Goal: Task Accomplishment & Management: Complete application form

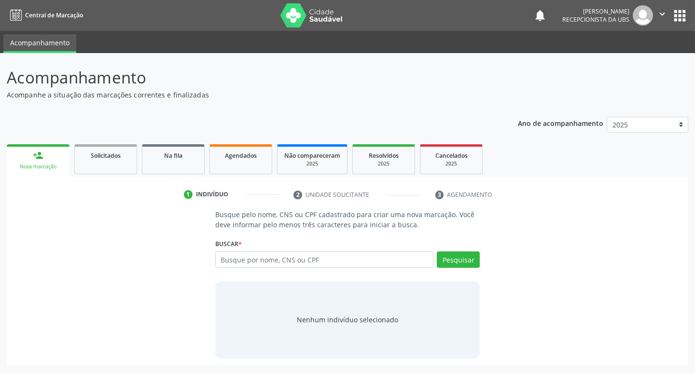
click at [267, 262] on input "text" at bounding box center [324, 260] width 219 height 16
type input "84548223487"
click at [472, 262] on button "Pesquisar" at bounding box center [458, 260] width 43 height 16
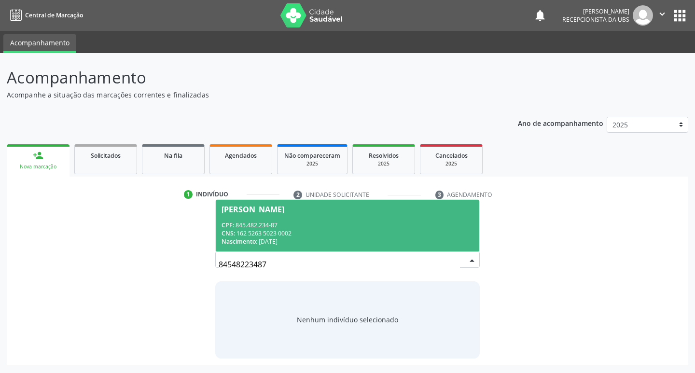
click at [367, 220] on span "[PERSON_NAME] CPF: 845.482.234-87 CNS: 162 5263 5023 0002 Nascimento: [DATE]" at bounding box center [348, 226] width 264 height 52
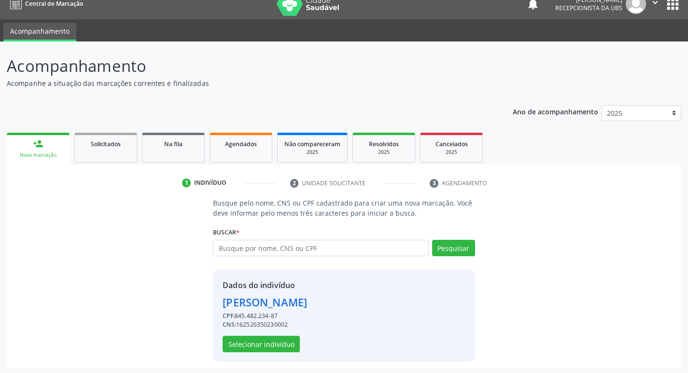
scroll to position [14, 0]
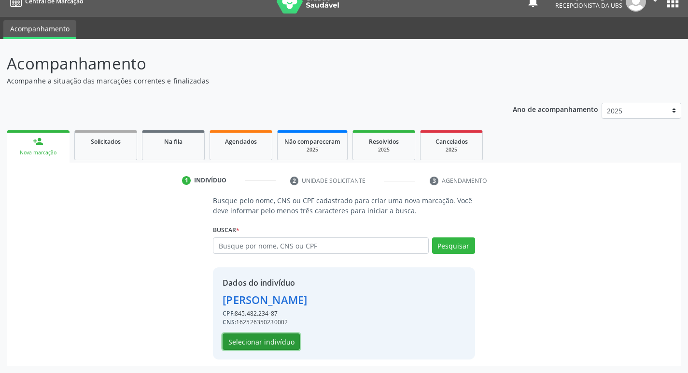
click at [265, 349] on button "Selecionar indivíduo" at bounding box center [261, 342] width 77 height 16
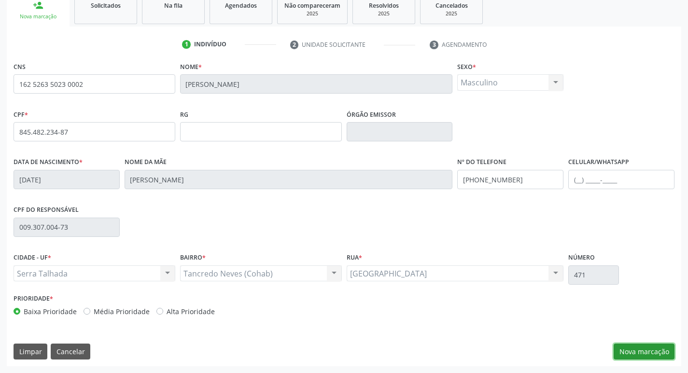
click at [646, 359] on button "Nova marcação" at bounding box center [644, 352] width 61 height 16
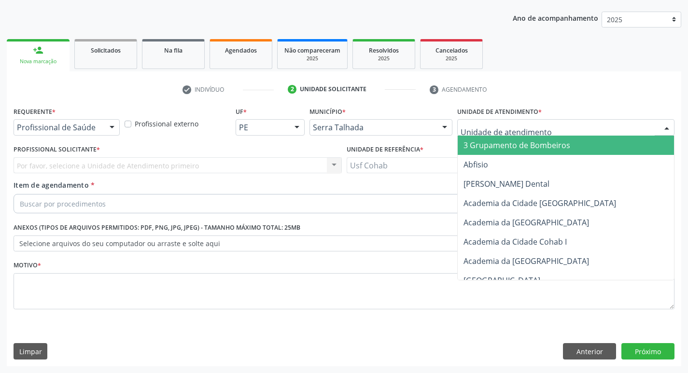
click at [577, 129] on div at bounding box center [565, 127] width 217 height 16
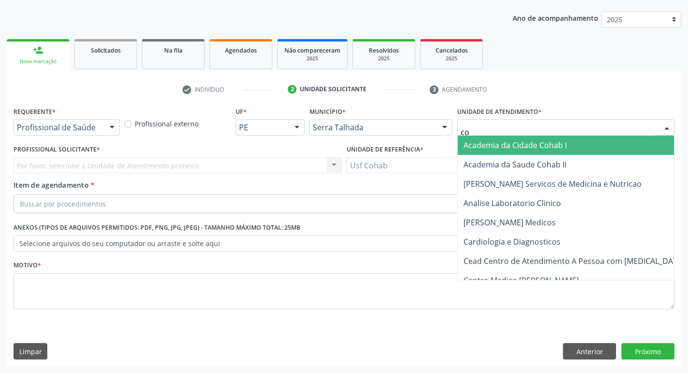
type input "coh"
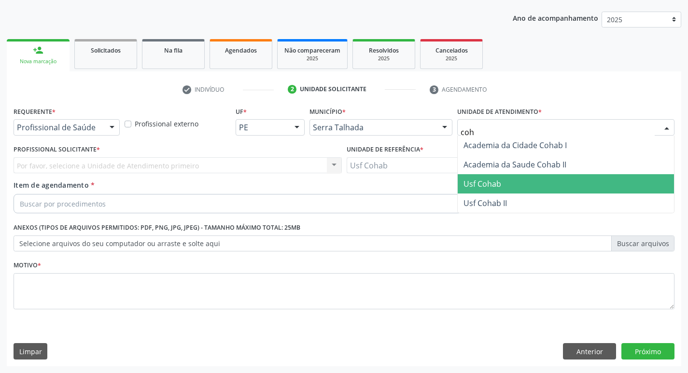
drag, startPoint x: 488, startPoint y: 180, endPoint x: 297, endPoint y: 146, distance: 193.7
click at [488, 180] on span "Usf Cohab" at bounding box center [482, 184] width 38 height 11
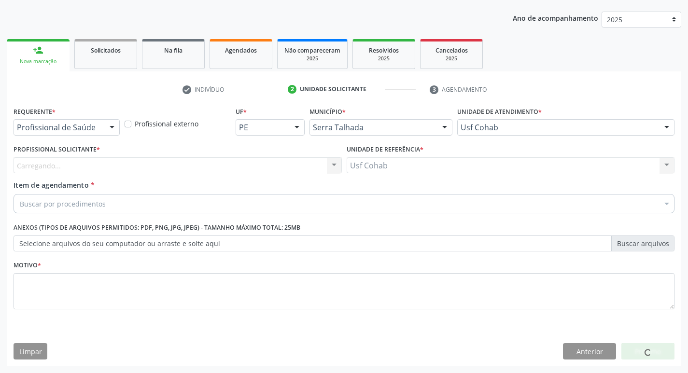
click at [183, 159] on div "Carregando... Nenhum resultado encontrado para: " " Não há nenhuma opção para s…" at bounding box center [178, 165] width 328 height 16
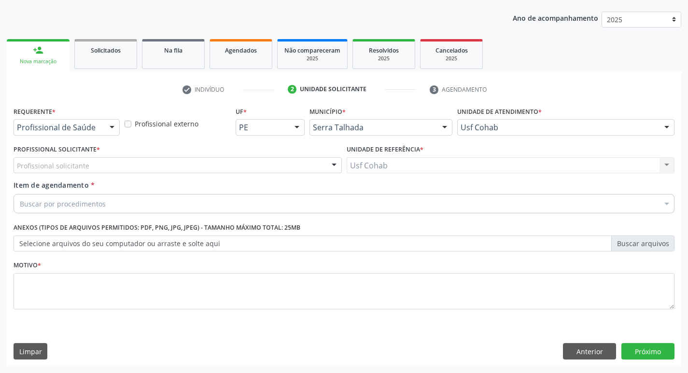
click at [181, 164] on div "Profissional solicitante" at bounding box center [178, 165] width 328 height 16
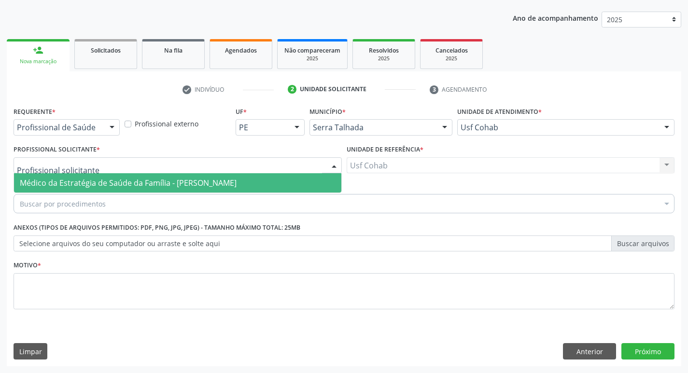
click at [179, 182] on span "Médico da Estratégia de Saúde da Família - [PERSON_NAME]" at bounding box center [128, 183] width 217 height 11
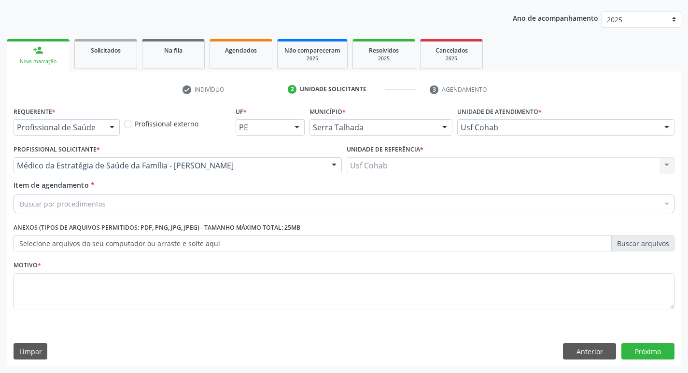
click at [135, 276] on div "Motivo *" at bounding box center [344, 283] width 661 height 51
click at [157, 199] on div "Buscar por procedimentos" at bounding box center [344, 203] width 661 height 19
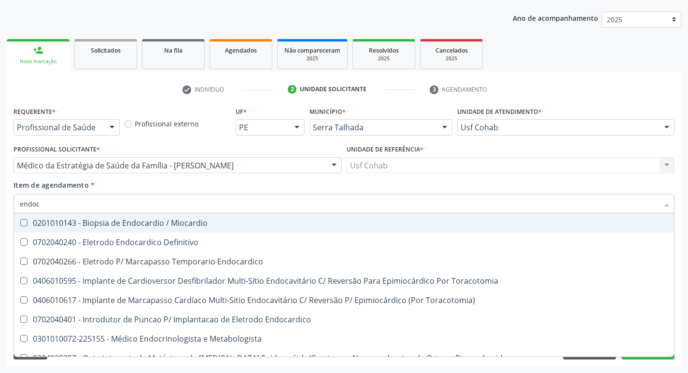
type input "endocr"
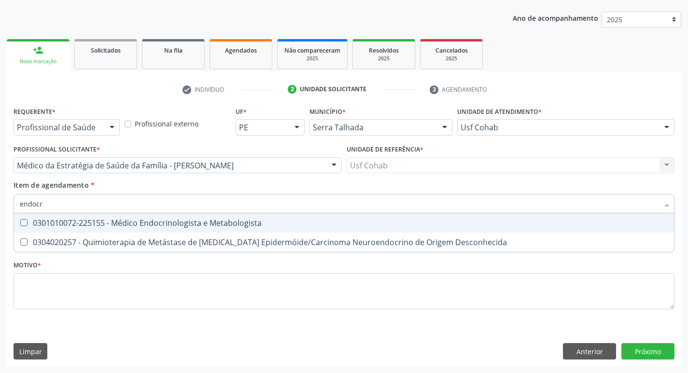
click at [200, 219] on div "0301010072-225155 - Médico Endocrinologista e Metabologista" at bounding box center [344, 223] width 648 height 8
checkbox Metabologista "true"
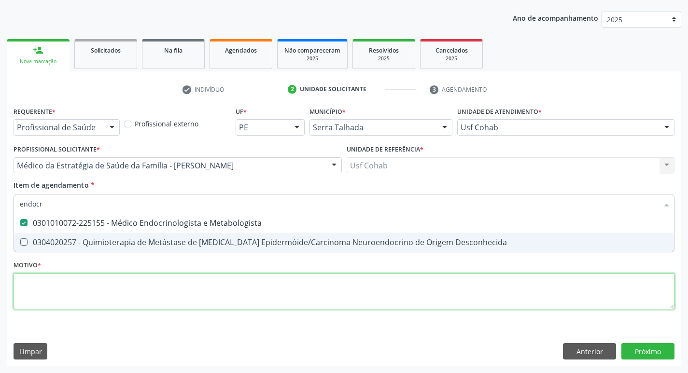
click at [177, 303] on div "Requerente * Profissional de Saúde Profissional de Saúde Paciente Nenhum result…" at bounding box center [344, 213] width 661 height 219
checkbox Desconhecida "true"
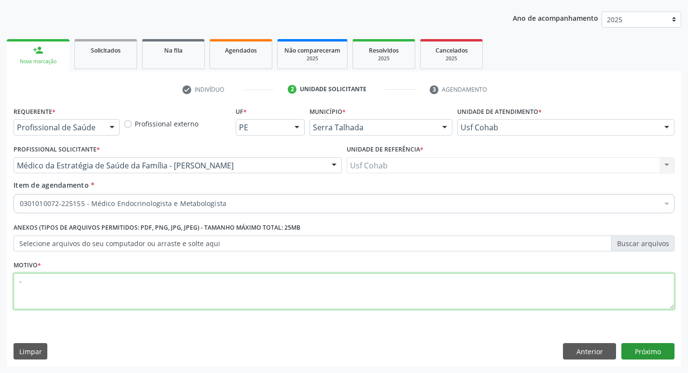
type textarea "-"
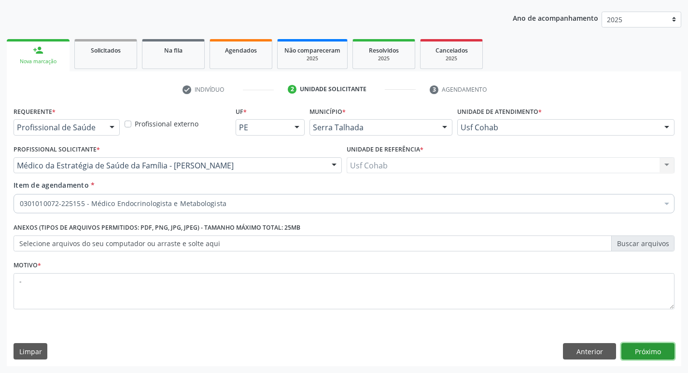
click at [653, 345] on button "Próximo" at bounding box center [647, 351] width 53 height 16
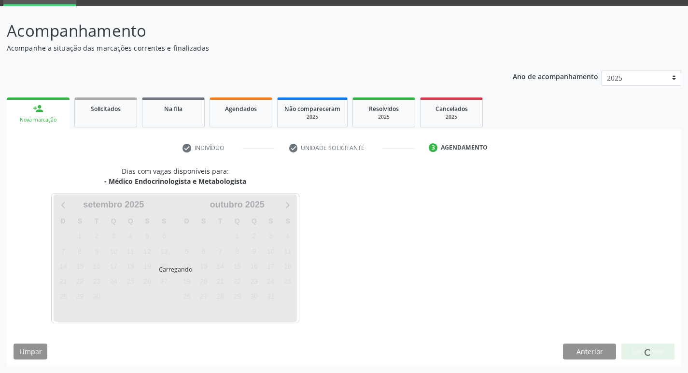
scroll to position [47, 0]
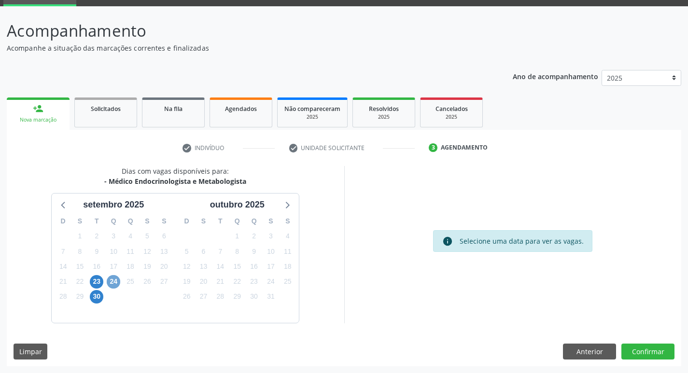
click at [111, 283] on span "24" at bounding box center [114, 282] width 14 height 14
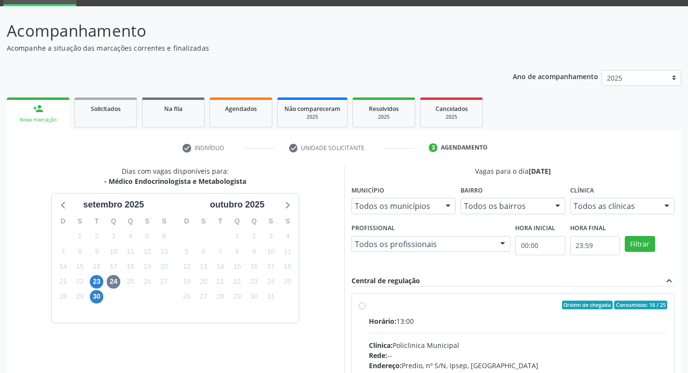
click at [365, 309] on input "Ordem de chegada Consumidos: 16 / 25 Horário: 13:00 Clínica: Policlinica Munici…" at bounding box center [362, 305] width 7 height 9
radio input "true"
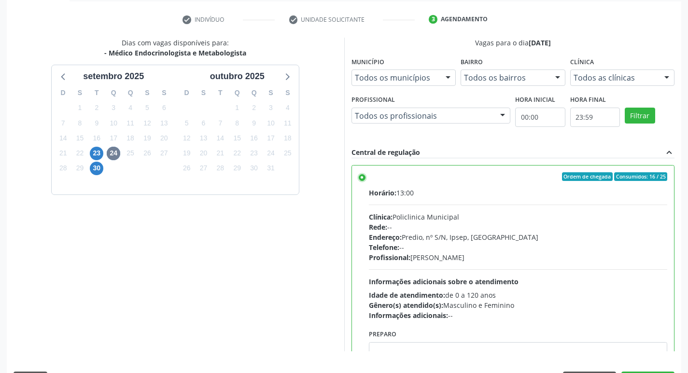
scroll to position [204, 0]
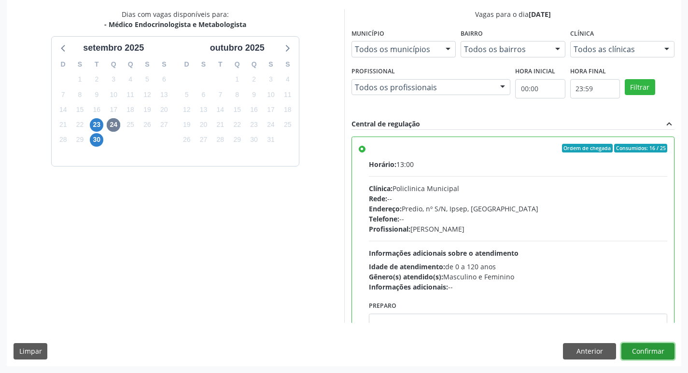
click at [647, 350] on button "Confirmar" at bounding box center [647, 351] width 53 height 16
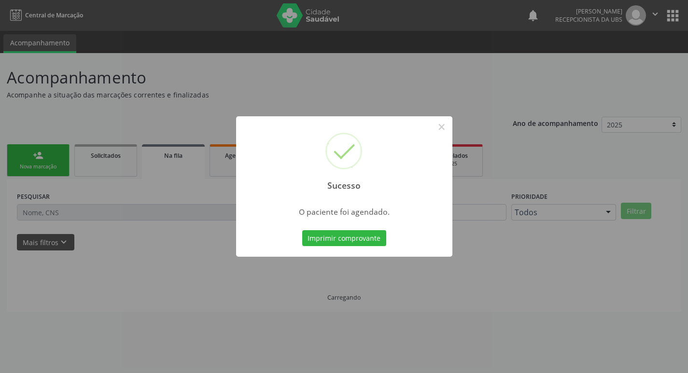
scroll to position [0, 0]
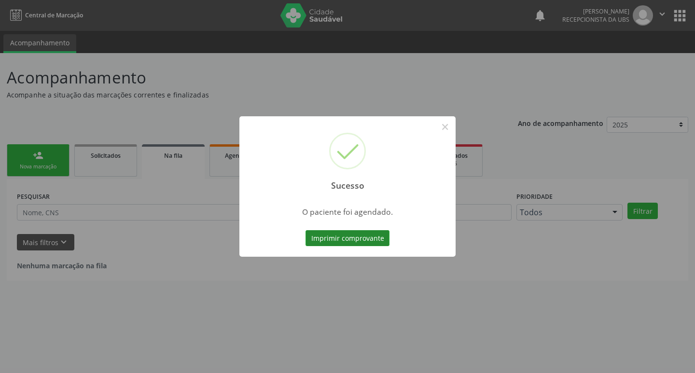
click at [352, 235] on button "Imprimir comprovante" at bounding box center [348, 238] width 84 height 16
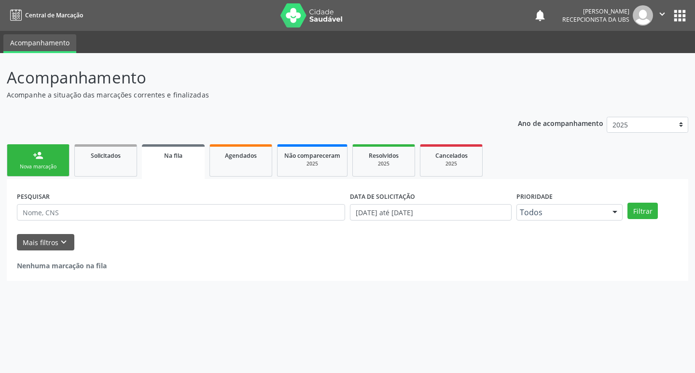
click at [31, 155] on link "person_add Nova marcação" at bounding box center [38, 160] width 63 height 32
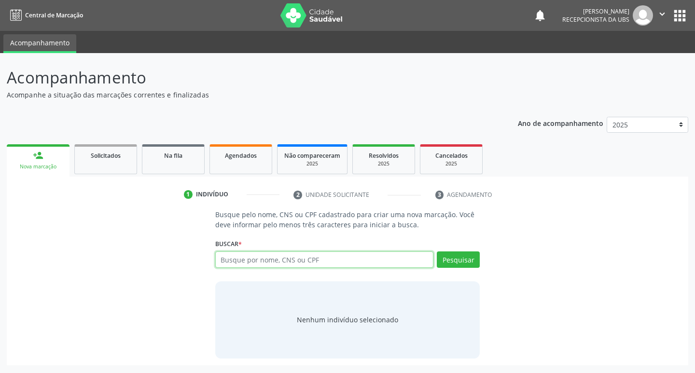
click at [329, 259] on input "text" at bounding box center [324, 260] width 219 height 16
type input "09373631462"
click at [448, 256] on button "Pesquisar" at bounding box center [458, 260] width 43 height 16
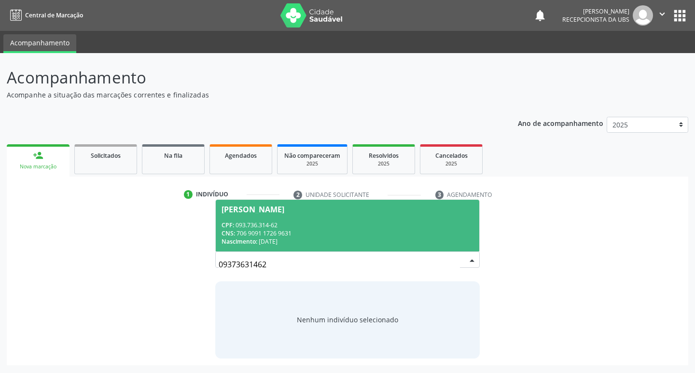
click at [305, 229] on div "CNS: 706 9091 1726 9631" at bounding box center [348, 233] width 252 height 8
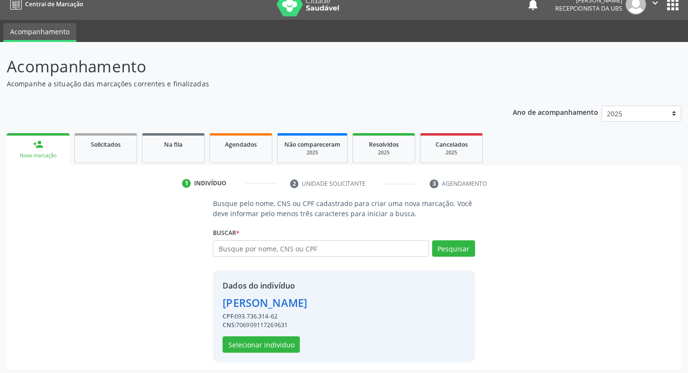
scroll to position [14, 0]
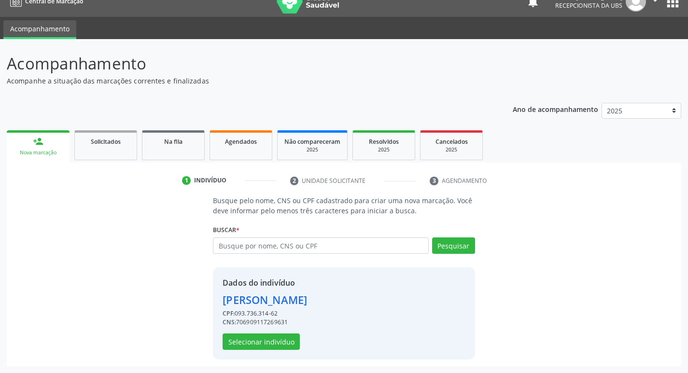
click at [252, 333] on div "Dados do indivíduo Marluce Gomes do Nascimento Silva CPF: 093.736.314-62 CNS: 7…" at bounding box center [265, 313] width 84 height 73
click at [253, 335] on button "Selecionar indivíduo" at bounding box center [261, 342] width 77 height 16
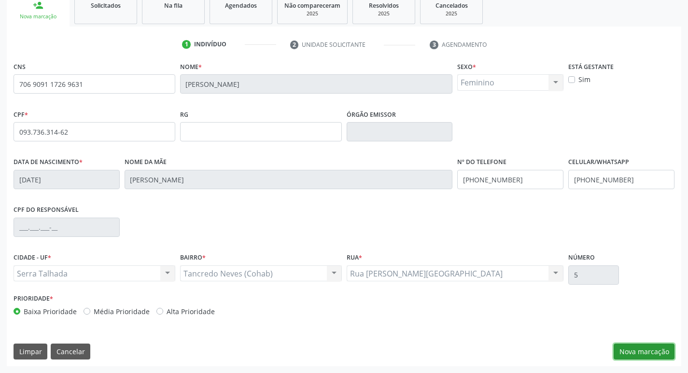
click at [637, 350] on button "Nova marcação" at bounding box center [644, 352] width 61 height 16
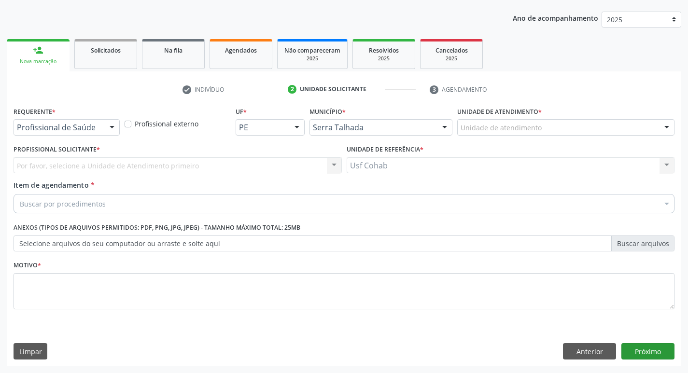
scroll to position [105, 0]
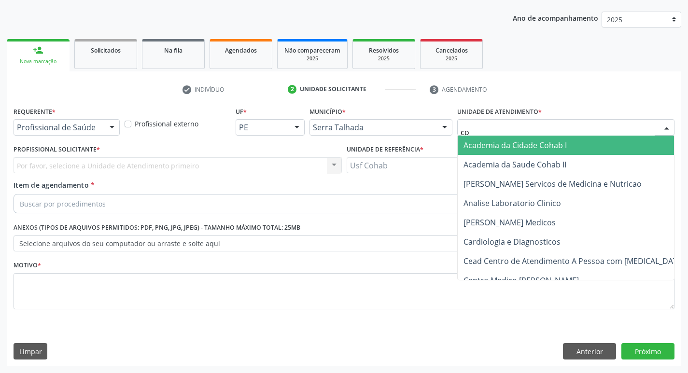
type input "coh"
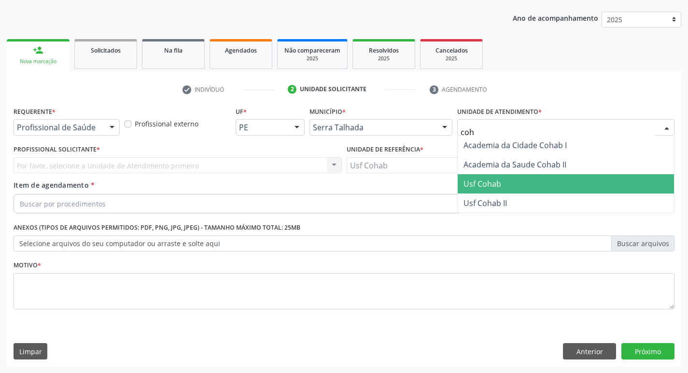
click at [481, 182] on span "Usf Cohab" at bounding box center [482, 184] width 38 height 11
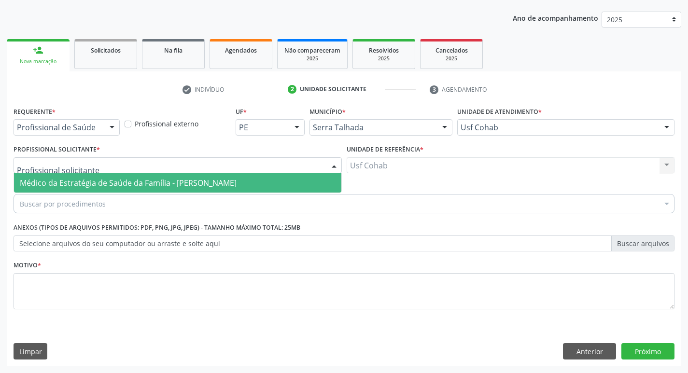
click at [103, 169] on div at bounding box center [178, 165] width 328 height 16
click at [105, 179] on span "Médico da Estratégia de Saúde da Família - [PERSON_NAME]" at bounding box center [128, 183] width 217 height 11
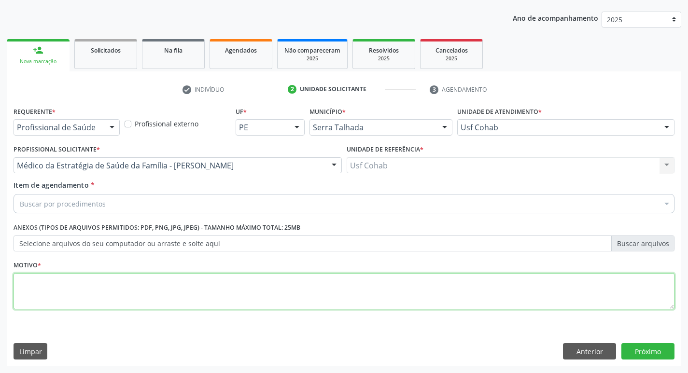
click at [90, 292] on textarea at bounding box center [344, 291] width 661 height 37
type textarea "-"
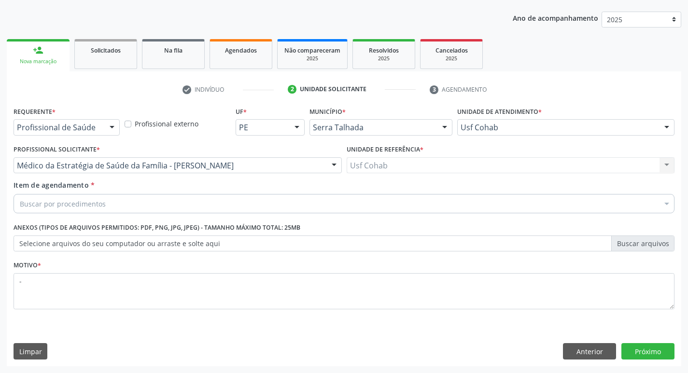
click at [158, 203] on div "Buscar por procedimentos" at bounding box center [344, 203] width 661 height 19
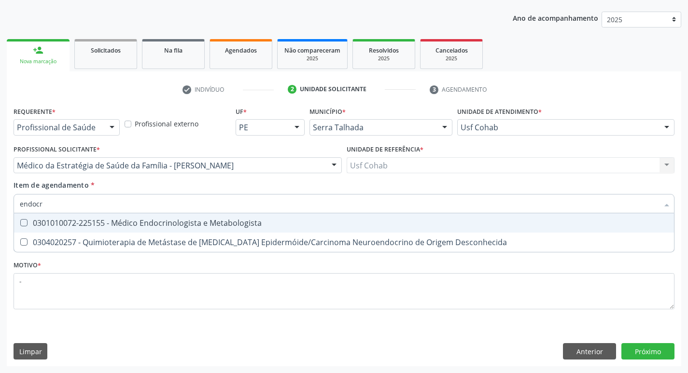
type input "endocri"
click at [200, 226] on div "0301010072-225155 - Médico Endocrinologista e Metabologista" at bounding box center [344, 223] width 648 height 8
checkbox Metabologista "true"
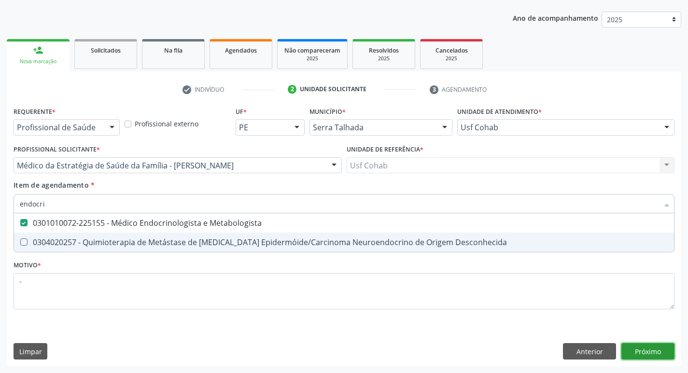
click at [654, 354] on div "Requerente * Profissional de Saúde Profissional de Saúde Paciente Nenhum result…" at bounding box center [344, 235] width 674 height 262
checkbox Desconhecida "true"
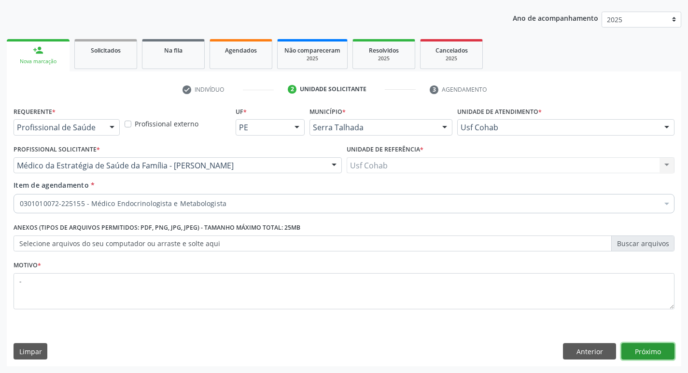
click at [650, 349] on button "Próximo" at bounding box center [647, 351] width 53 height 16
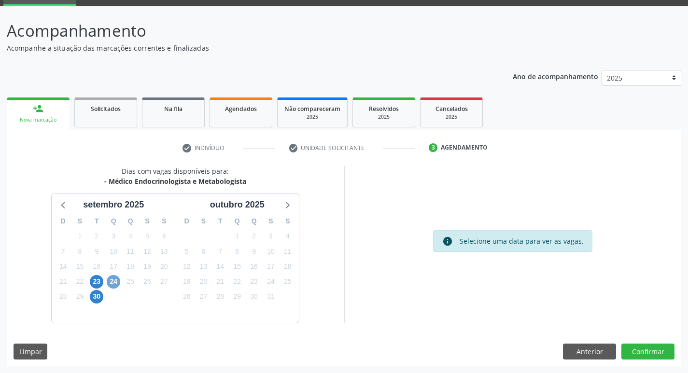
click at [112, 280] on span "24" at bounding box center [114, 282] width 14 height 14
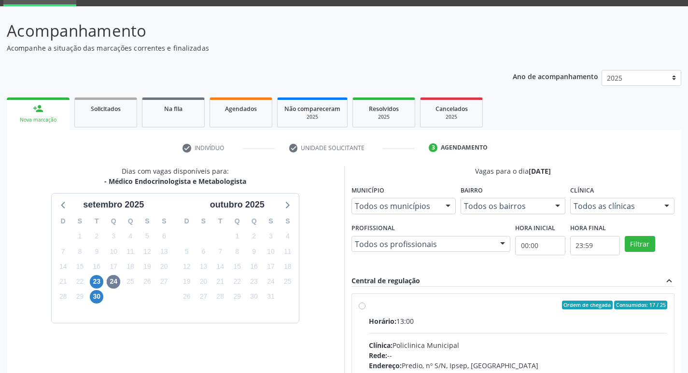
click at [408, 309] on div "Ordem de chegada Consumidos: 17 / 25" at bounding box center [518, 305] width 299 height 9
click at [365, 309] on input "Ordem de chegada Consumidos: 17 / 25 Horário: 13:00 Clínica: Policlinica Munici…" at bounding box center [362, 305] width 7 height 9
radio input "true"
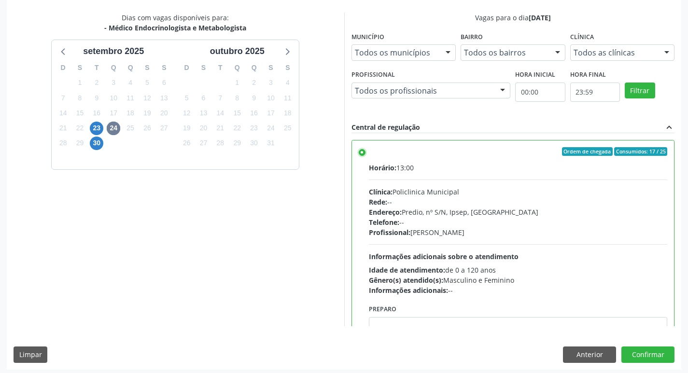
scroll to position [204, 0]
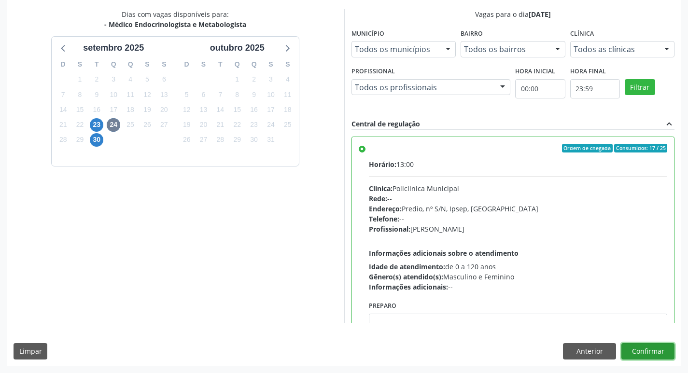
click at [645, 349] on button "Confirmar" at bounding box center [647, 351] width 53 height 16
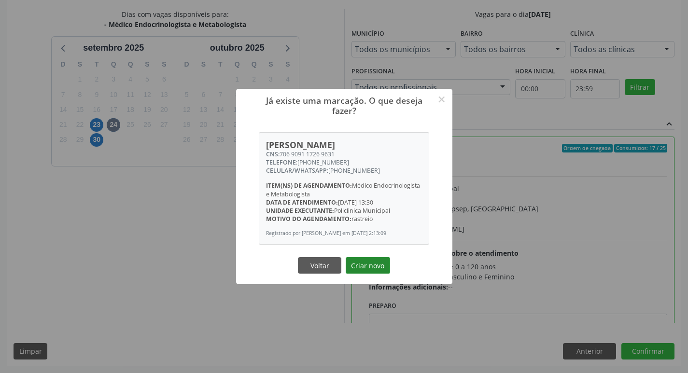
click at [374, 270] on button "Criar novo" at bounding box center [368, 265] width 44 height 16
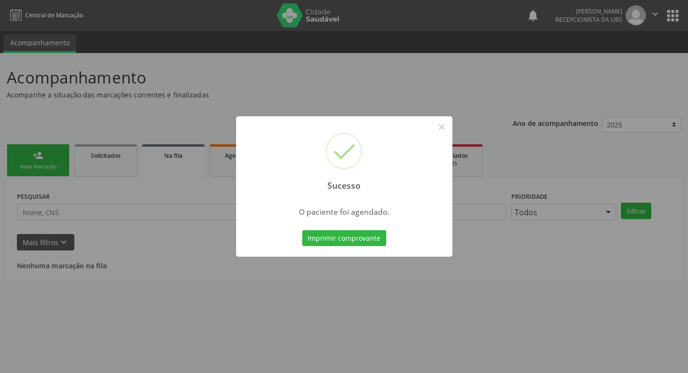
scroll to position [0, 0]
click at [345, 239] on button "Imprimir comprovante" at bounding box center [348, 238] width 84 height 16
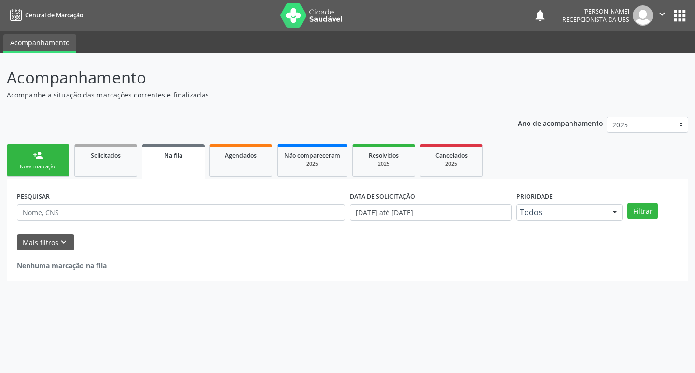
click at [41, 160] on div "person_add" at bounding box center [38, 155] width 11 height 11
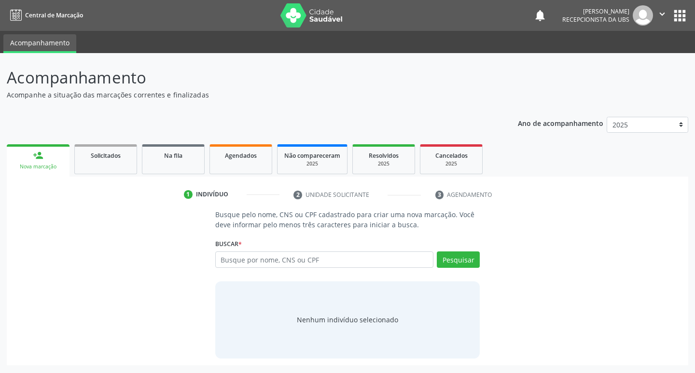
click at [50, 165] on div "Nova marcação" at bounding box center [38, 166] width 49 height 7
click at [257, 257] on input "text" at bounding box center [324, 260] width 219 height 16
type input "709806098462896"
click at [458, 253] on button "Pesquisar" at bounding box center [458, 260] width 43 height 16
type input "709806098462896"
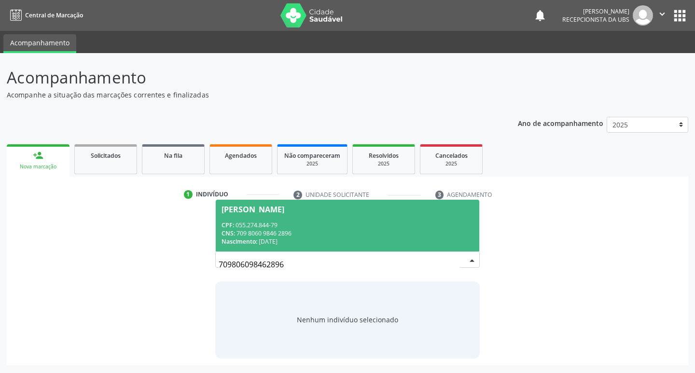
click at [312, 220] on span "Maria Estelita Cavalcante Alves CPF: 055.274.844-79 CNS: 709 8060 9846 2896 Nas…" at bounding box center [348, 226] width 264 height 52
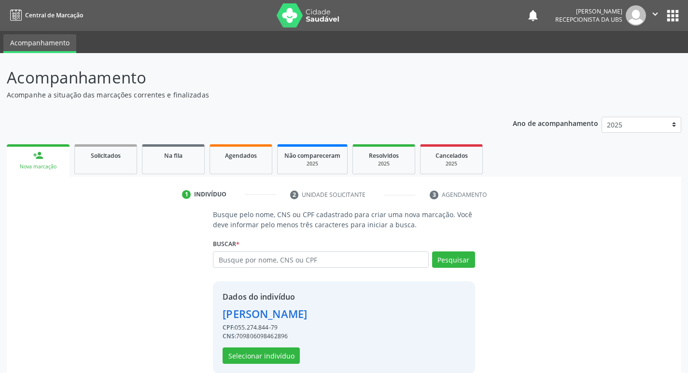
scroll to position [14, 0]
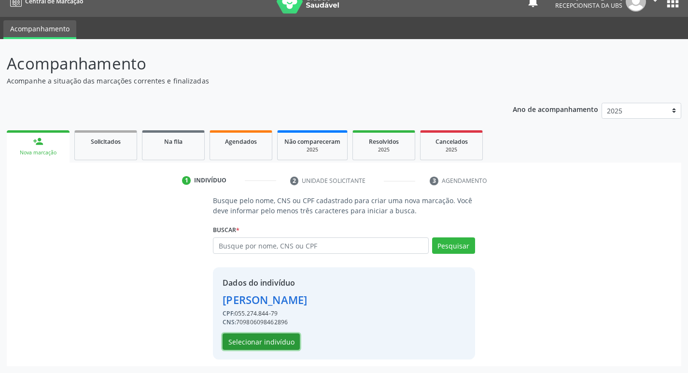
click at [261, 338] on button "Selecionar indivíduo" at bounding box center [261, 342] width 77 height 16
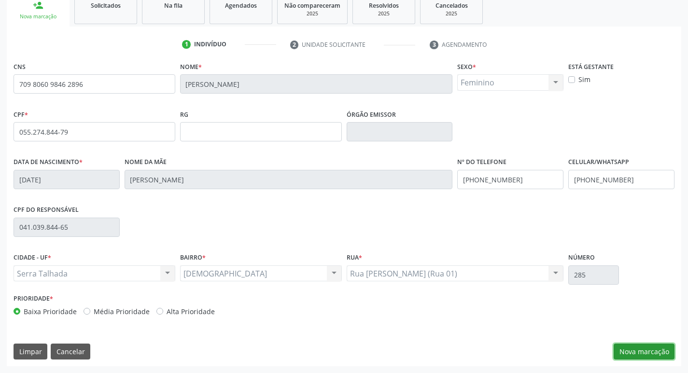
click at [650, 358] on button "Nova marcação" at bounding box center [644, 352] width 61 height 16
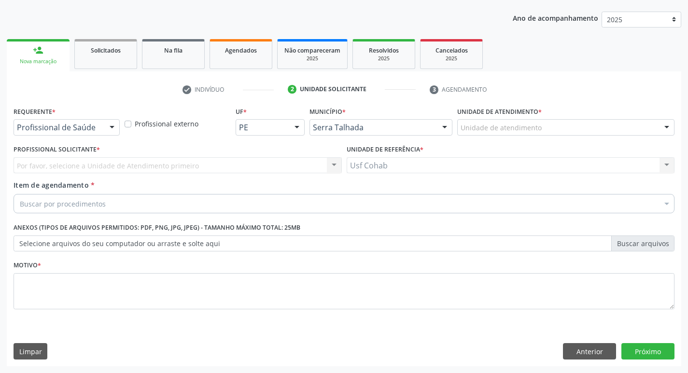
scroll to position [105, 0]
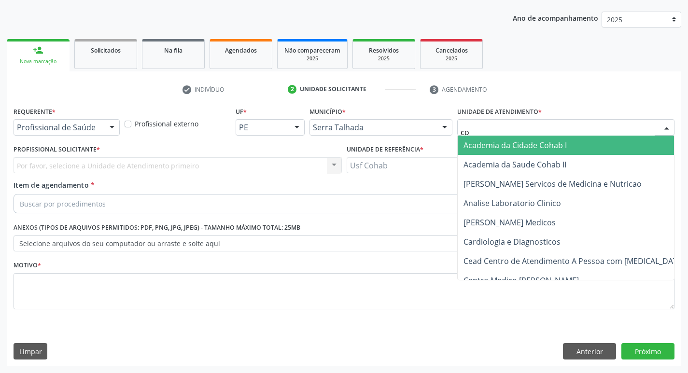
type input "coh"
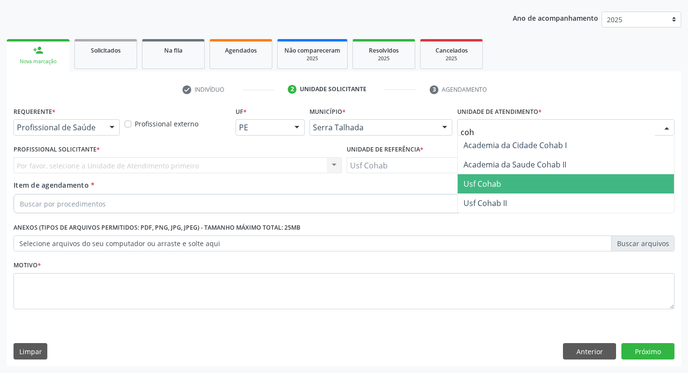
drag, startPoint x: 489, startPoint y: 182, endPoint x: 383, endPoint y: 147, distance: 111.5
click at [489, 182] on span "Usf Cohab" at bounding box center [482, 184] width 38 height 11
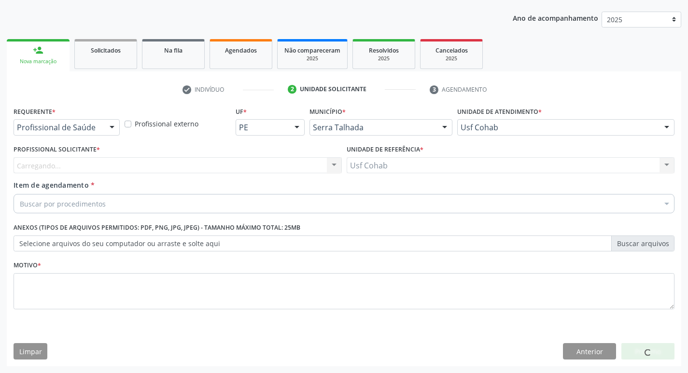
click at [186, 175] on div "Profissional Solicitante * Carregando... Nenhum resultado encontrado para: " " …" at bounding box center [177, 161] width 333 height 38
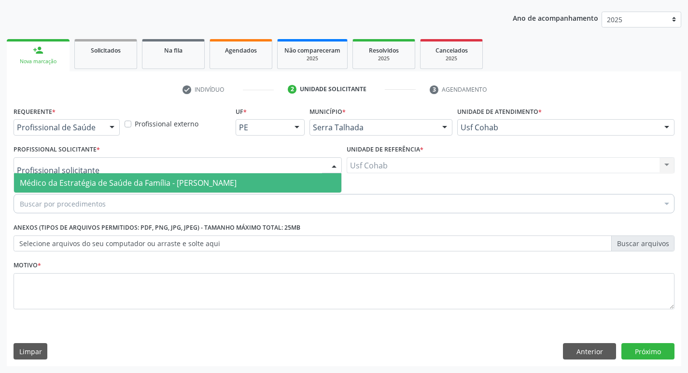
click at [196, 168] on div at bounding box center [178, 165] width 328 height 16
click at [196, 184] on span "Médico da Estratégia de Saúde da Família - [PERSON_NAME]" at bounding box center [128, 183] width 217 height 11
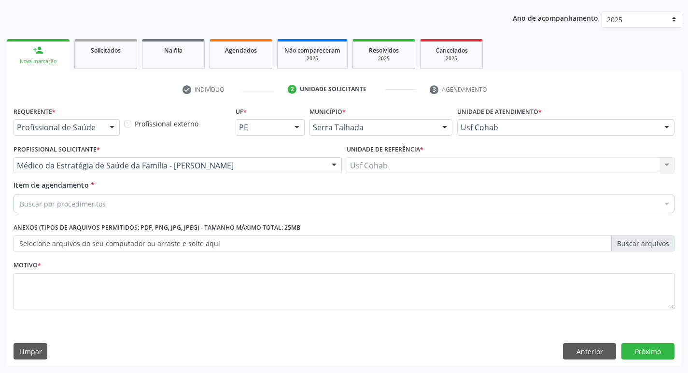
click at [174, 210] on div "Buscar por procedimentos" at bounding box center [344, 203] width 661 height 19
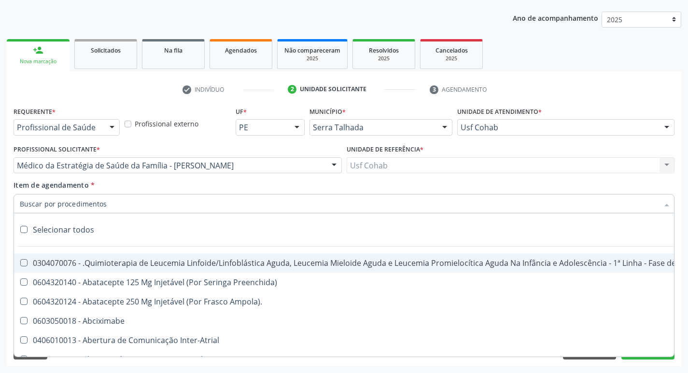
click at [182, 195] on input "Item de agendamento *" at bounding box center [339, 203] width 639 height 19
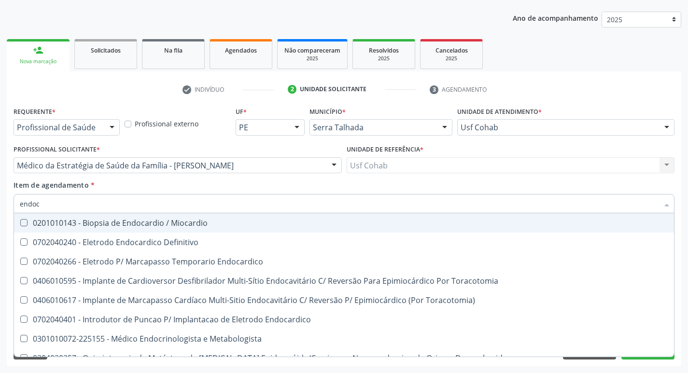
type input "endocr"
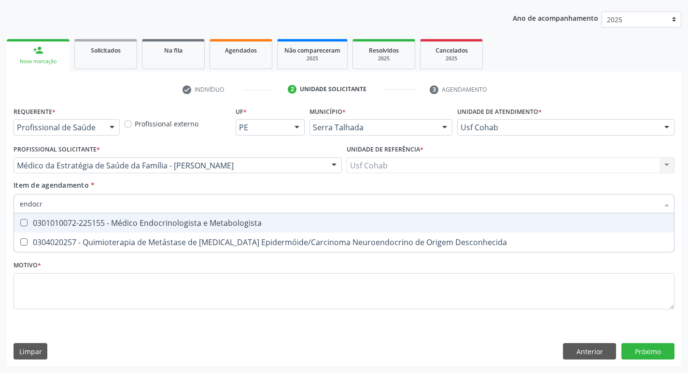
click at [253, 224] on div "0301010072-225155 - Médico Endocrinologista e Metabologista" at bounding box center [344, 223] width 648 height 8
checkbox Metabologista "true"
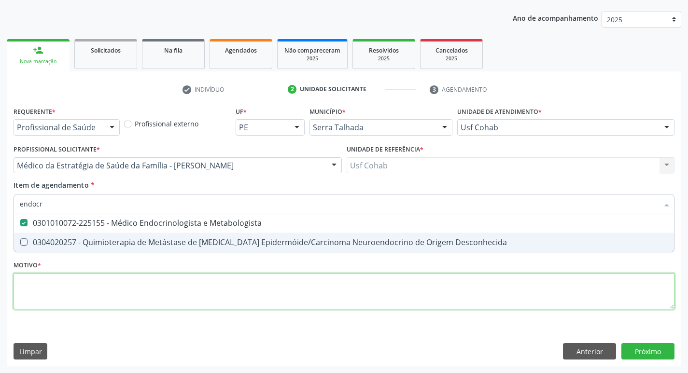
click at [130, 291] on div "Requerente * Profissional de Saúde Profissional de Saúde Paciente Nenhum result…" at bounding box center [344, 213] width 661 height 219
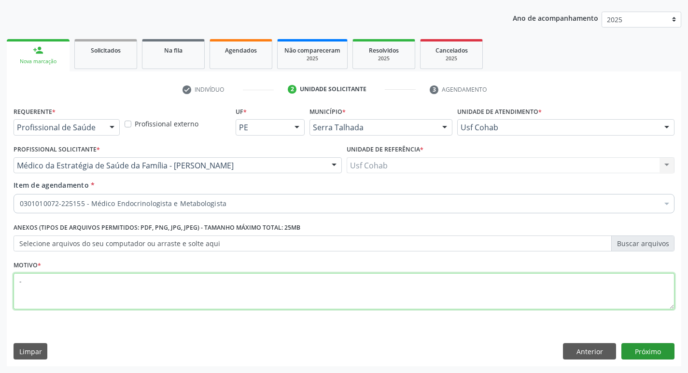
type textarea "-"
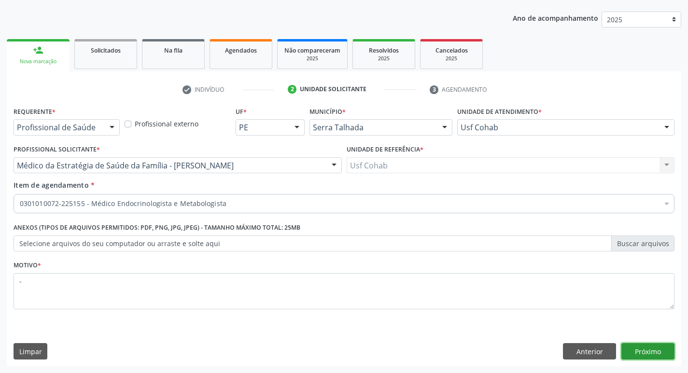
click at [644, 348] on button "Próximo" at bounding box center [647, 351] width 53 height 16
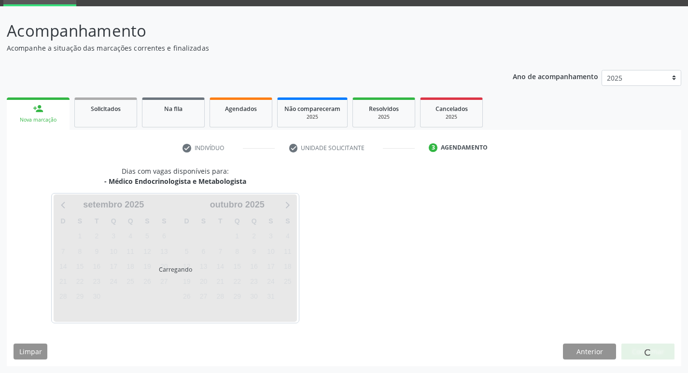
scroll to position [47, 0]
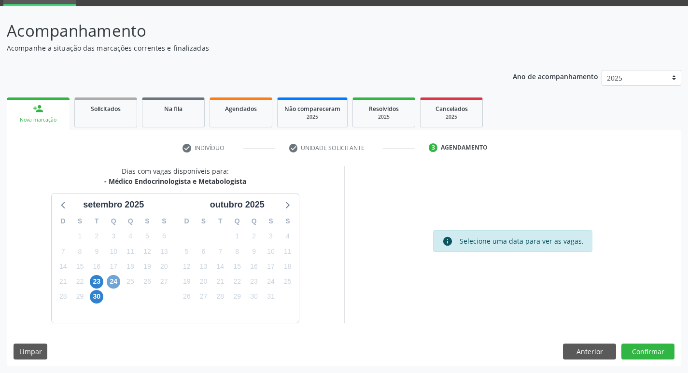
click at [111, 283] on span "24" at bounding box center [114, 282] width 14 height 14
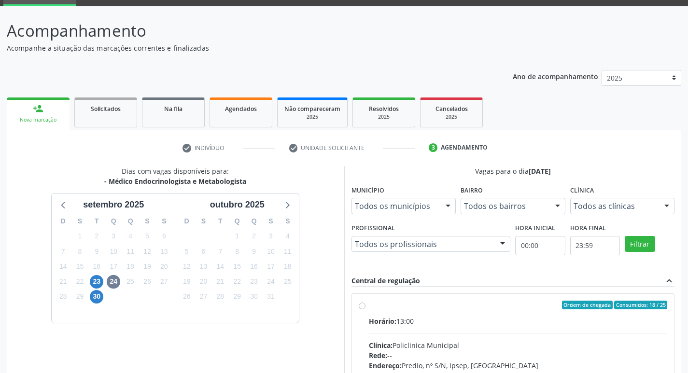
click at [363, 313] on div "Ordem de chegada Consumidos: 18 / 25 Horário: 13:00 Clínica: Policlinica Munici…" at bounding box center [513, 375] width 309 height 148
radio input "true"
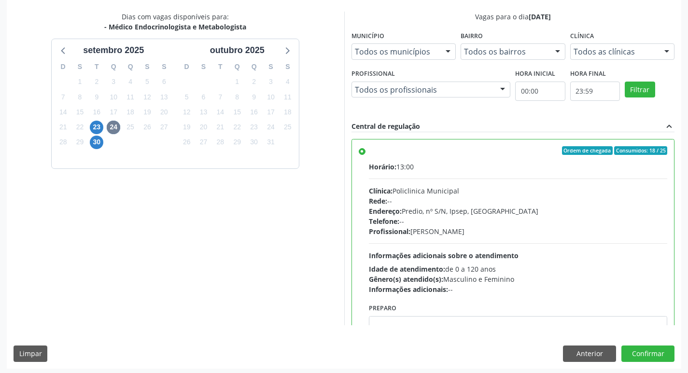
scroll to position [204, 0]
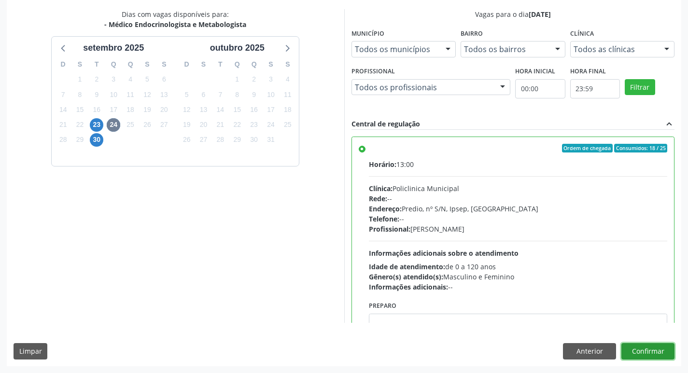
click at [637, 353] on button "Confirmar" at bounding box center [647, 351] width 53 height 16
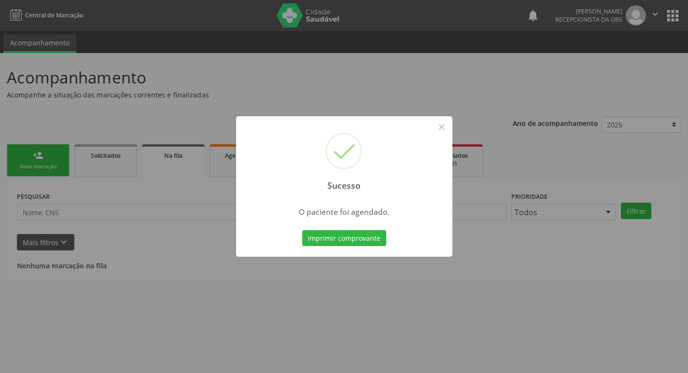
scroll to position [0, 0]
click at [336, 241] on button "Imprimir comprovante" at bounding box center [348, 238] width 84 height 16
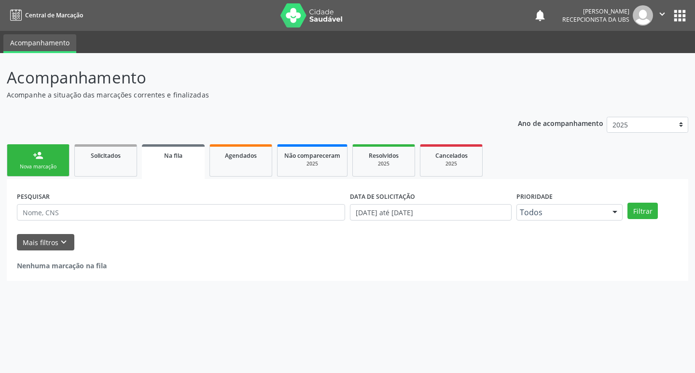
click at [46, 171] on link "person_add Nova marcação" at bounding box center [38, 160] width 63 height 32
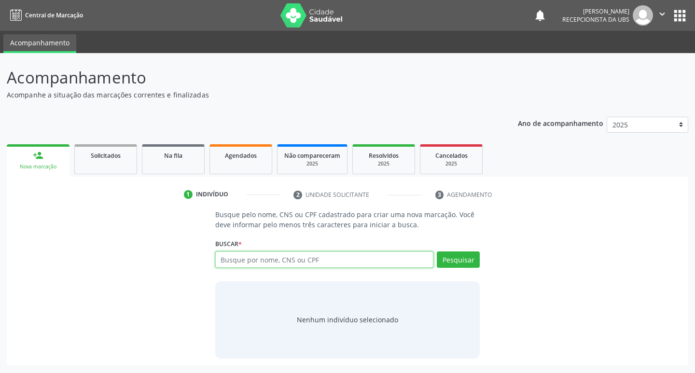
click at [268, 256] on input "text" at bounding box center [324, 260] width 219 height 16
type input "702000850952280"
click at [446, 251] on div "Buscar * Busque por nome, CNS ou CPF Nenhum resultado encontrado para: " " Não …" at bounding box center [347, 256] width 265 height 38
click at [445, 259] on button "Pesquisar" at bounding box center [458, 260] width 43 height 16
type input "702000850952280"
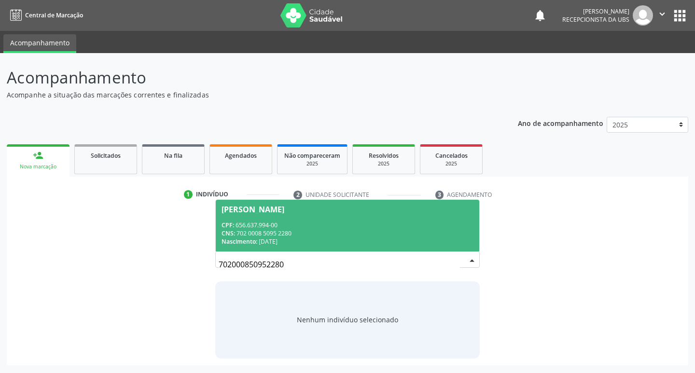
click at [334, 237] on div "CNS: 702 0008 5095 2280" at bounding box center [348, 233] width 252 height 8
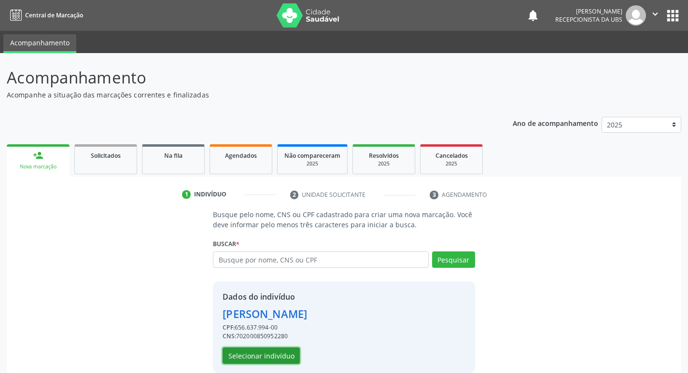
click at [274, 355] on button "Selecionar indivíduo" at bounding box center [261, 356] width 77 height 16
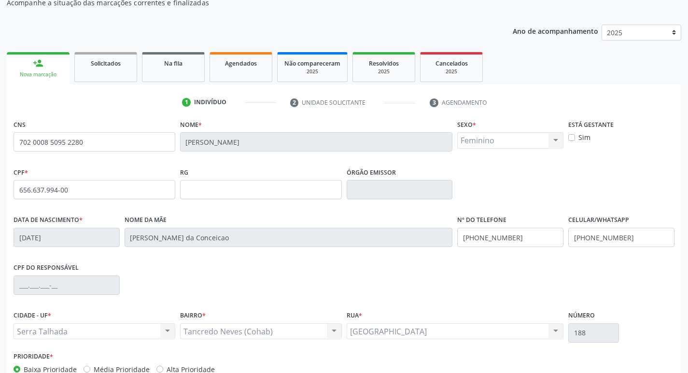
scroll to position [150, 0]
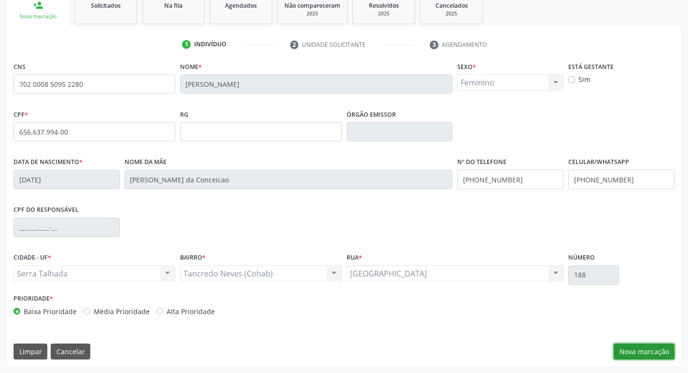
click at [632, 348] on button "Nova marcação" at bounding box center [644, 352] width 61 height 16
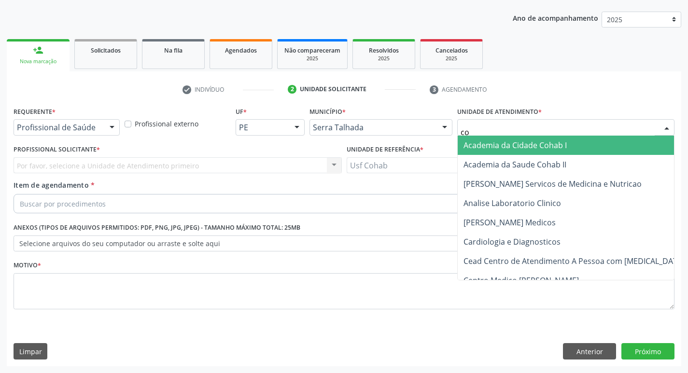
type input "coh"
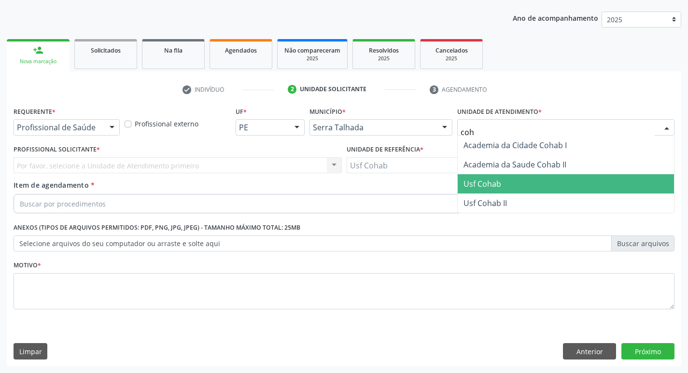
drag, startPoint x: 490, startPoint y: 183, endPoint x: 239, endPoint y: 140, distance: 254.1
click at [489, 183] on span "Usf Cohab" at bounding box center [482, 184] width 38 height 11
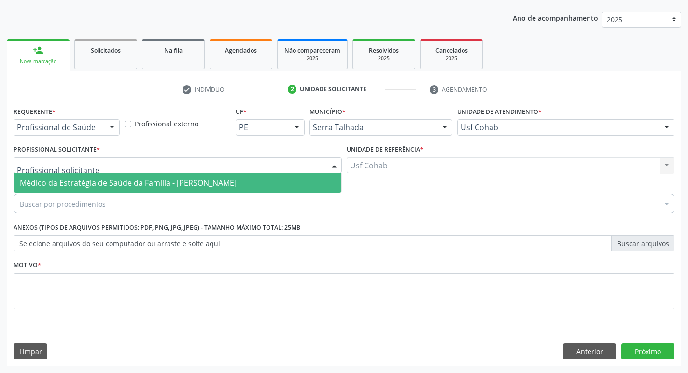
drag, startPoint x: 191, startPoint y: 162, endPoint x: 178, endPoint y: 161, distance: 13.6
click at [188, 164] on div at bounding box center [178, 165] width 328 height 16
click at [183, 183] on span "Médico da Estratégia de Saúde da Família - [PERSON_NAME]" at bounding box center [128, 183] width 217 height 11
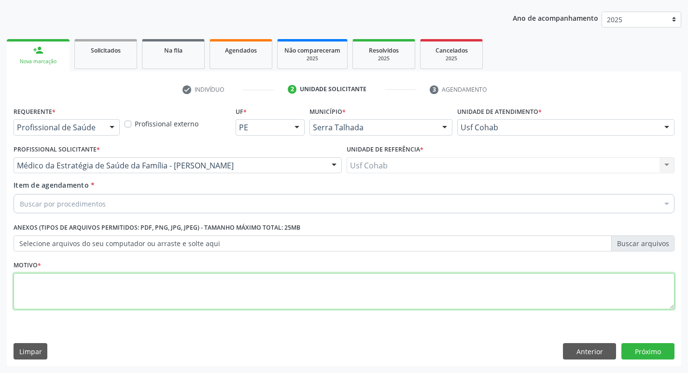
click at [110, 300] on textarea at bounding box center [344, 291] width 661 height 37
type textarea "-"
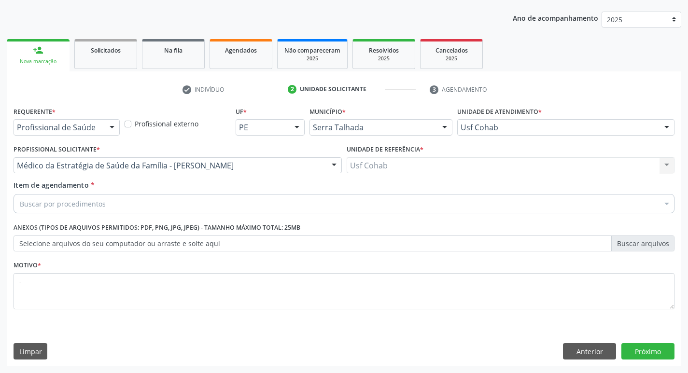
drag, startPoint x: 148, startPoint y: 204, endPoint x: 149, endPoint y: 196, distance: 7.3
click at [148, 199] on div "Buscar por procedimentos" at bounding box center [344, 203] width 661 height 19
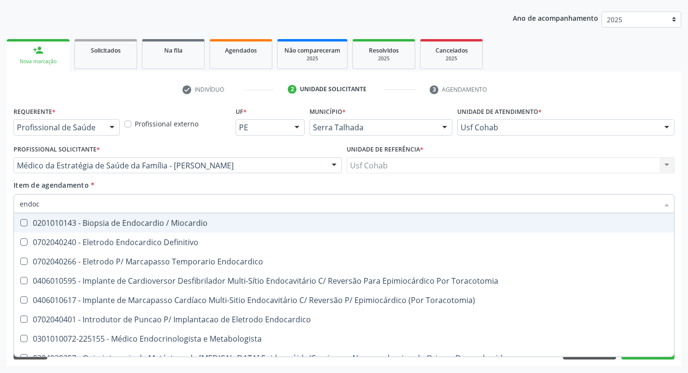
type input "endocr"
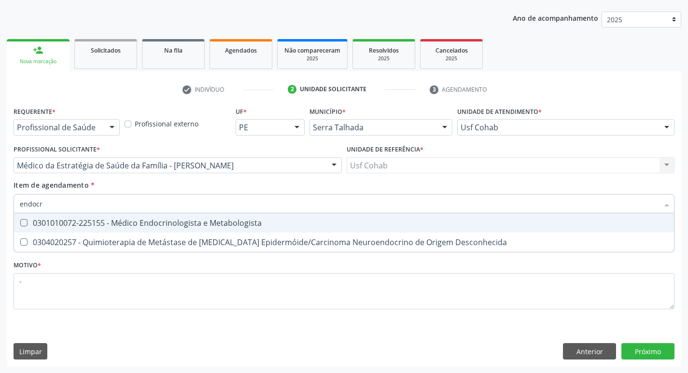
click at [196, 224] on div "0301010072-225155 - Médico Endocrinologista e Metabologista" at bounding box center [344, 223] width 648 height 8
checkbox Metabologista "true"
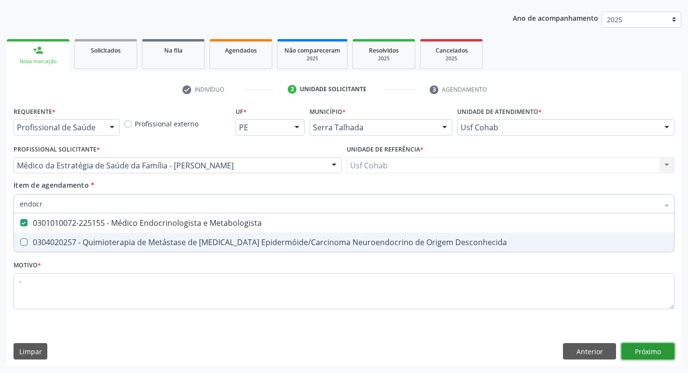
click at [639, 355] on div "Requerente * Profissional de Saúde Profissional de Saúde Paciente Nenhum result…" at bounding box center [344, 235] width 674 height 262
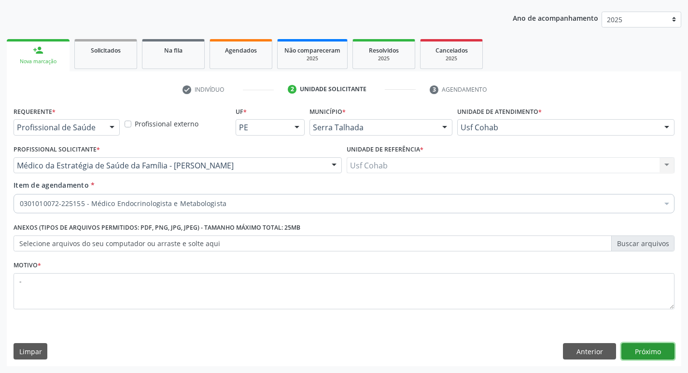
click at [643, 350] on button "Próximo" at bounding box center [647, 351] width 53 height 16
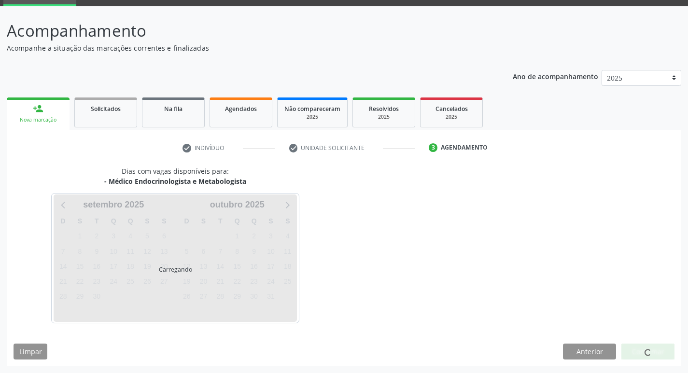
scroll to position [47, 0]
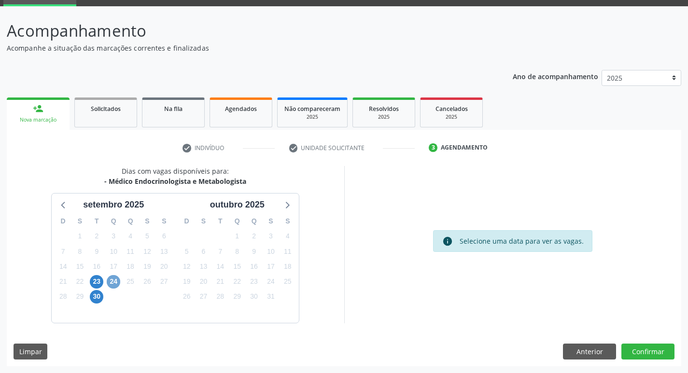
click at [113, 281] on span "24" at bounding box center [114, 282] width 14 height 14
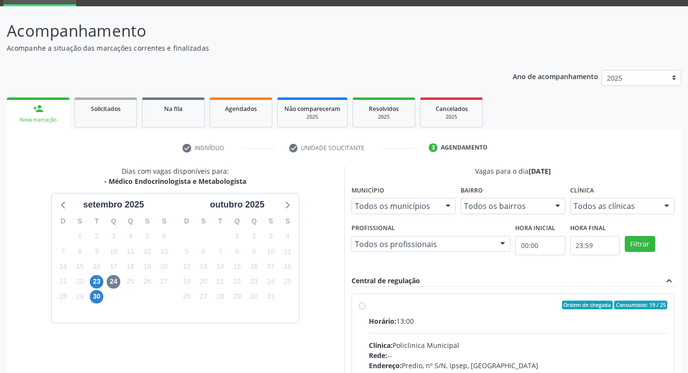
click at [450, 307] on div "Ordem de chegada Consumidos: 19 / 25" at bounding box center [518, 305] width 299 height 9
click at [365, 307] on input "Ordem de chegada Consumidos: 19 / 25 Horário: 13:00 Clínica: Policlinica Munici…" at bounding box center [362, 305] width 7 height 9
radio input "true"
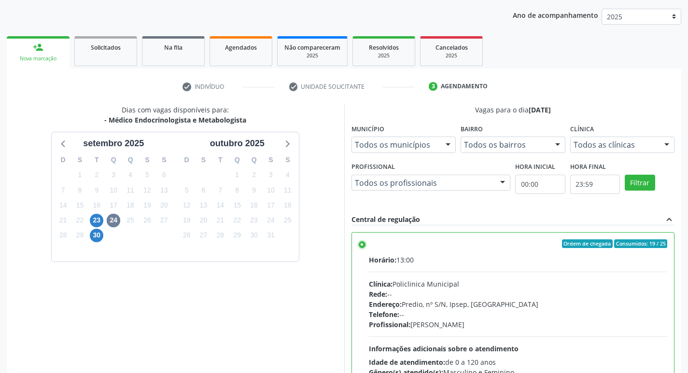
scroll to position [204, 0]
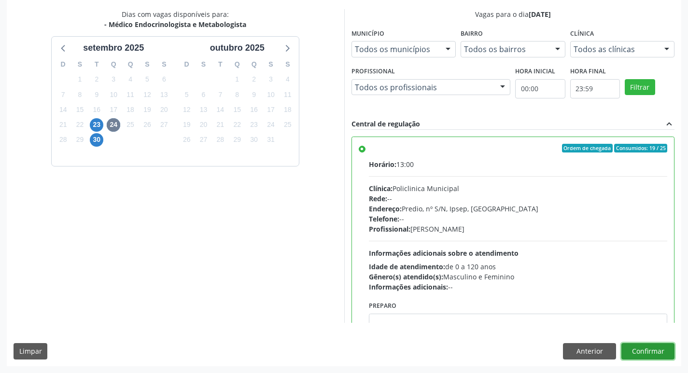
click at [665, 352] on button "Confirmar" at bounding box center [647, 351] width 53 height 16
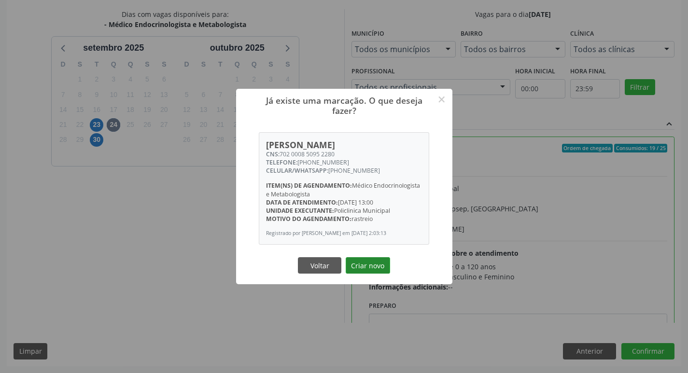
click at [385, 268] on button "Criar novo" at bounding box center [368, 265] width 44 height 16
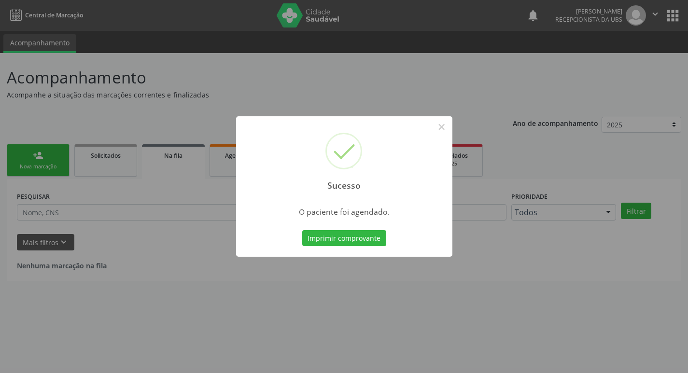
scroll to position [0, 0]
click at [376, 237] on button "Imprimir comprovante" at bounding box center [348, 238] width 84 height 16
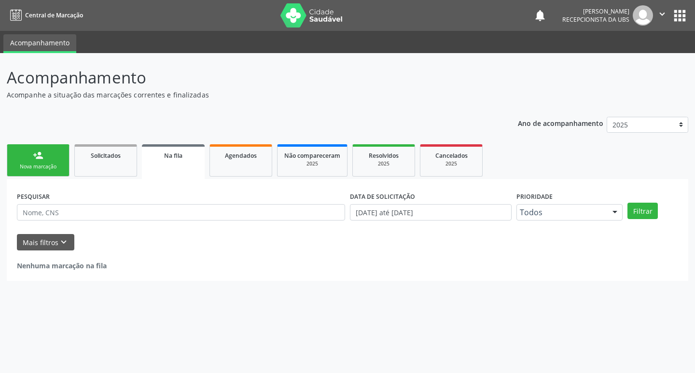
click at [37, 164] on div "Nova marcação" at bounding box center [38, 166] width 48 height 7
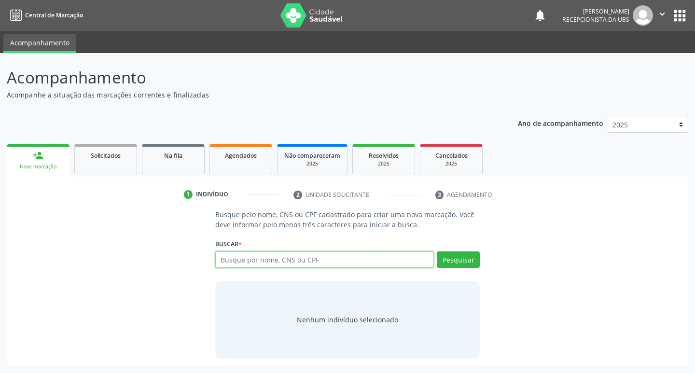
click at [306, 260] on input "text" at bounding box center [324, 260] width 219 height 16
type input "706809783219622"
click at [445, 263] on button "Pesquisar" at bounding box center [458, 260] width 43 height 16
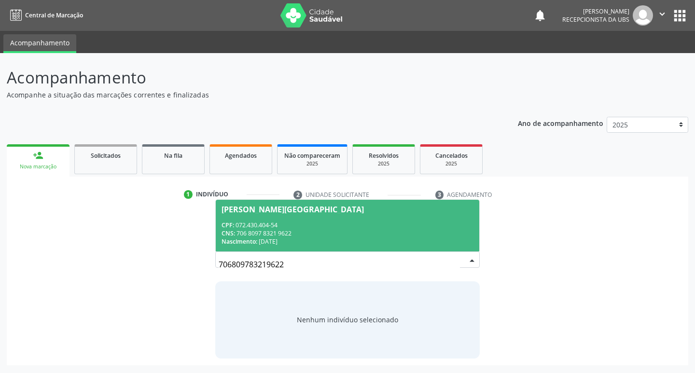
click at [305, 224] on div "CPF: 072.430.404-54" at bounding box center [348, 225] width 252 height 8
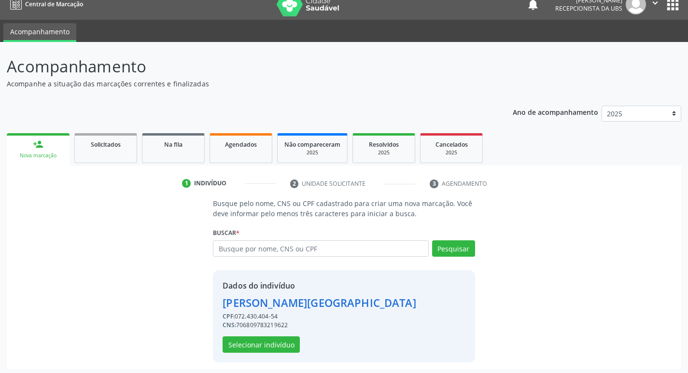
scroll to position [14, 0]
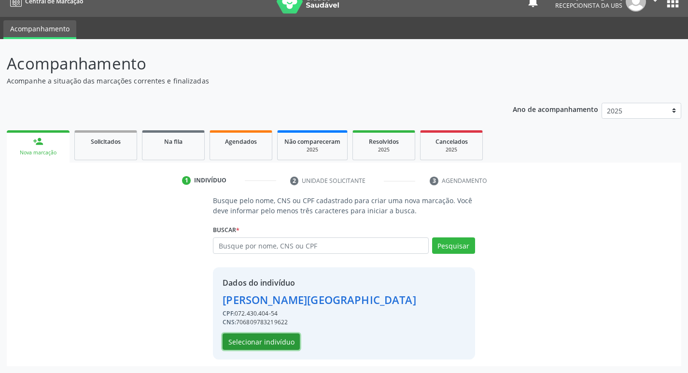
click at [277, 344] on button "Selecionar indivíduo" at bounding box center [261, 342] width 77 height 16
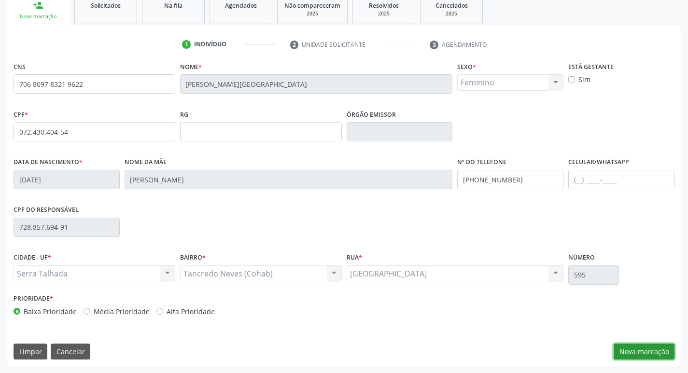
click at [638, 351] on button "Nova marcação" at bounding box center [644, 352] width 61 height 16
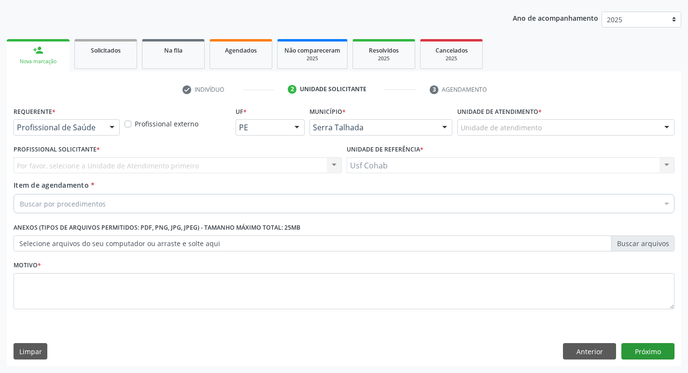
scroll to position [105, 0]
drag, startPoint x: 526, startPoint y: 127, endPoint x: 547, endPoint y: 123, distance: 21.7
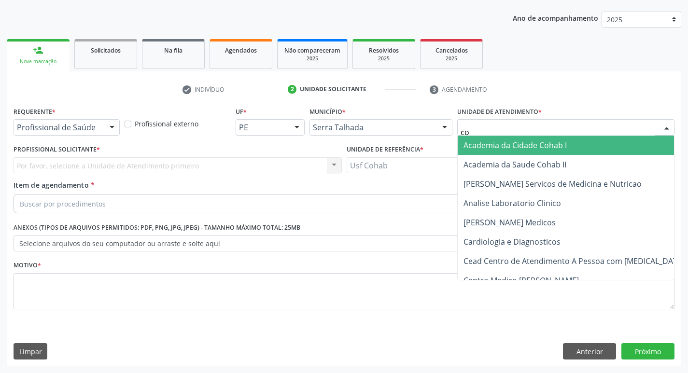
type input "coh"
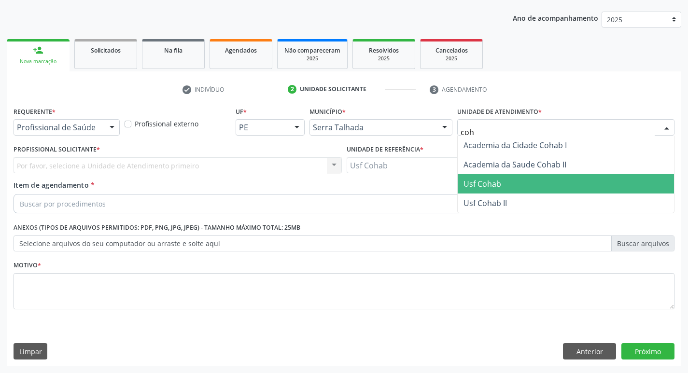
click at [493, 180] on span "Usf Cohab" at bounding box center [482, 184] width 38 height 11
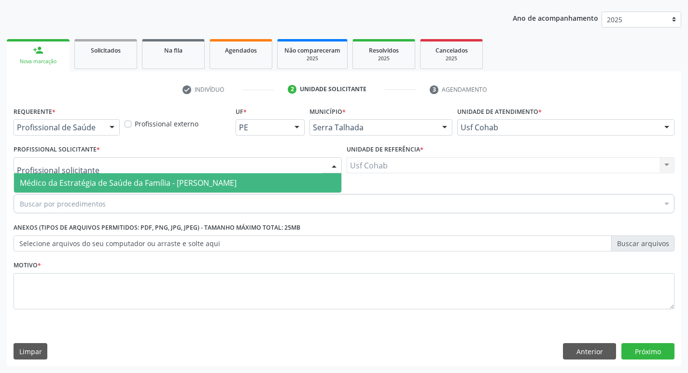
click at [153, 167] on div at bounding box center [178, 165] width 328 height 16
click at [162, 179] on span "Médico da Estratégia de Saúde da Família - [PERSON_NAME]" at bounding box center [128, 183] width 217 height 11
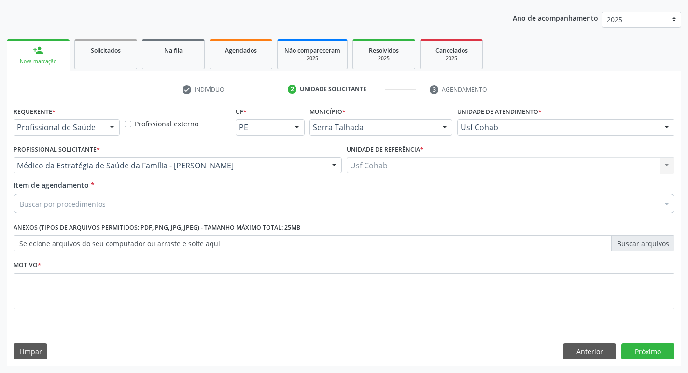
click at [160, 205] on div "Buscar por procedimentos" at bounding box center [344, 203] width 661 height 19
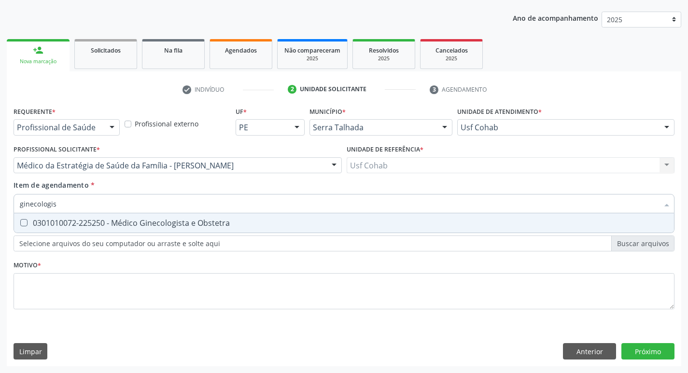
type input "ginecologist"
click at [252, 221] on div "0301010072-225250 - Médico Ginecologista e Obstetra" at bounding box center [344, 223] width 648 height 8
checkbox Obstetra "true"
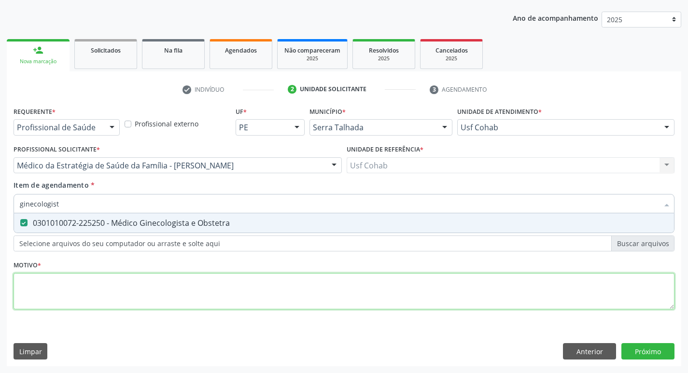
click at [102, 300] on div "Requerente * Profissional de Saúde Profissional de Saúde Paciente Nenhum result…" at bounding box center [344, 213] width 661 height 219
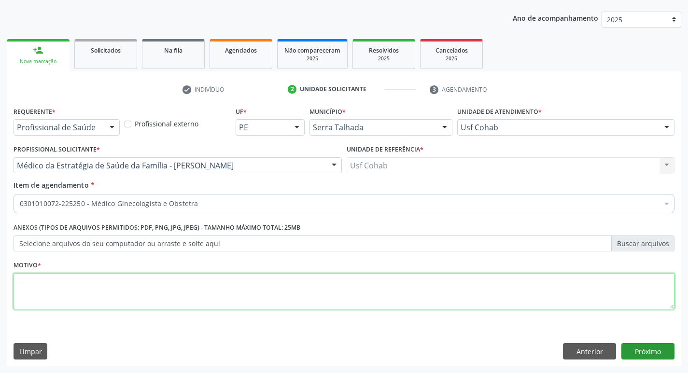
type textarea "-"
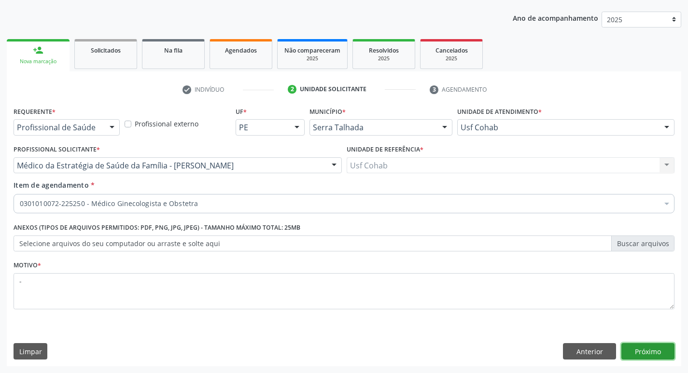
click at [642, 345] on button "Próximo" at bounding box center [647, 351] width 53 height 16
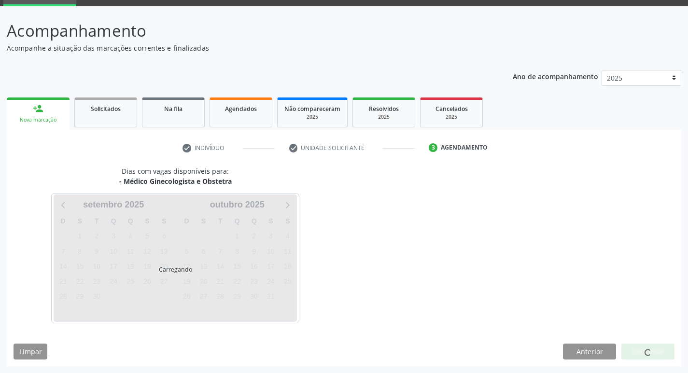
scroll to position [47, 0]
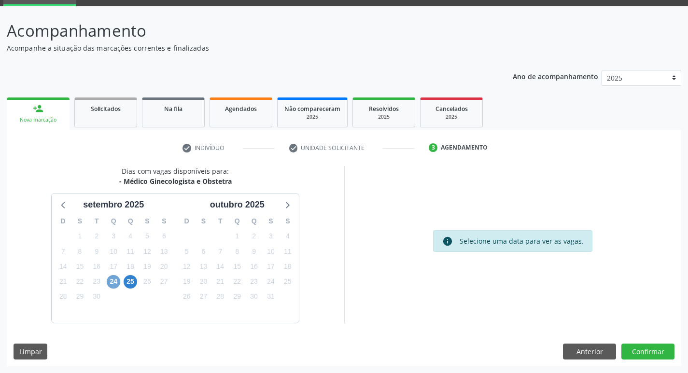
click at [114, 287] on span "24" at bounding box center [114, 282] width 14 height 14
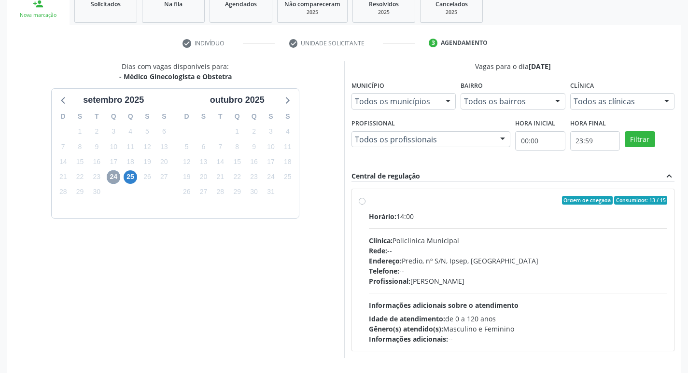
scroll to position [186, 0]
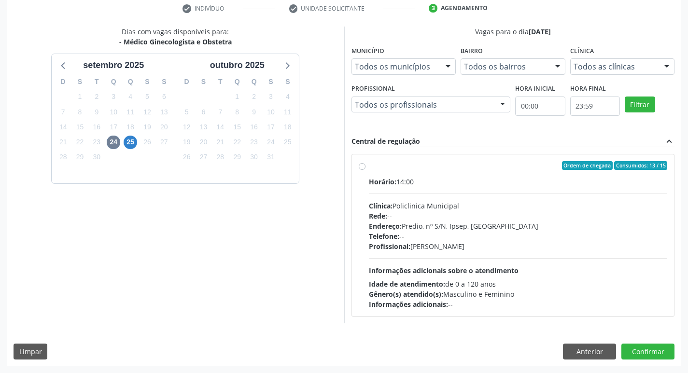
click at [503, 211] on div "Rede: --" at bounding box center [518, 216] width 299 height 10
click at [365, 170] on input "Ordem de chegada Consumidos: 13 / 15 Horário: 14:00 Clínica: Policlinica Munici…" at bounding box center [362, 165] width 7 height 9
radio input "true"
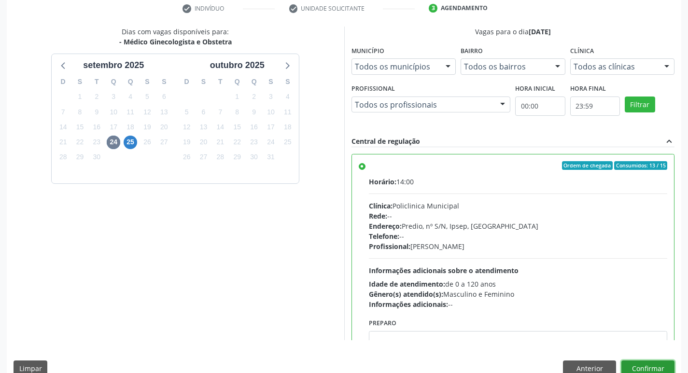
click at [643, 365] on button "Confirmar" at bounding box center [647, 369] width 53 height 16
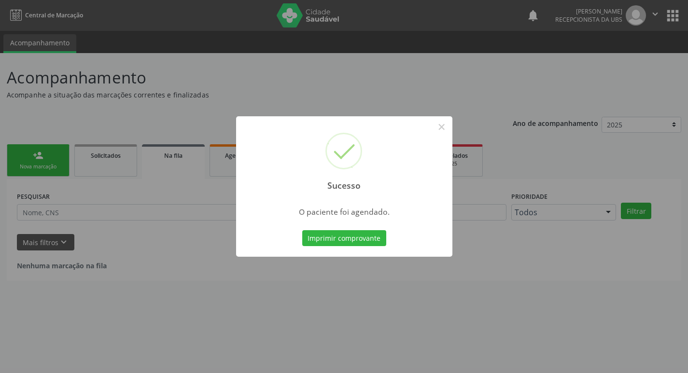
scroll to position [0, 0]
click at [343, 238] on button "Imprimir comprovante" at bounding box center [348, 238] width 84 height 16
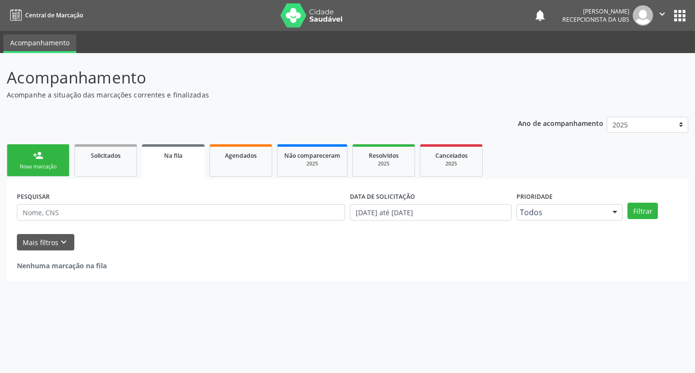
click at [52, 165] on div "Nova marcação" at bounding box center [38, 166] width 48 height 7
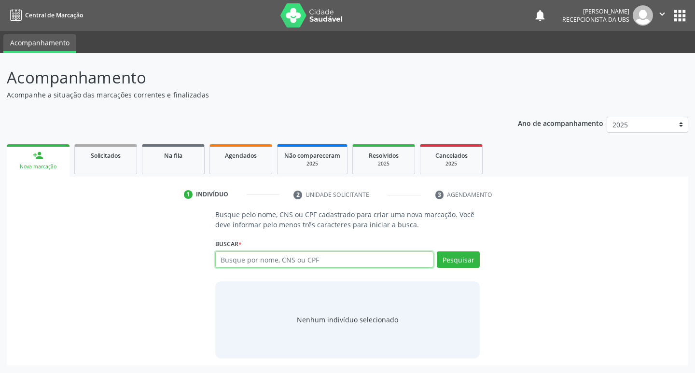
click at [317, 265] on input "text" at bounding box center [324, 260] width 219 height 16
type input "706001381080344"
click at [451, 262] on button "Pesquisar" at bounding box center [458, 260] width 43 height 16
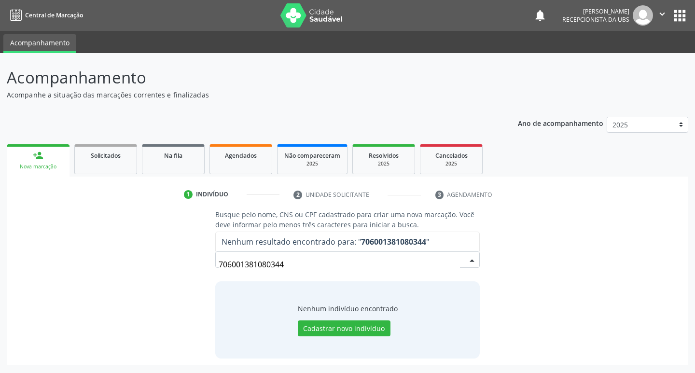
drag, startPoint x: 289, startPoint y: 263, endPoint x: 282, endPoint y: 259, distance: 7.8
click at [219, 268] on input "706001381080344" at bounding box center [340, 264] width 242 height 19
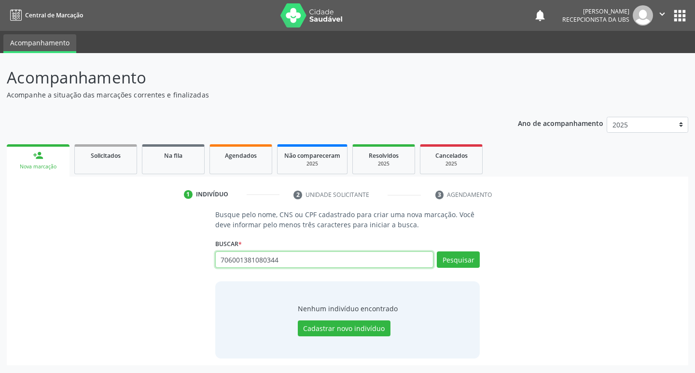
drag, startPoint x: 334, startPoint y: 252, endPoint x: 212, endPoint y: 217, distance: 126.5
click at [211, 252] on div "Busque pelo nome, CNS ou CPF cadastrado para criar uma nova marcação. Você deve…" at bounding box center [348, 284] width 279 height 149
paste input "898002393244664"
type input "898002393244664"
drag, startPoint x: 457, startPoint y: 259, endPoint x: 448, endPoint y: 252, distance: 11.5
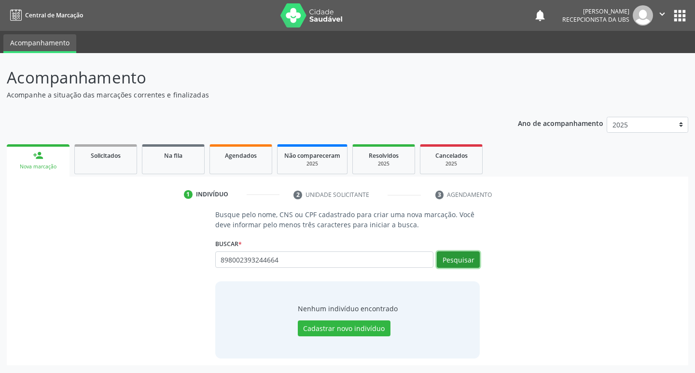
click at [455, 255] on button "Pesquisar" at bounding box center [458, 260] width 43 height 16
type input "898002393244664"
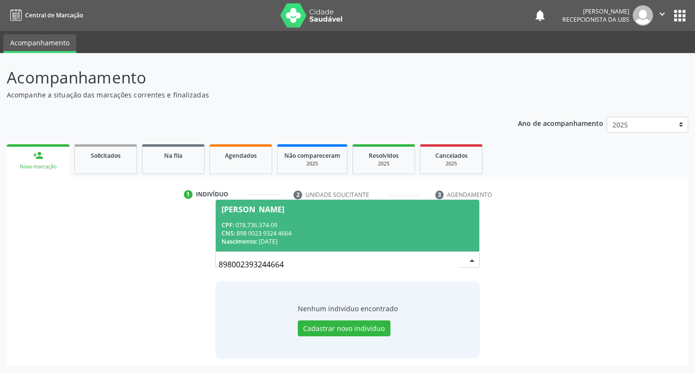
click at [335, 229] on div "CNS: 898 0023 9324 4664" at bounding box center [348, 233] width 252 height 8
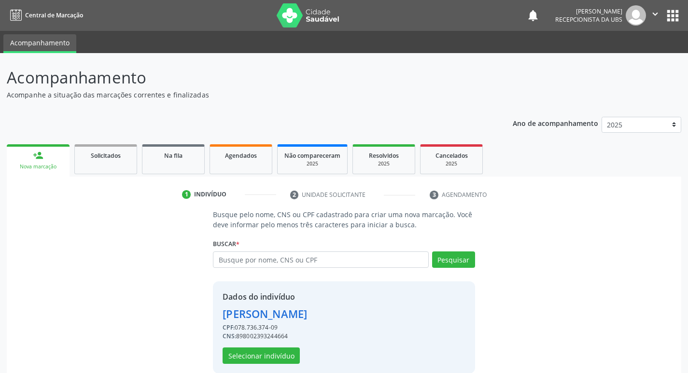
scroll to position [14, 0]
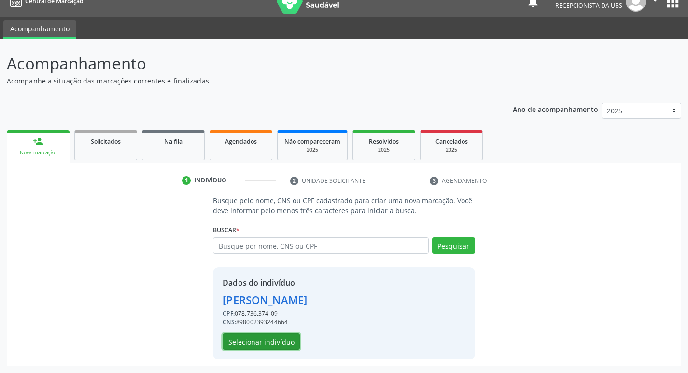
click at [255, 340] on button "Selecionar indivíduo" at bounding box center [261, 342] width 77 height 16
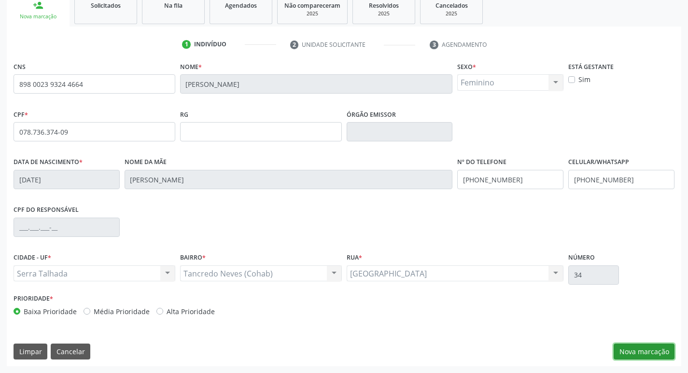
click at [635, 347] on button "Nova marcação" at bounding box center [644, 352] width 61 height 16
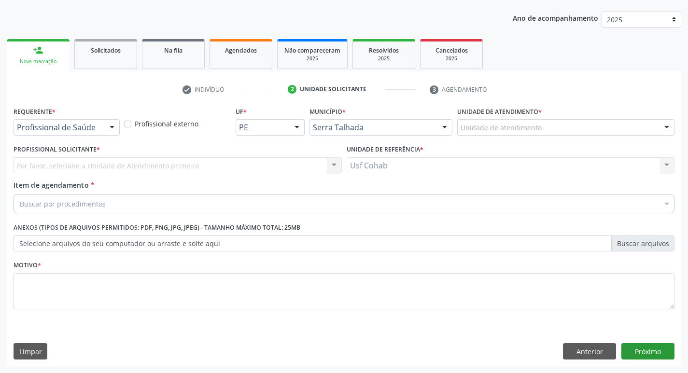
scroll to position [105, 0]
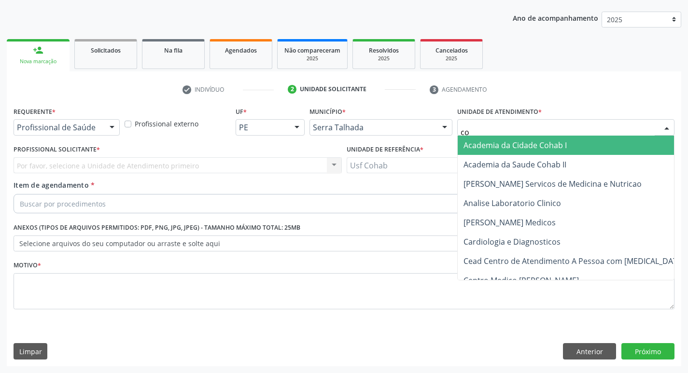
type input "coh"
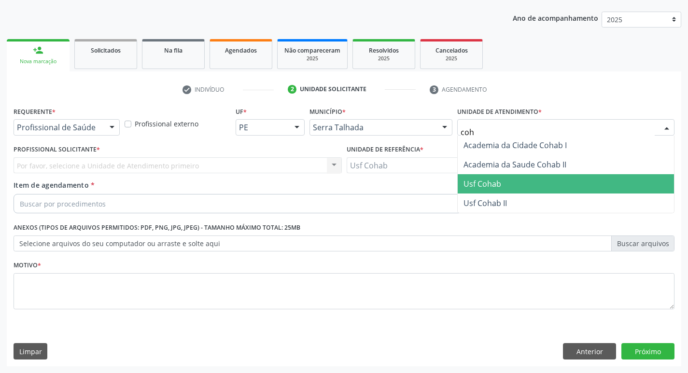
click at [470, 180] on span "Usf Cohab" at bounding box center [482, 184] width 38 height 11
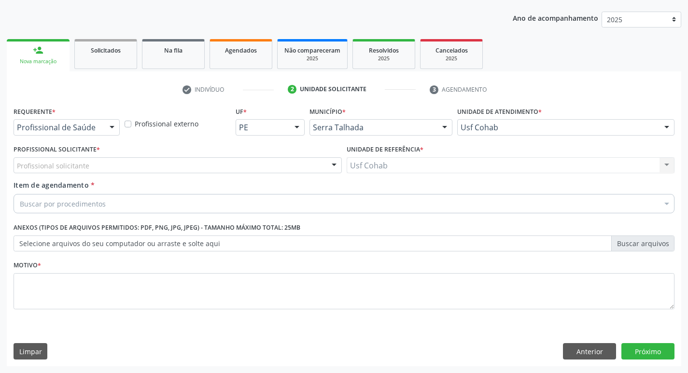
click at [272, 158] on div "Profissional solicitante" at bounding box center [178, 165] width 328 height 16
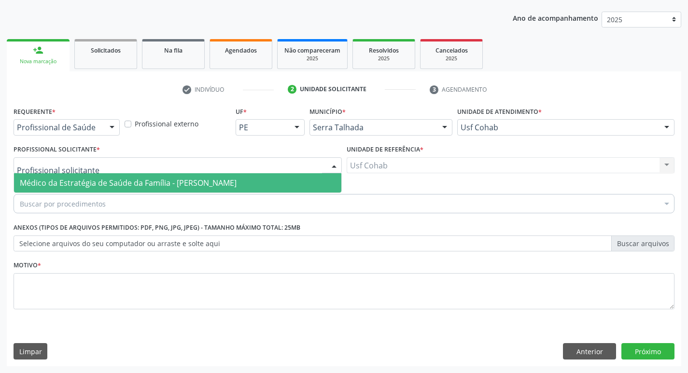
click at [237, 182] on span "Médico da Estratégia de Saúde da Família - [PERSON_NAME]" at bounding box center [128, 183] width 217 height 11
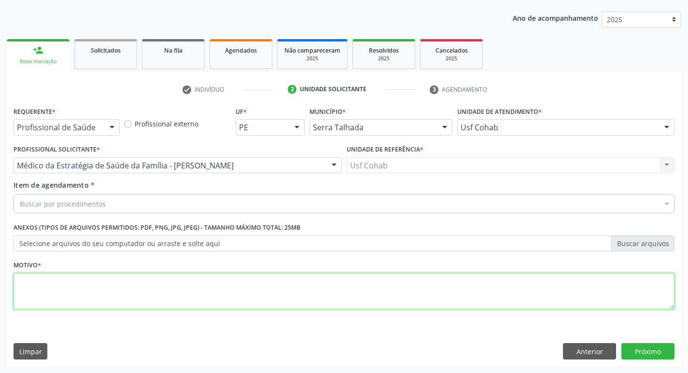
click at [151, 287] on textarea at bounding box center [344, 291] width 661 height 37
type textarea "-"
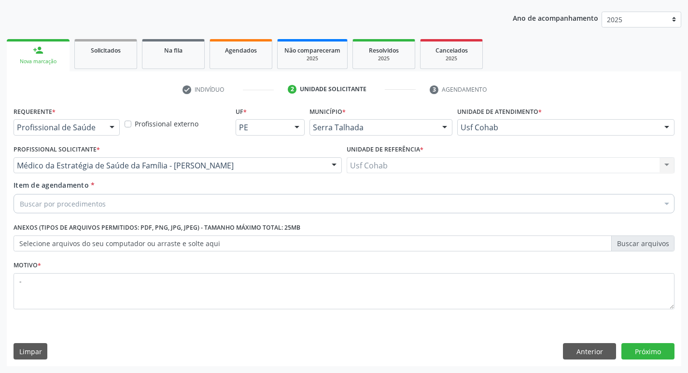
click at [181, 200] on div "Buscar por procedimentos" at bounding box center [344, 203] width 661 height 19
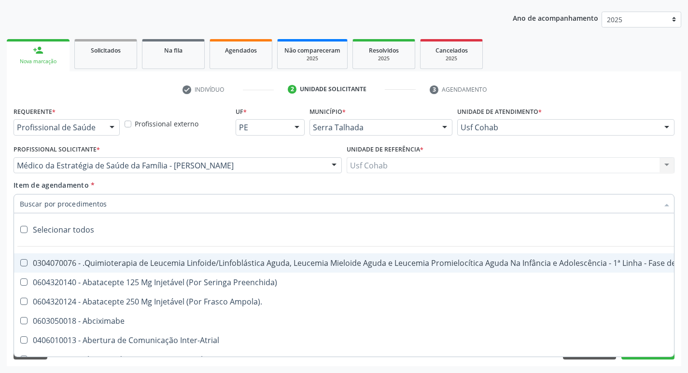
type input "g"
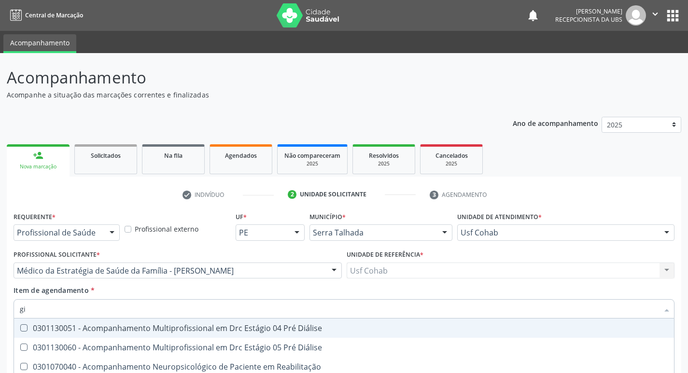
scroll to position [105, 0]
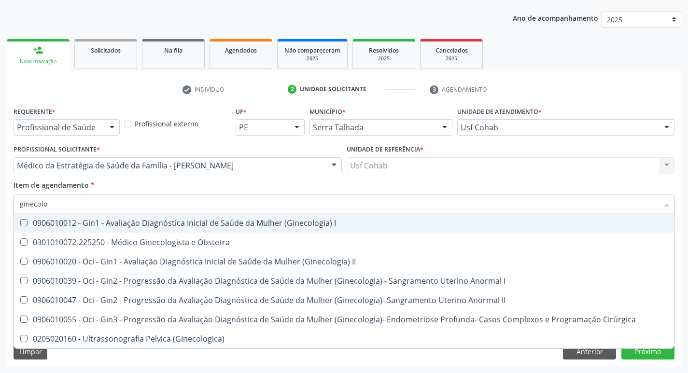
type input "ginecolog"
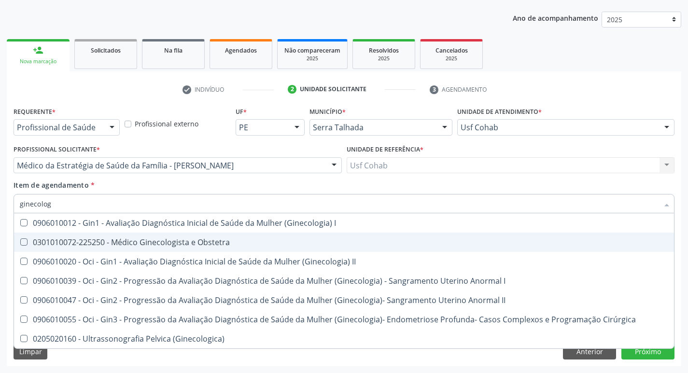
click at [184, 241] on div "0301010072-225250 - Médico Ginecologista e Obstetra" at bounding box center [344, 242] width 648 height 8
checkbox Obstetra "true"
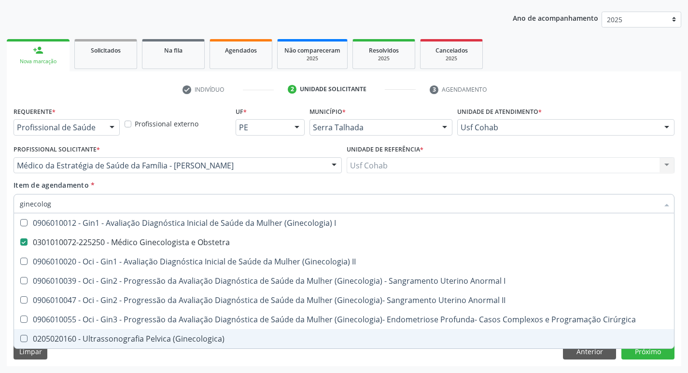
click at [424, 365] on div "Requerente * Profissional de Saúde Profissional de Saúde Paciente Nenhum result…" at bounding box center [344, 235] width 674 height 262
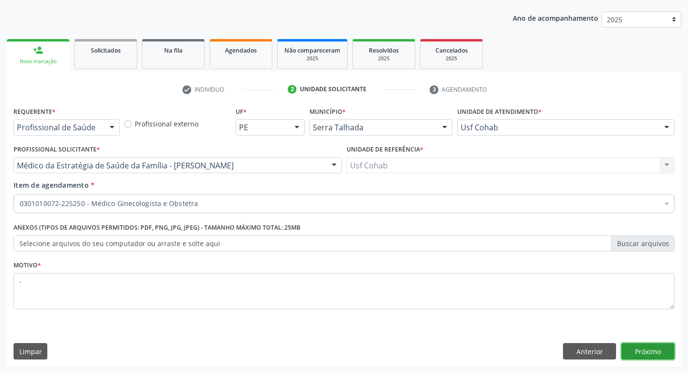
click at [654, 353] on button "Próximo" at bounding box center [647, 351] width 53 height 16
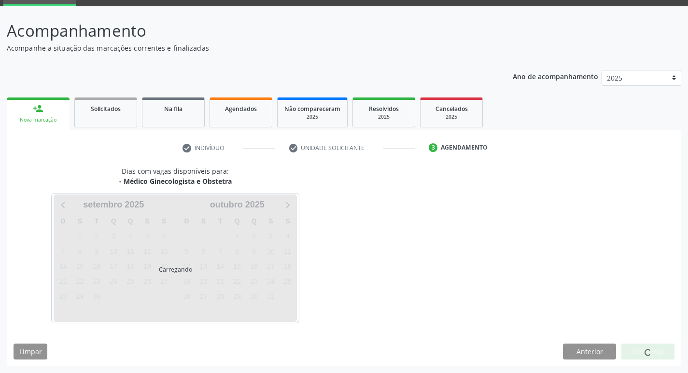
scroll to position [47, 0]
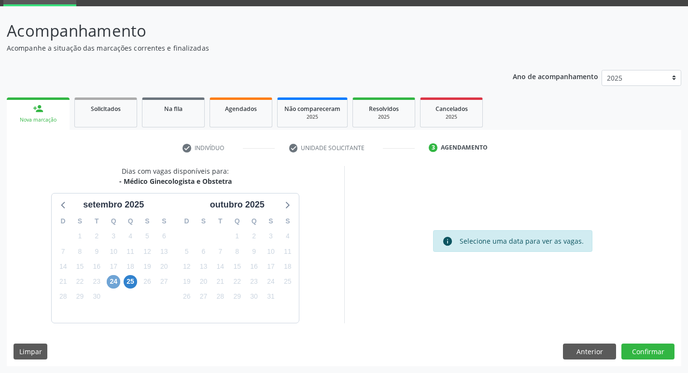
click at [111, 280] on span "24" at bounding box center [114, 282] width 14 height 14
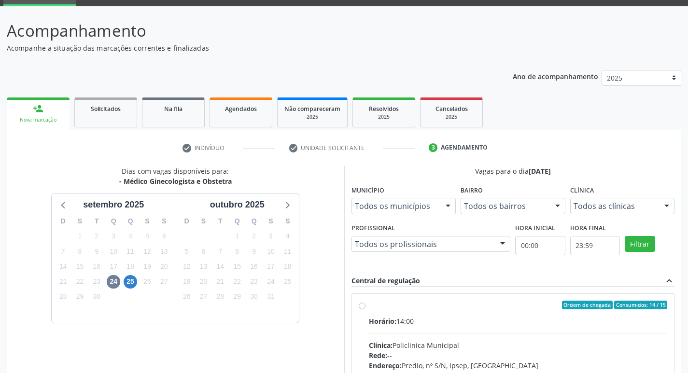
click at [441, 322] on div "Horário: 14:00" at bounding box center [518, 321] width 299 height 10
click at [365, 309] on input "Ordem de chegada Consumidos: 14 / 15 Horário: 14:00 Clínica: Policlinica Munici…" at bounding box center [362, 305] width 7 height 9
radio input "true"
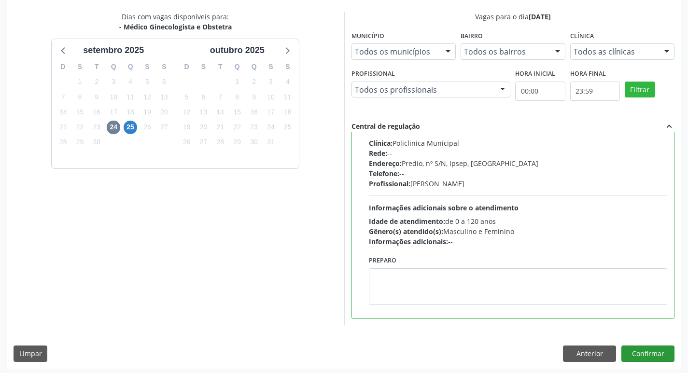
scroll to position [204, 0]
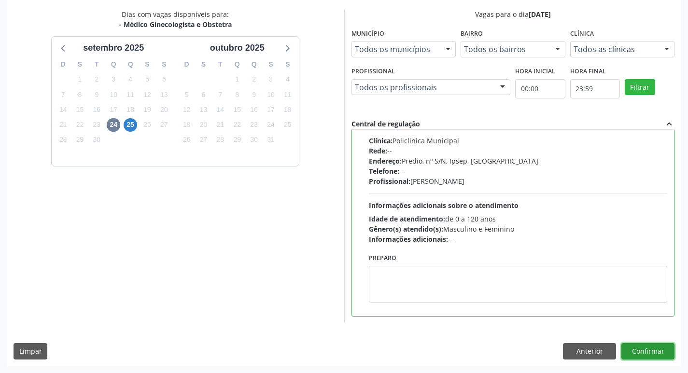
click at [648, 355] on button "Confirmar" at bounding box center [647, 351] width 53 height 16
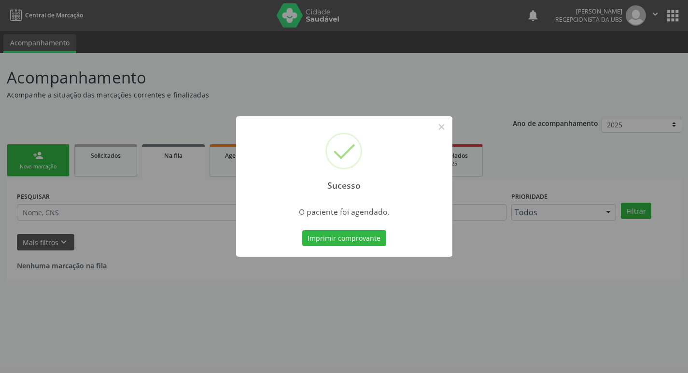
scroll to position [0, 0]
click at [320, 240] on button "Imprimir comprovante" at bounding box center [348, 238] width 84 height 16
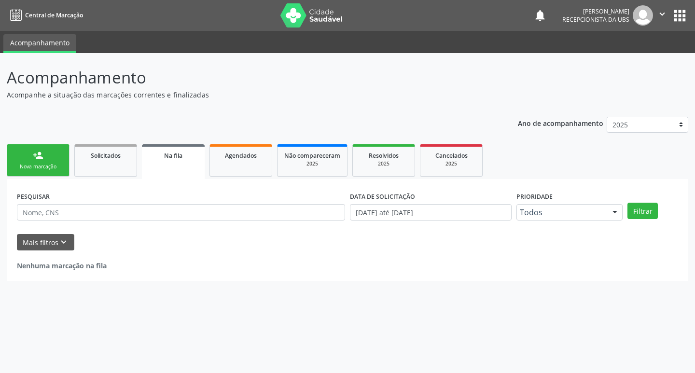
click at [36, 161] on link "person_add Nova marcação" at bounding box center [38, 160] width 63 height 32
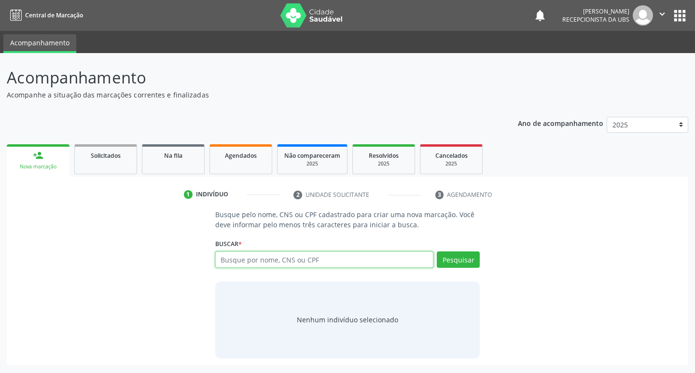
click at [290, 263] on input "text" at bounding box center [324, 260] width 219 height 16
click at [310, 261] on input "text" at bounding box center [324, 260] width 219 height 16
click at [313, 256] on input "text" at bounding box center [324, 260] width 219 height 16
click at [315, 260] on input "text" at bounding box center [324, 260] width 219 height 16
type input "706002811787147"
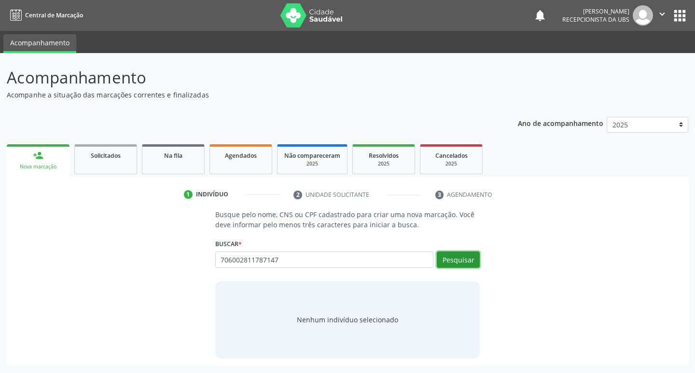
click at [447, 257] on button "Pesquisar" at bounding box center [458, 260] width 43 height 16
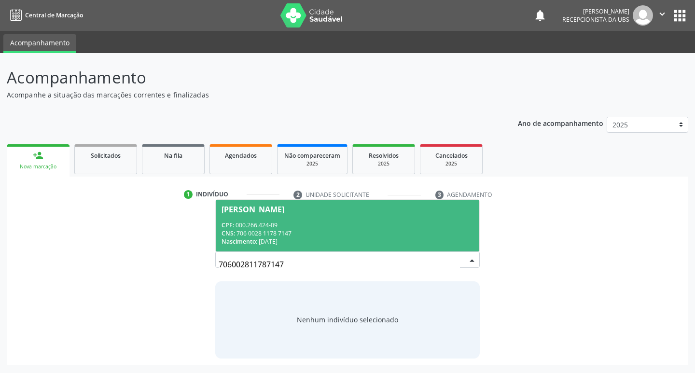
click at [368, 224] on div "CPF: 000.266.424-09" at bounding box center [348, 225] width 252 height 8
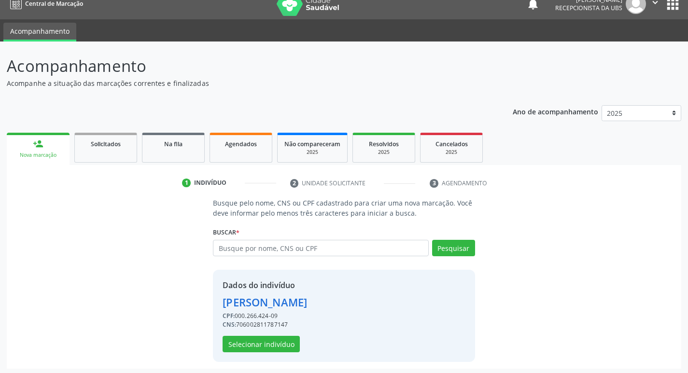
scroll to position [14, 0]
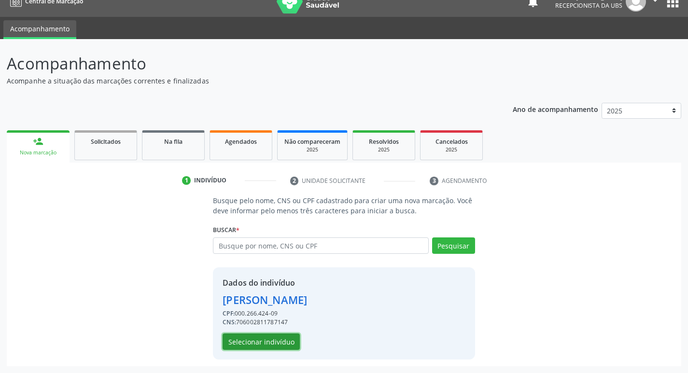
click at [275, 337] on button "Selecionar indivíduo" at bounding box center [261, 342] width 77 height 16
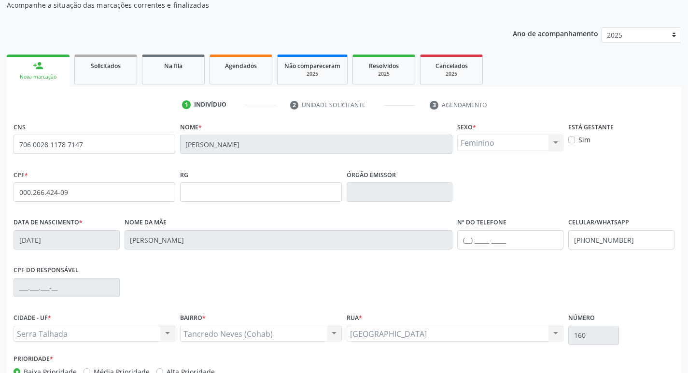
scroll to position [150, 0]
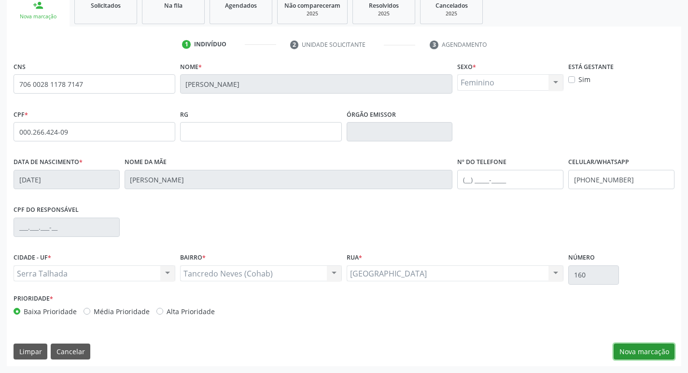
click at [631, 352] on button "Nova marcação" at bounding box center [644, 352] width 61 height 16
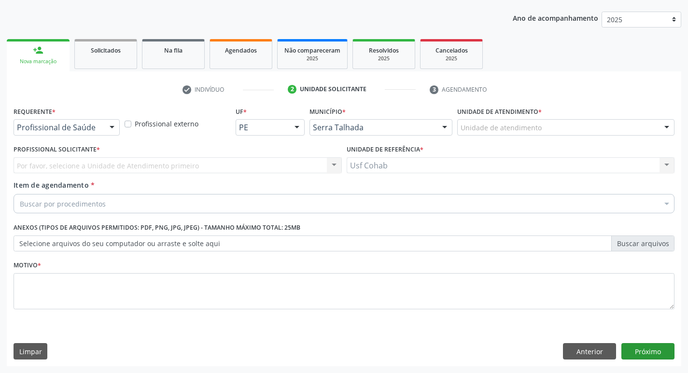
scroll to position [105, 0]
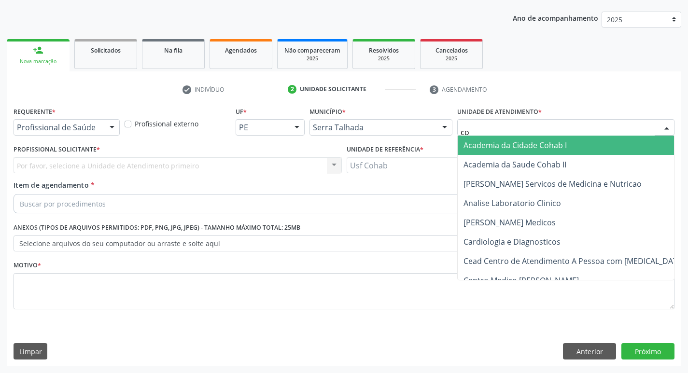
type input "coh"
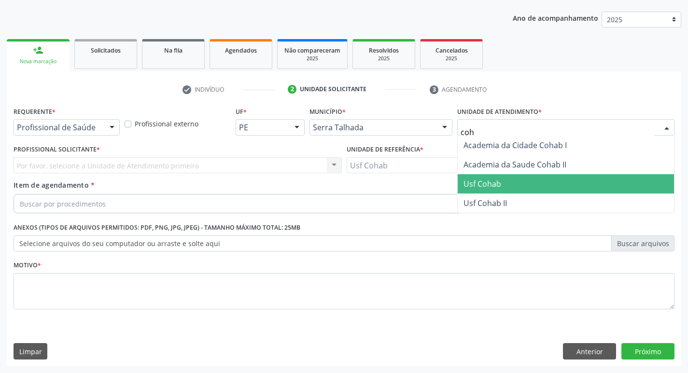
click at [516, 185] on span "Usf Cohab" at bounding box center [566, 183] width 216 height 19
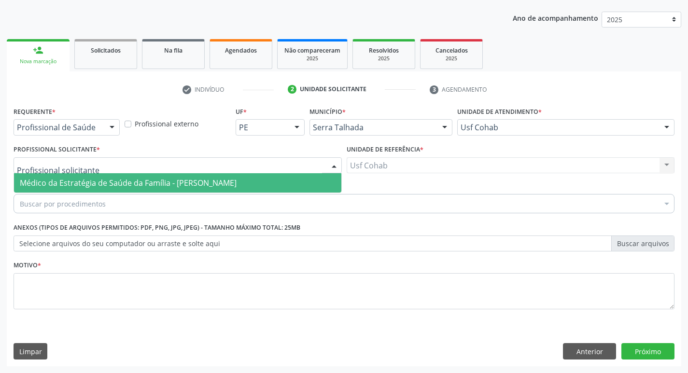
click at [313, 165] on div at bounding box center [178, 165] width 328 height 16
click at [281, 184] on span "Médico da Estratégia de Saúde da Família - [PERSON_NAME]" at bounding box center [177, 182] width 327 height 19
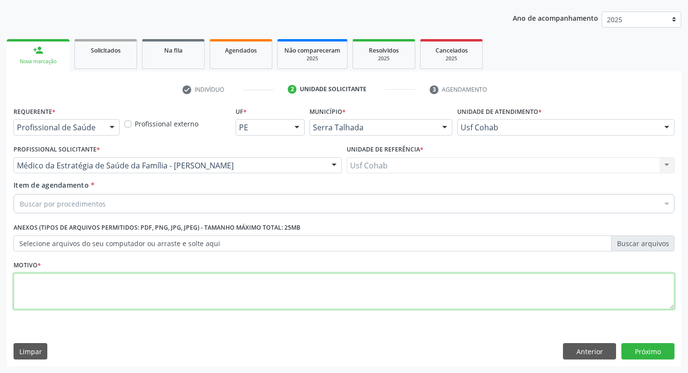
click at [182, 289] on textarea at bounding box center [344, 291] width 661 height 37
type textarea "-"
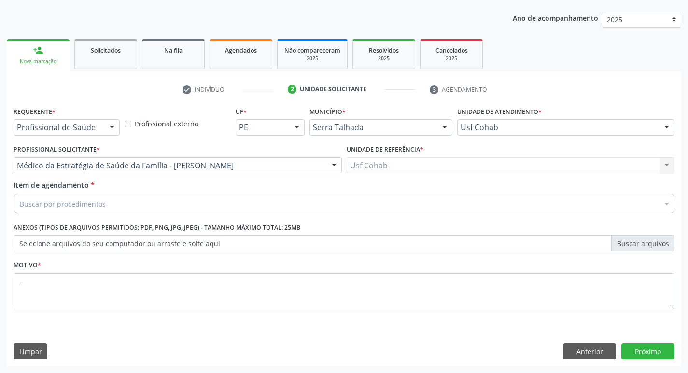
click at [200, 204] on div "Buscar por procedimentos" at bounding box center [344, 203] width 661 height 19
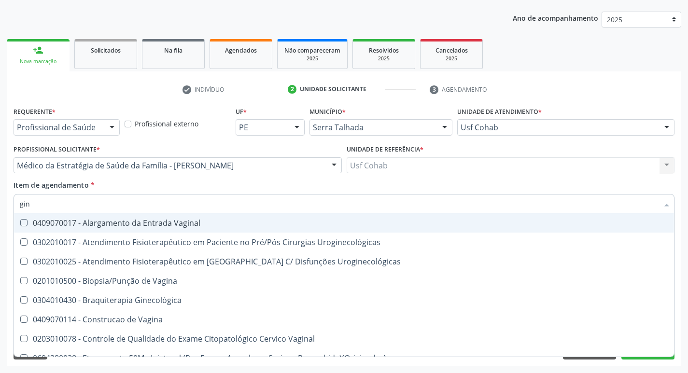
type input "gine"
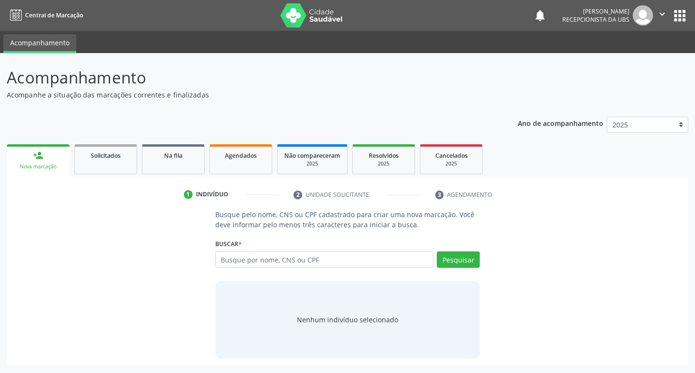
click at [329, 262] on input "text" at bounding box center [324, 260] width 219 height 16
type input "709201292304738"
click at [462, 260] on button "Pesquisar" at bounding box center [458, 260] width 43 height 16
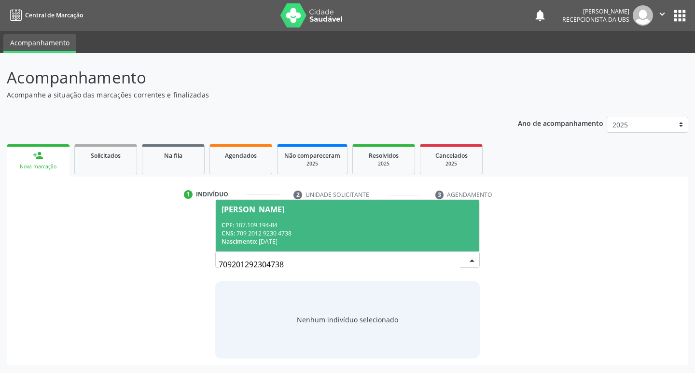
click at [396, 224] on div "CPF: 107.109.194-84" at bounding box center [348, 225] width 252 height 8
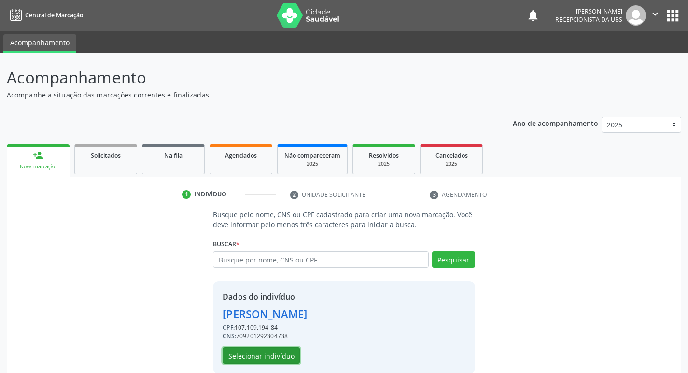
click at [268, 357] on button "Selecionar indivíduo" at bounding box center [261, 356] width 77 height 16
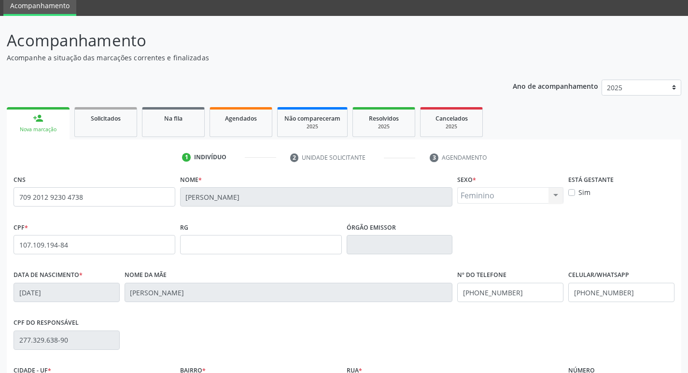
scroll to position [150, 0]
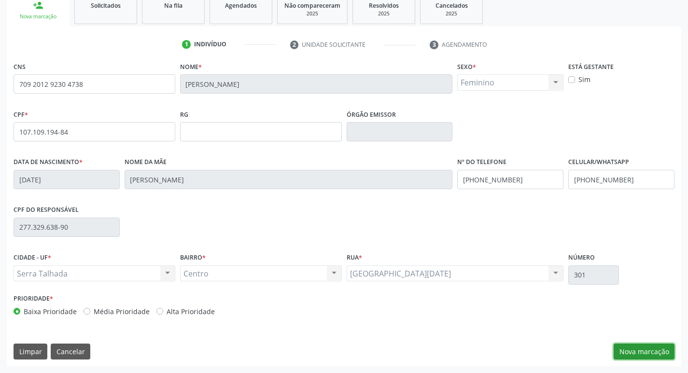
click at [634, 353] on button "Nova marcação" at bounding box center [644, 352] width 61 height 16
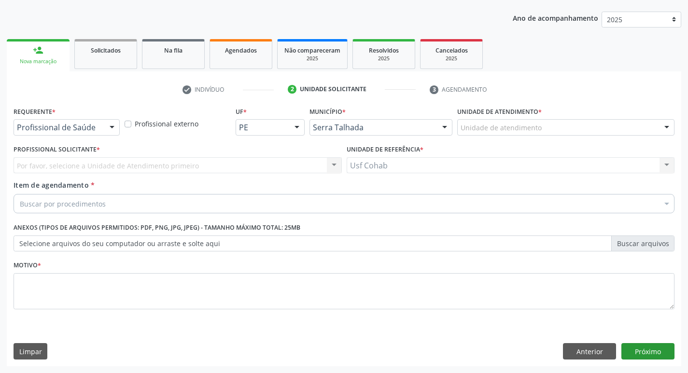
scroll to position [105, 0]
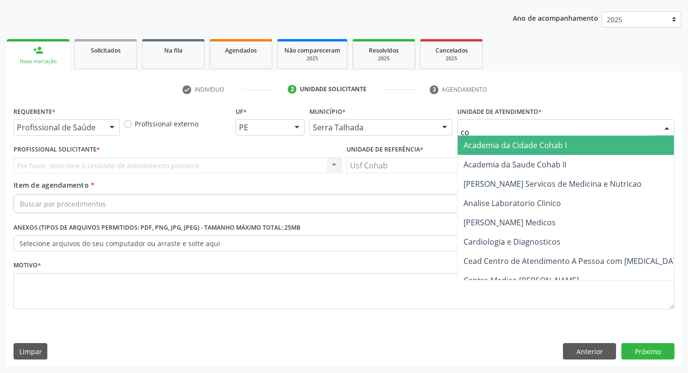
type input "coh"
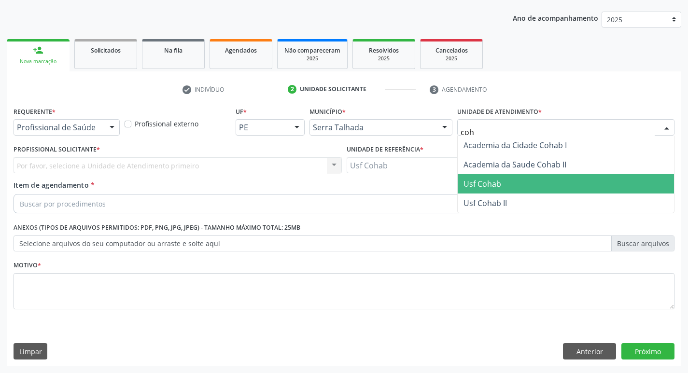
click at [488, 181] on span "Usf Cohab" at bounding box center [482, 184] width 38 height 11
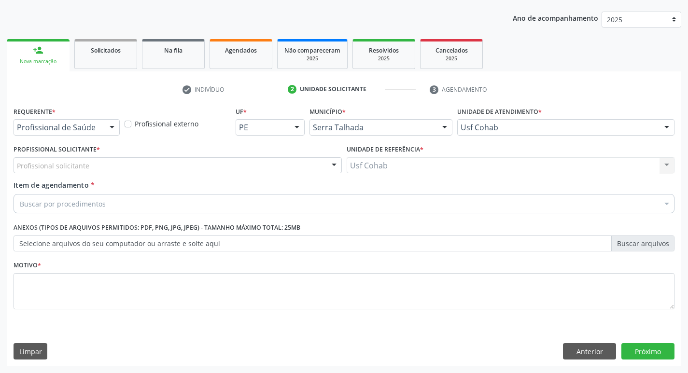
click at [239, 167] on div "Profissional solicitante" at bounding box center [178, 165] width 328 height 16
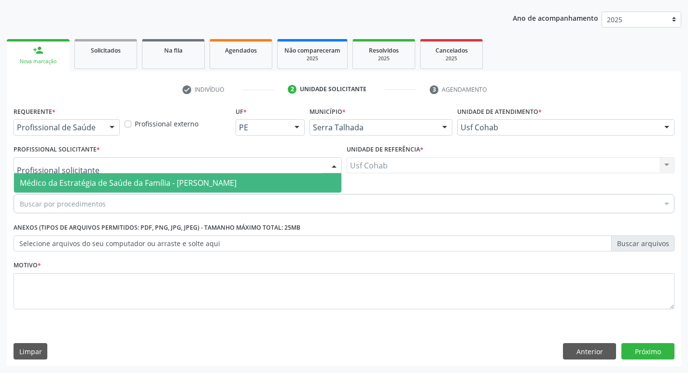
click at [232, 177] on span "Médico da Estratégia de Saúde da Família - [PERSON_NAME]" at bounding box center [177, 182] width 327 height 19
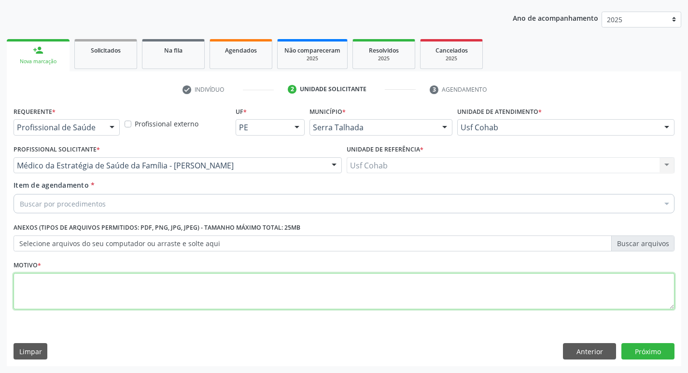
click at [142, 302] on textarea at bounding box center [344, 291] width 661 height 37
type textarea "-"
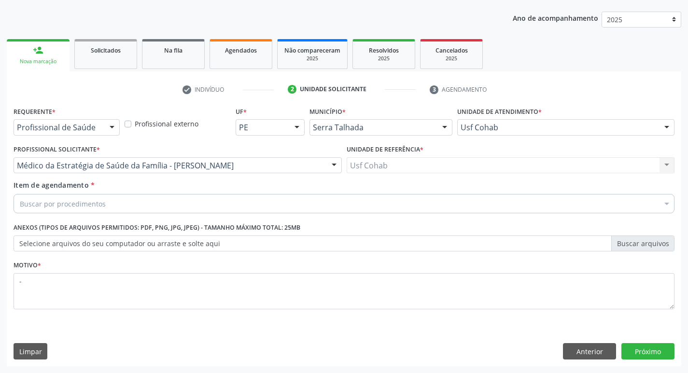
click at [130, 209] on div "Buscar por procedimentos" at bounding box center [344, 203] width 661 height 19
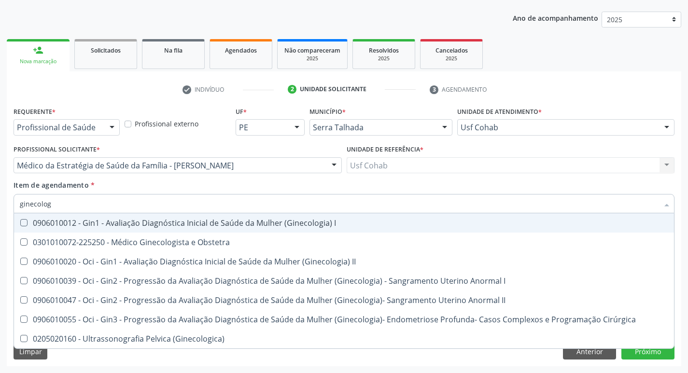
type input "ginecologi"
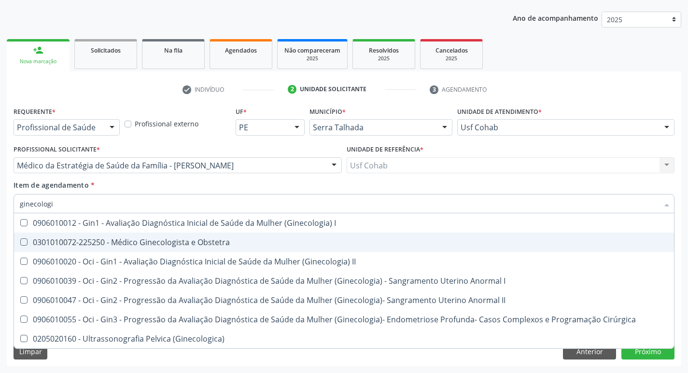
click at [237, 236] on span "0301010072-225250 - Médico Ginecologista e Obstetra" at bounding box center [344, 242] width 660 height 19
checkbox Obstetra "true"
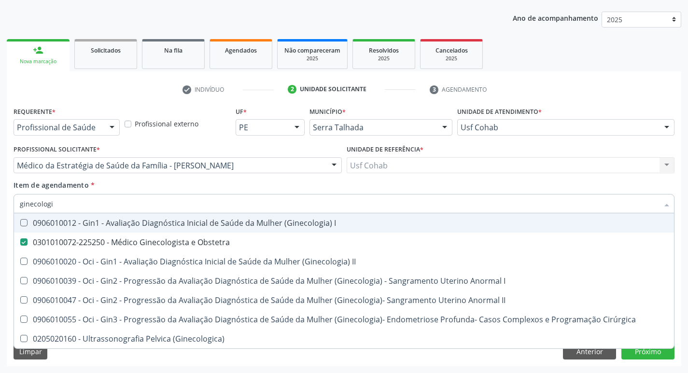
click at [543, 186] on div "Item de agendamento * ginecologi Desfazer seleção 0906010012 - Gin1 - Avaliação…" at bounding box center [344, 195] width 661 height 30
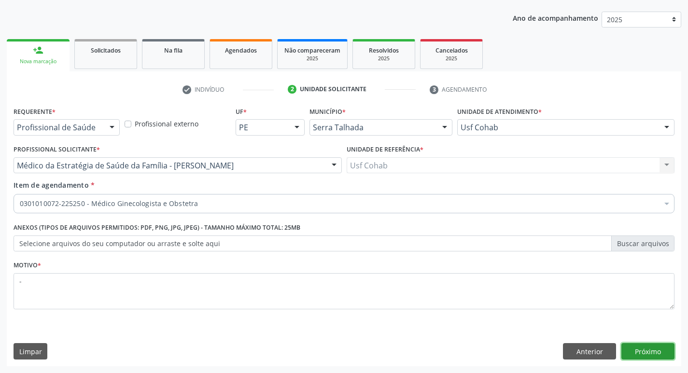
click at [645, 351] on button "Próximo" at bounding box center [647, 351] width 53 height 16
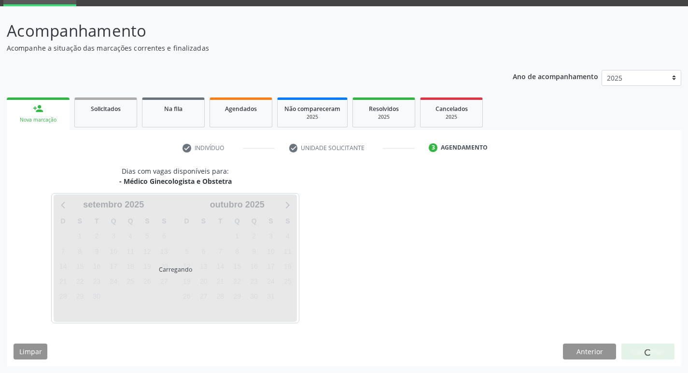
scroll to position [47, 0]
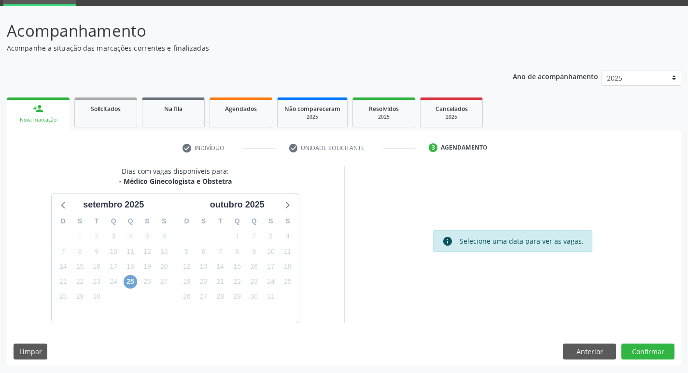
click at [131, 282] on span "25" at bounding box center [131, 282] width 14 height 14
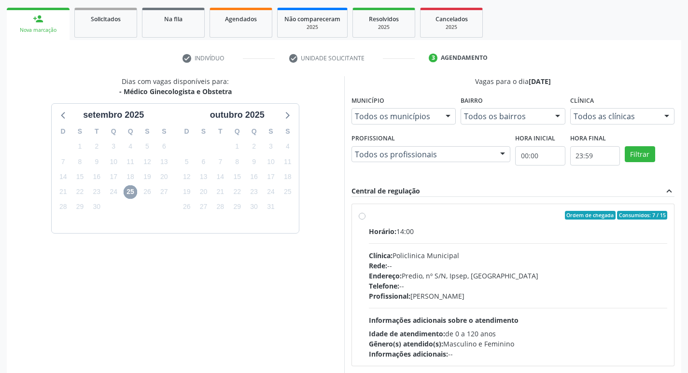
scroll to position [186, 0]
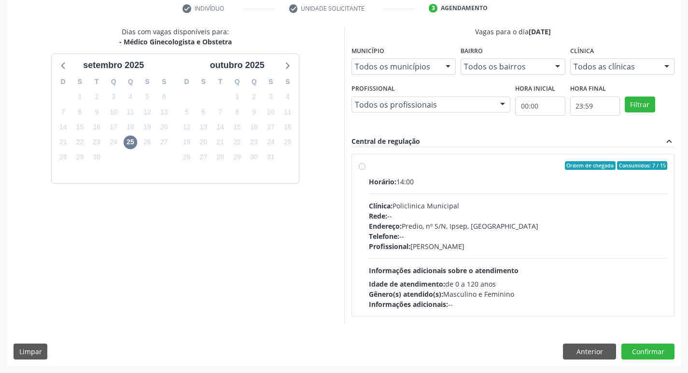
click at [471, 213] on div "Rede: --" at bounding box center [518, 216] width 299 height 10
click at [365, 170] on input "Ordem de chegada Consumidos: 7 / 15 Horário: 14:00 Clínica: Policlinica Municip…" at bounding box center [362, 165] width 7 height 9
radio input "true"
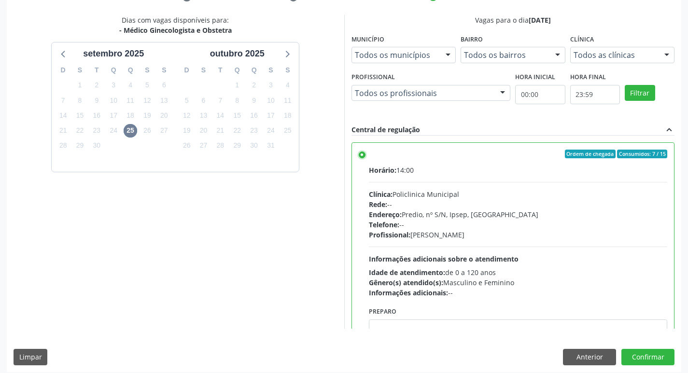
scroll to position [204, 0]
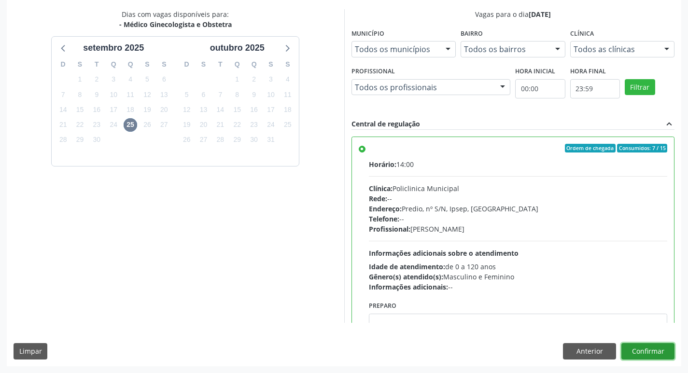
click at [632, 352] on button "Confirmar" at bounding box center [647, 351] width 53 height 16
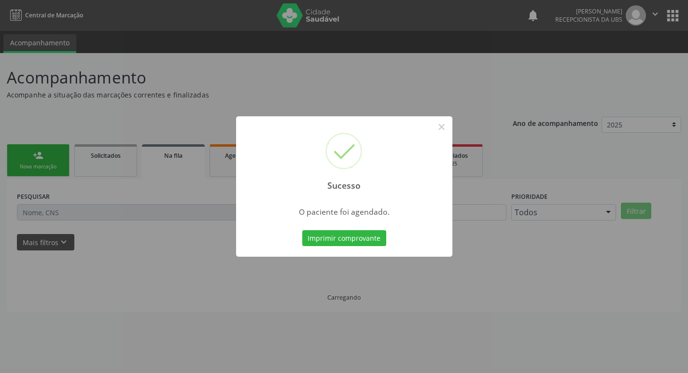
scroll to position [0, 0]
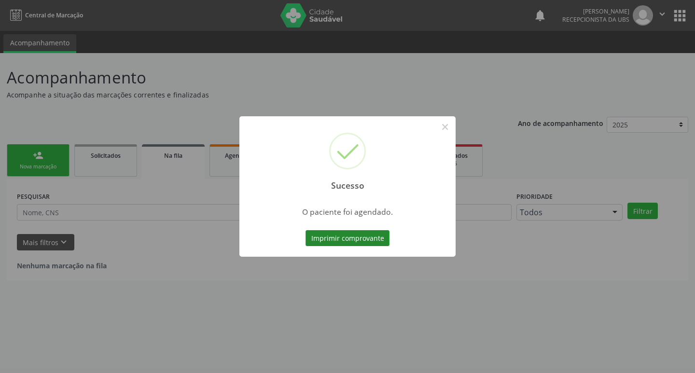
click at [358, 234] on button "Imprimir comprovante" at bounding box center [348, 238] width 84 height 16
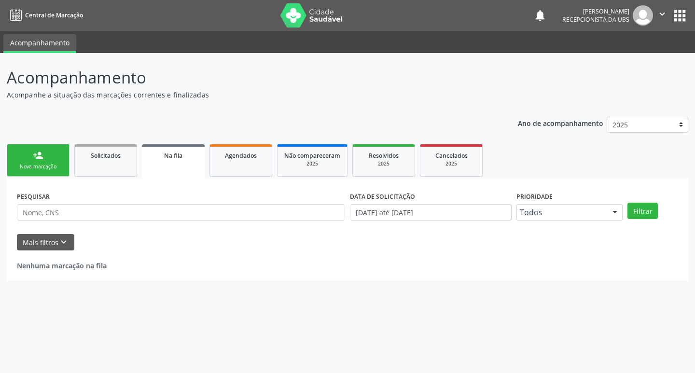
click at [30, 171] on link "person_add Nova marcação" at bounding box center [38, 160] width 63 height 32
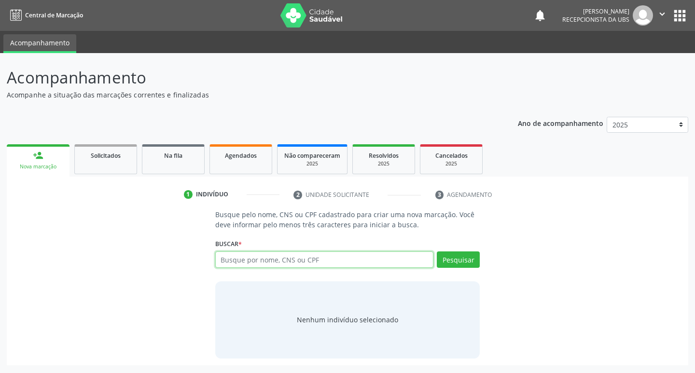
click at [242, 262] on input "text" at bounding box center [324, 260] width 219 height 16
type input "709703056840890"
click at [441, 262] on button "Pesquisar" at bounding box center [458, 260] width 43 height 16
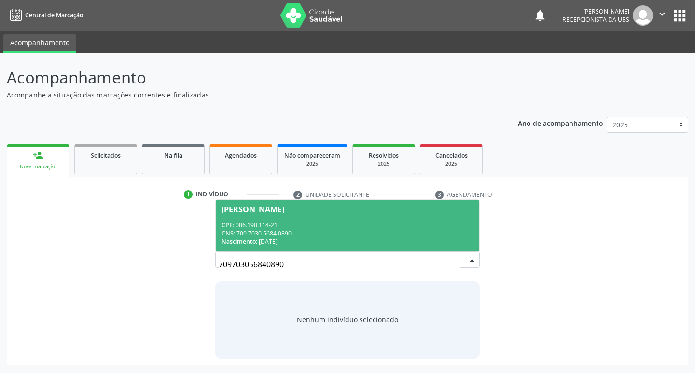
click at [339, 224] on div "CPF: 086.190.114-21" at bounding box center [348, 225] width 252 height 8
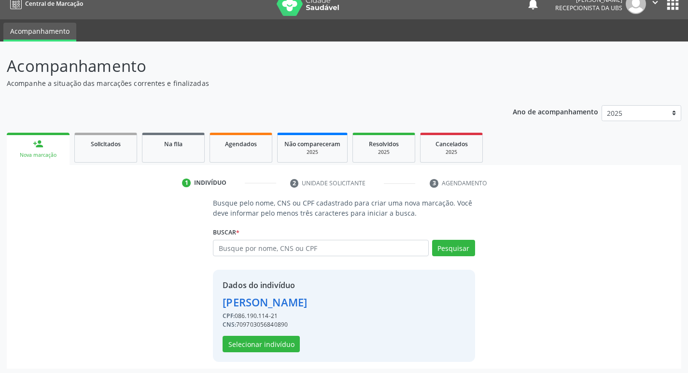
scroll to position [14, 0]
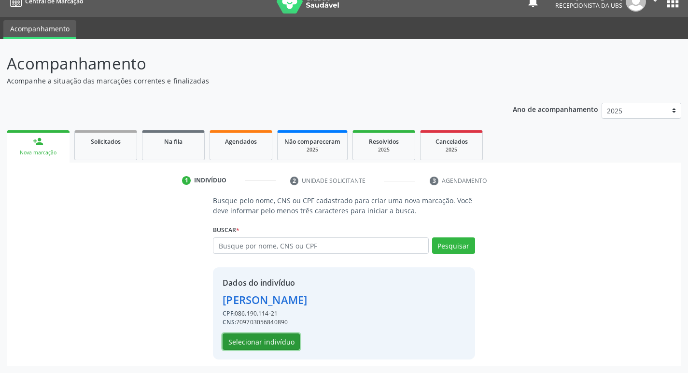
click at [233, 350] on button "Selecionar indivíduo" at bounding box center [261, 342] width 77 height 16
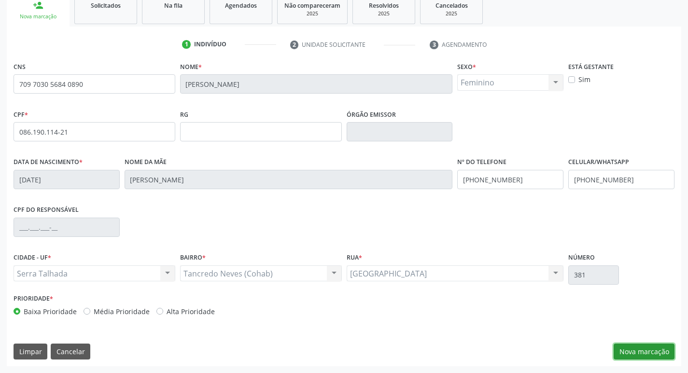
click at [649, 351] on button "Nova marcação" at bounding box center [644, 352] width 61 height 16
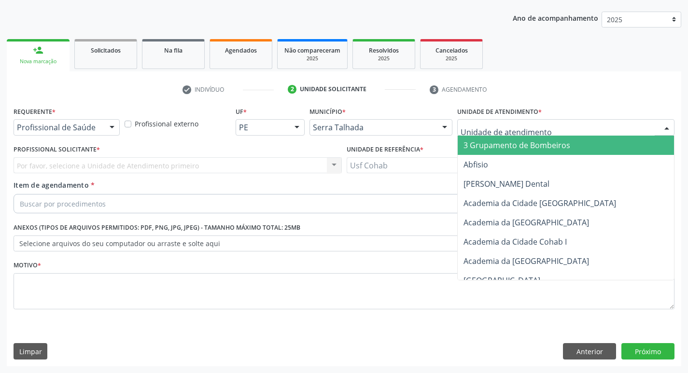
click at [549, 124] on div at bounding box center [565, 127] width 217 height 16
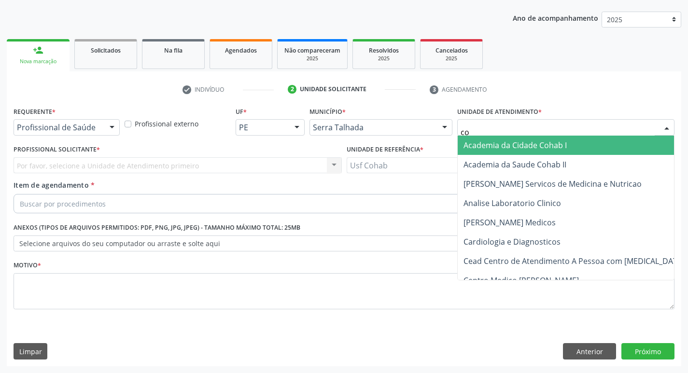
type input "coh"
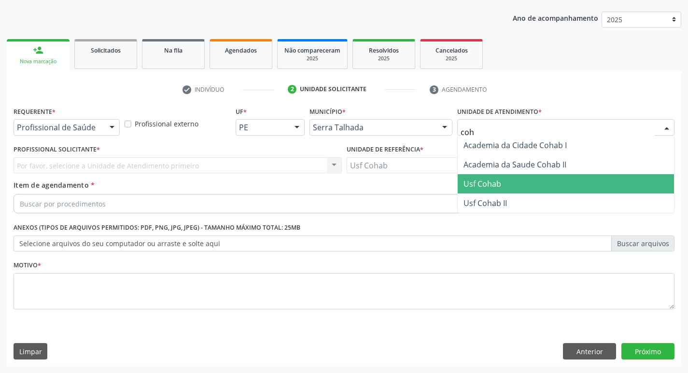
click at [475, 174] on span "Usf Cohab" at bounding box center [566, 183] width 216 height 19
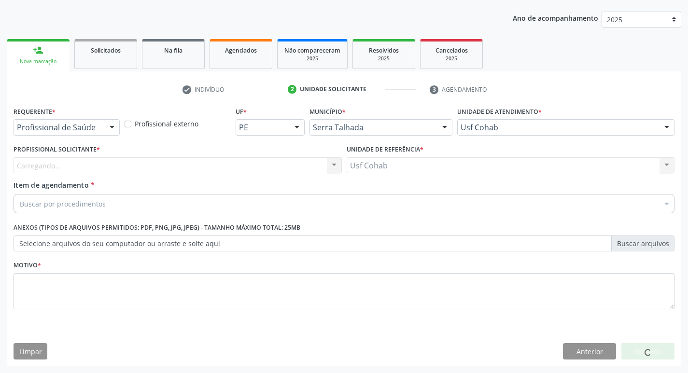
click at [162, 159] on div "Carregando... Nenhum resultado encontrado para: " " Não há nenhuma opção para s…" at bounding box center [178, 165] width 328 height 16
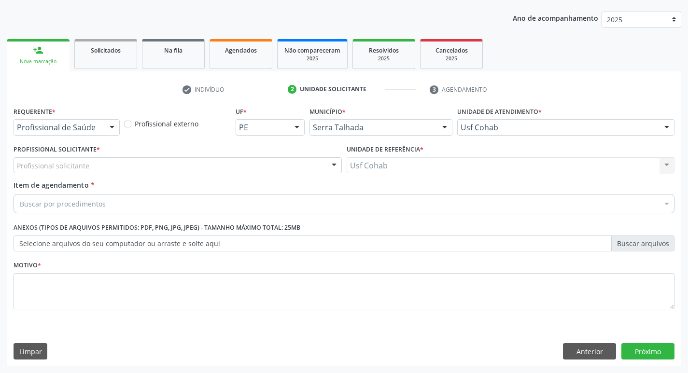
click at [162, 159] on div "Profissional solicitante" at bounding box center [178, 165] width 328 height 16
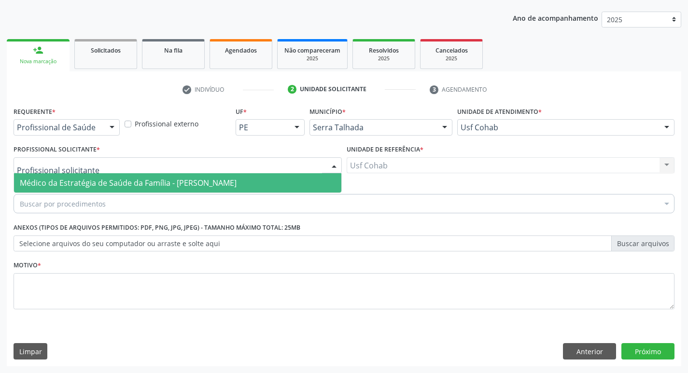
click at [156, 182] on span "Médico da Estratégia de Saúde da Família - [PERSON_NAME]" at bounding box center [128, 183] width 217 height 11
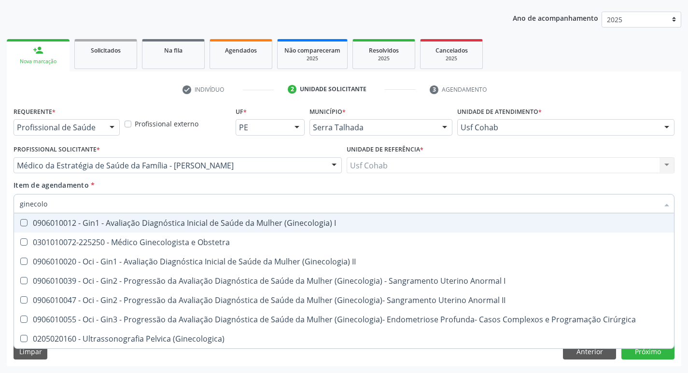
type input "ginecolog"
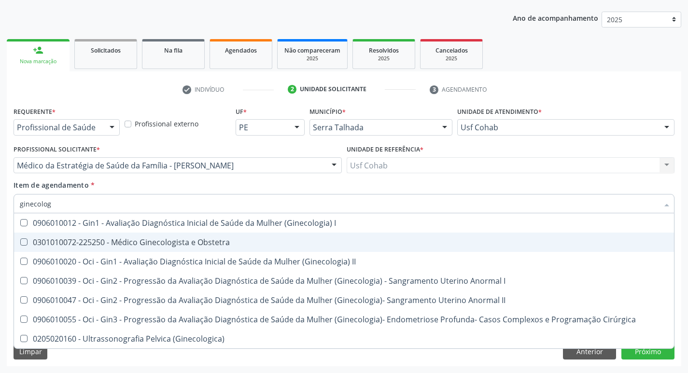
click at [197, 238] on div "0301010072-225250 - Médico Ginecologista e Obstetra" at bounding box center [344, 242] width 648 height 8
checkbox Obstetra "true"
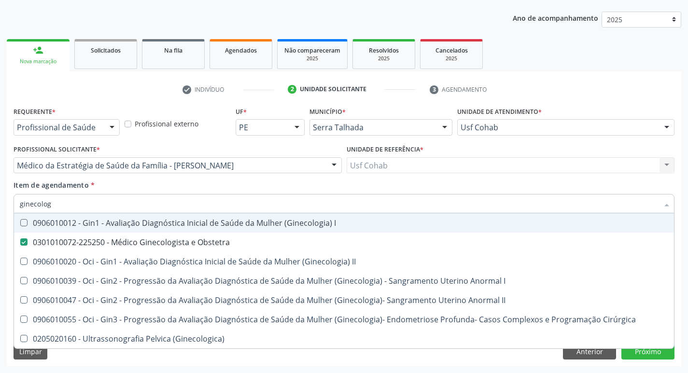
click at [447, 187] on div "Item de agendamento * ginecolog Desfazer seleção 0906010012 - Gin1 - Avaliação …" at bounding box center [344, 195] width 661 height 30
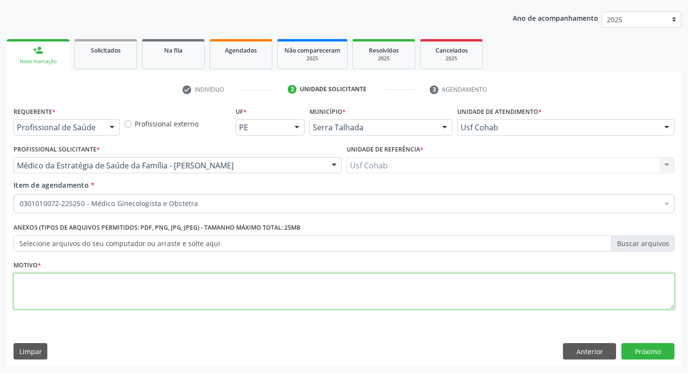
click at [93, 281] on textarea at bounding box center [344, 291] width 661 height 37
type textarea "-"
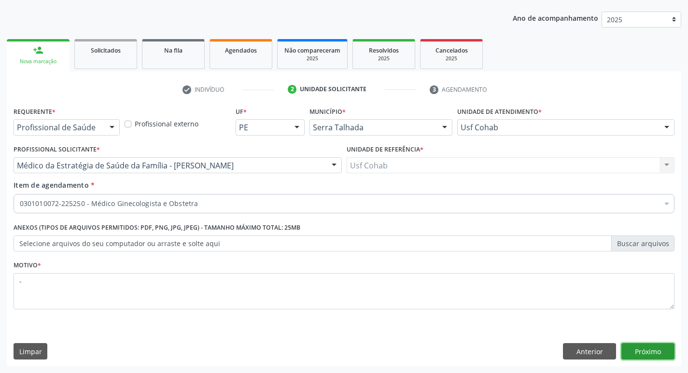
click at [656, 350] on button "Próximo" at bounding box center [647, 351] width 53 height 16
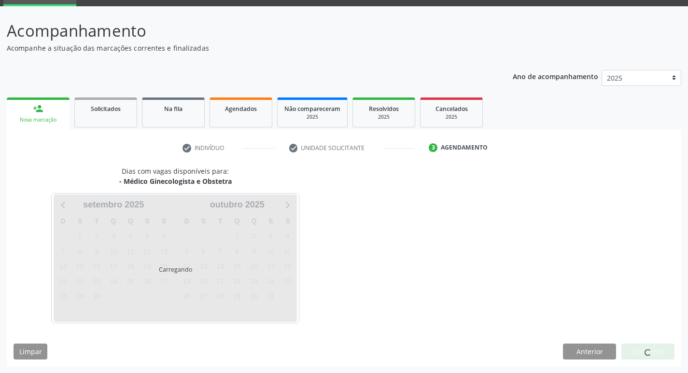
scroll to position [47, 0]
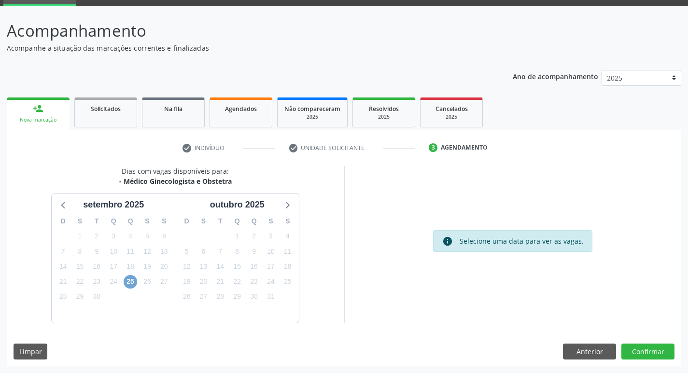
click at [133, 280] on span "25" at bounding box center [131, 282] width 14 height 14
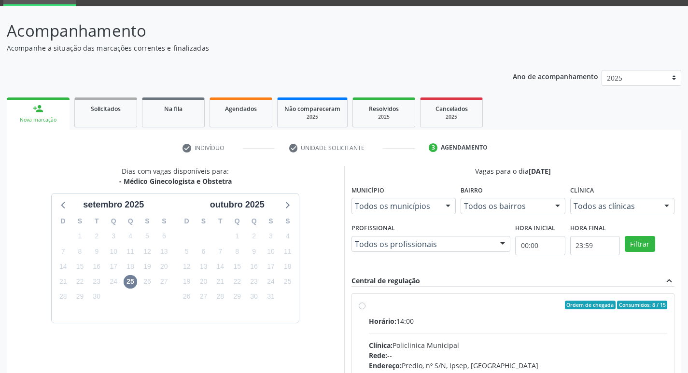
click at [459, 323] on div "Horário: 14:00" at bounding box center [518, 321] width 299 height 10
click at [365, 309] on input "Ordem de chegada Consumidos: 8 / 15 Horário: 14:00 Clínica: Policlinica Municip…" at bounding box center [362, 305] width 7 height 9
radio input "true"
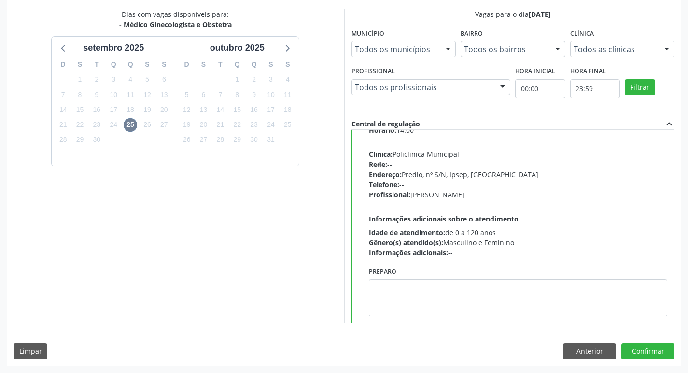
scroll to position [48, 0]
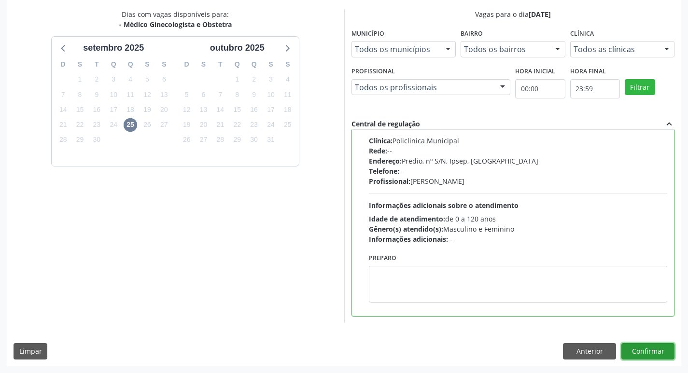
click at [643, 349] on button "Confirmar" at bounding box center [647, 351] width 53 height 16
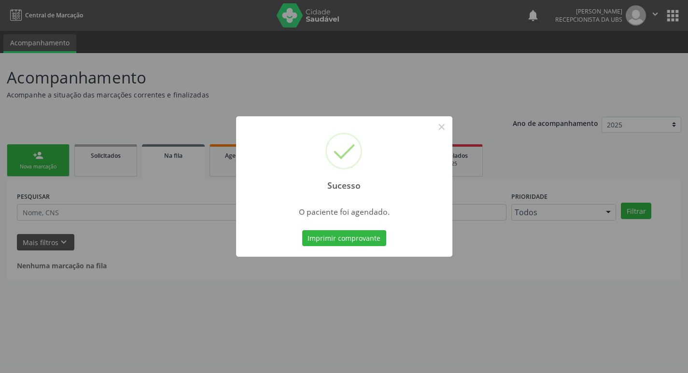
scroll to position [0, 0]
click at [353, 244] on button "Imprimir comprovante" at bounding box center [348, 238] width 84 height 16
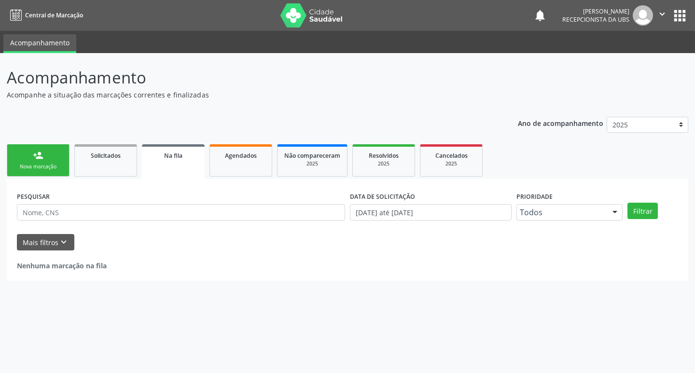
click at [8, 154] on link "person_add Nova marcação" at bounding box center [38, 160] width 63 height 32
click at [25, 160] on link "person_add Nova marcação" at bounding box center [38, 160] width 63 height 32
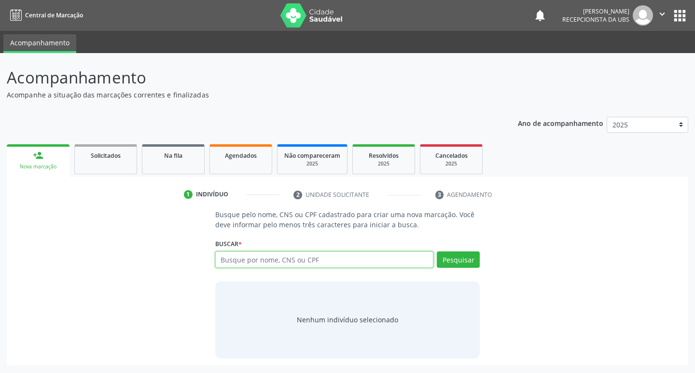
drag, startPoint x: 314, startPoint y: 257, endPoint x: 307, endPoint y: 249, distance: 10.9
click at [314, 256] on input "text" at bounding box center [324, 260] width 219 height 16
type input "898003737852873"
click at [454, 266] on button "Pesquisar" at bounding box center [458, 260] width 43 height 16
type input "898003737852873"
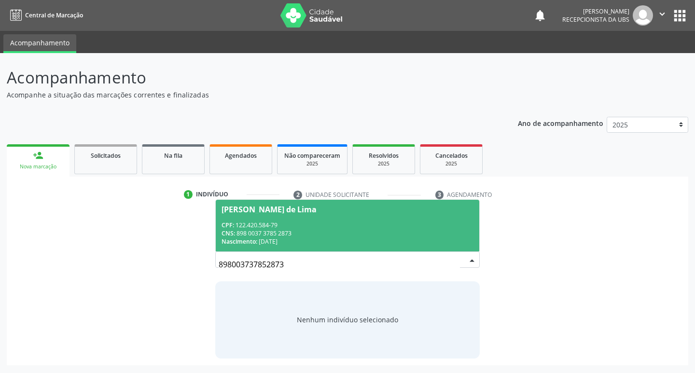
click at [351, 223] on div "CPF: 122.420.584-79" at bounding box center [348, 225] width 252 height 8
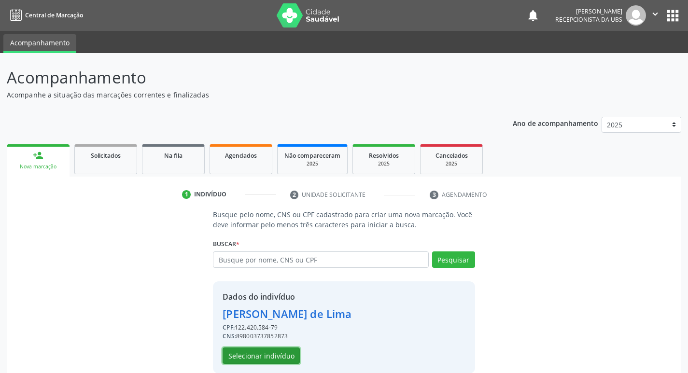
click at [254, 354] on button "Selecionar indivíduo" at bounding box center [261, 356] width 77 height 16
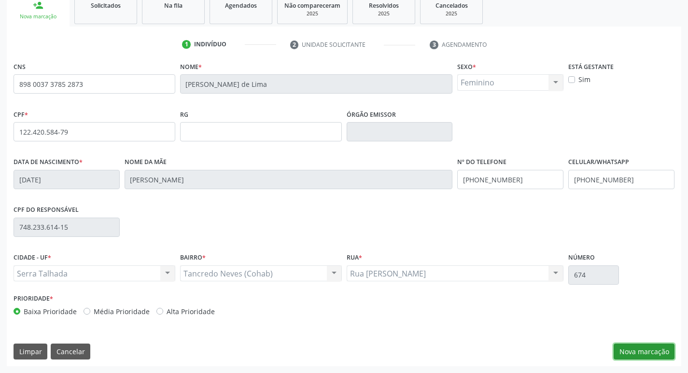
click at [665, 352] on button "Nova marcação" at bounding box center [644, 352] width 61 height 16
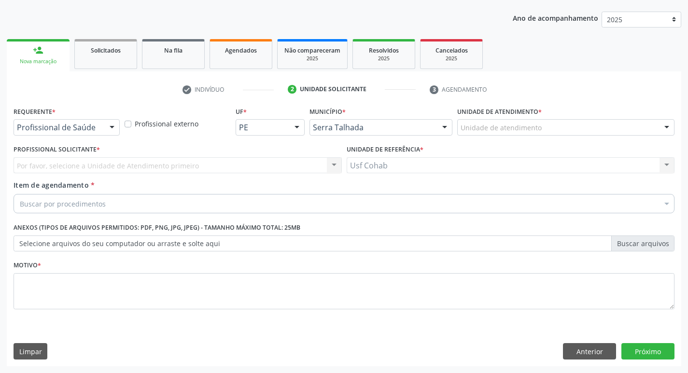
scroll to position [105, 0]
drag, startPoint x: 497, startPoint y: 128, endPoint x: 504, endPoint y: 123, distance: 7.9
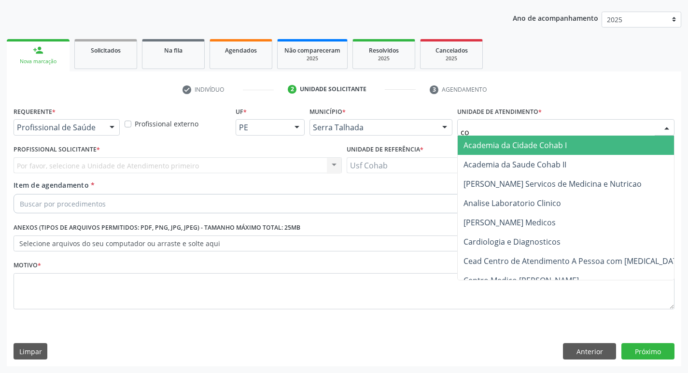
type input "coh"
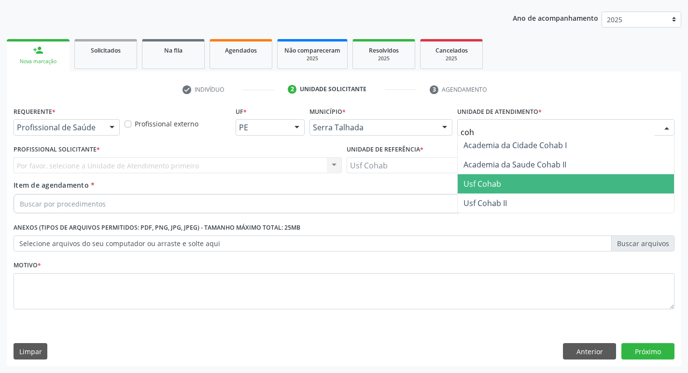
click at [506, 182] on span "Usf Cohab" at bounding box center [566, 183] width 216 height 19
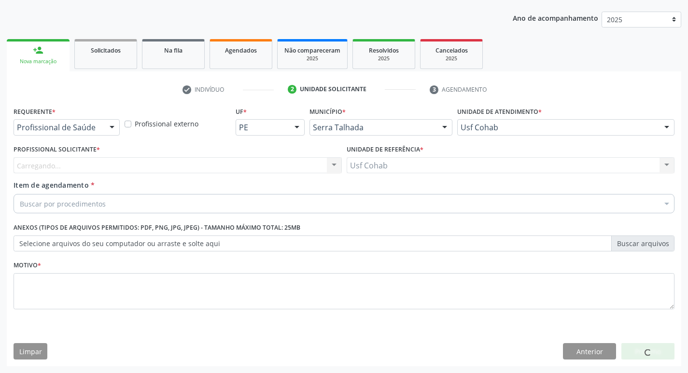
click at [120, 168] on div "Carregando... Nenhum resultado encontrado para: " " Não há nenhuma opção para s…" at bounding box center [178, 165] width 328 height 16
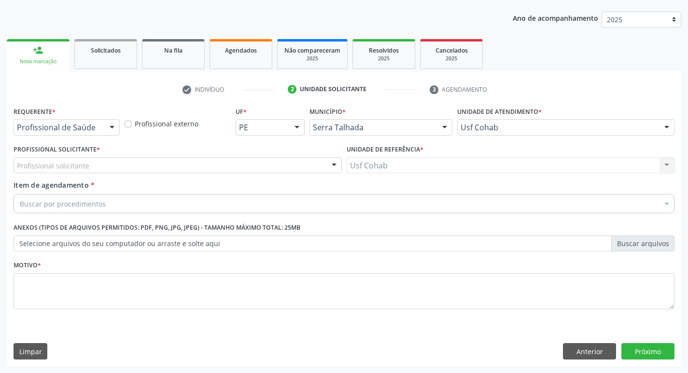
click at [121, 169] on div "Profissional solicitante" at bounding box center [178, 165] width 328 height 16
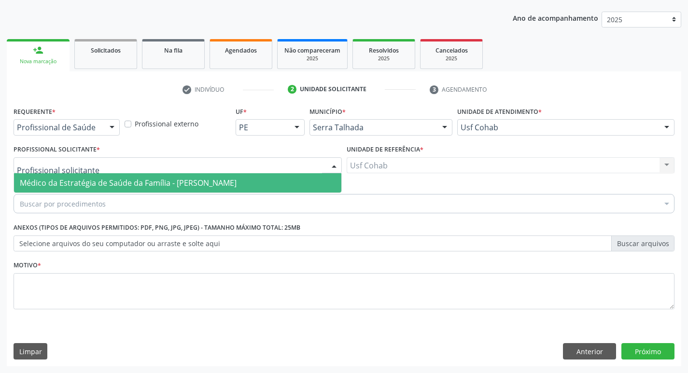
click at [119, 182] on span "Médico da Estratégia de Saúde da Família - [PERSON_NAME]" at bounding box center [128, 183] width 217 height 11
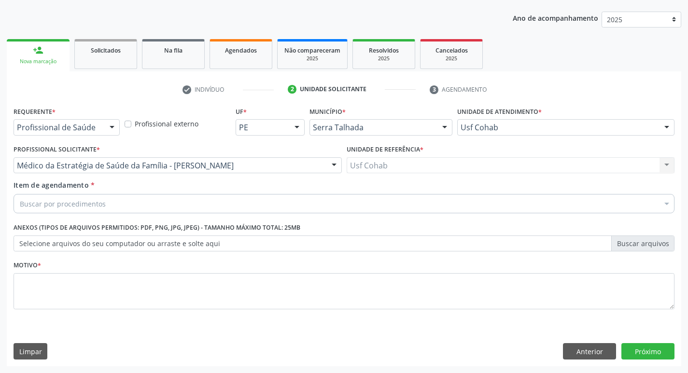
click at [105, 198] on div "Buscar por procedimentos" at bounding box center [344, 203] width 661 height 19
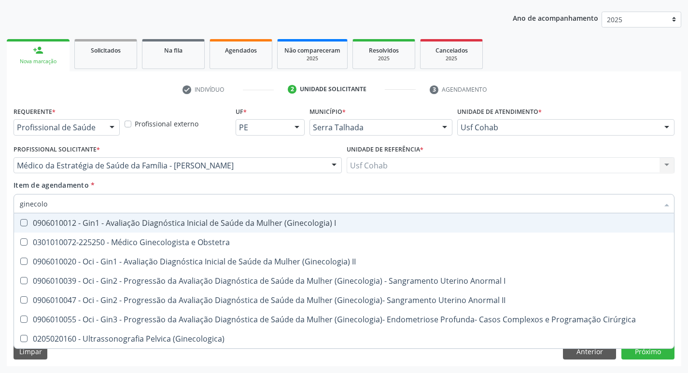
type input "ginecolog"
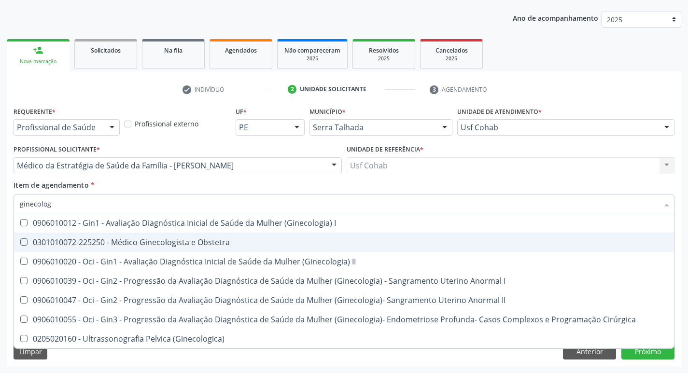
click at [203, 248] on span "0301010072-225250 - Médico Ginecologista e Obstetra" at bounding box center [344, 242] width 660 height 19
checkbox Obstetra "true"
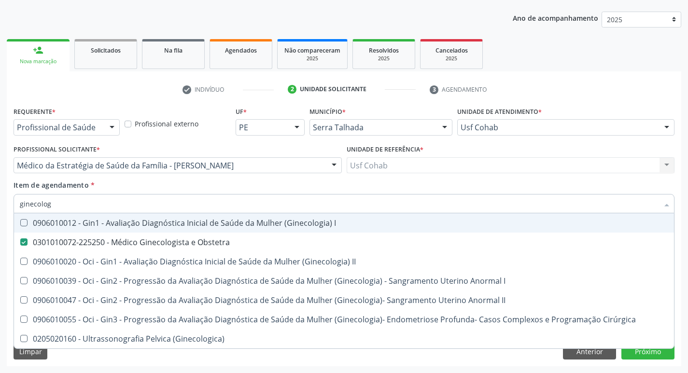
click at [421, 187] on div "Item de agendamento * ginecolog Desfazer seleção 0906010012 - Gin1 - Avaliação …" at bounding box center [344, 195] width 661 height 30
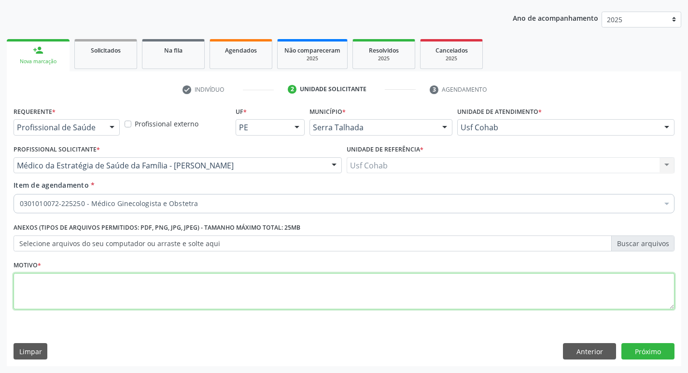
click at [52, 295] on textarea at bounding box center [344, 291] width 661 height 37
type textarea "-"
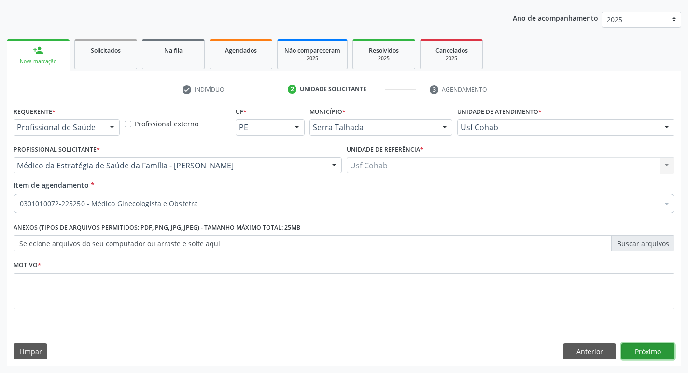
click at [666, 348] on button "Próximo" at bounding box center [647, 351] width 53 height 16
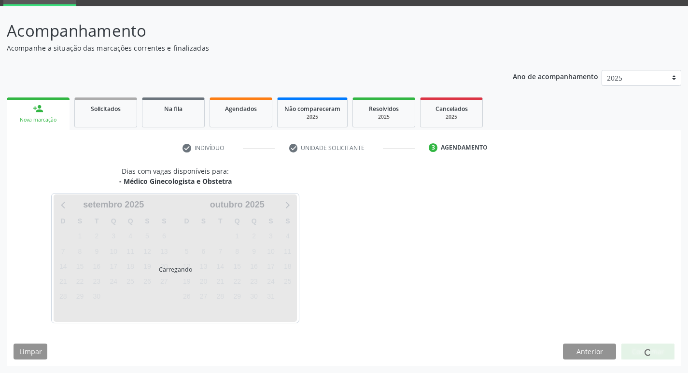
scroll to position [47, 0]
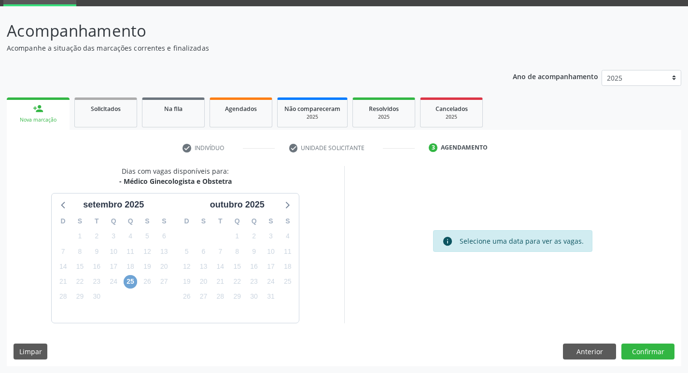
click at [131, 281] on span "25" at bounding box center [131, 282] width 14 height 14
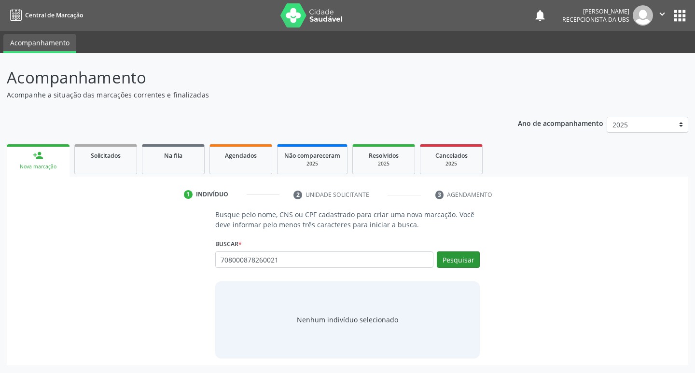
type input "708000878260021"
click at [455, 266] on button "Pesquisar" at bounding box center [458, 260] width 43 height 16
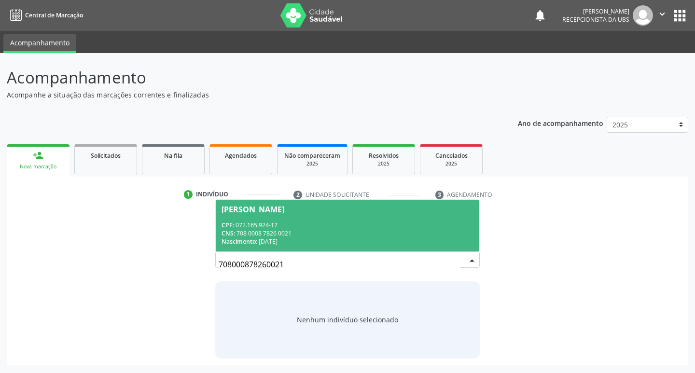
click at [352, 240] on div "Nascimento: 09/03/1985" at bounding box center [348, 242] width 252 height 8
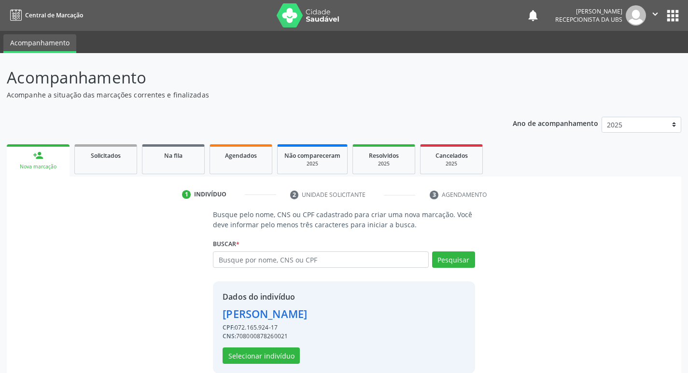
scroll to position [14, 0]
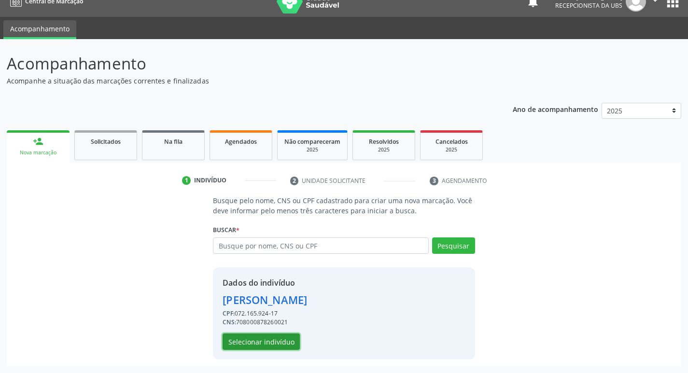
click at [271, 346] on button "Selecionar indivíduo" at bounding box center [261, 342] width 77 height 16
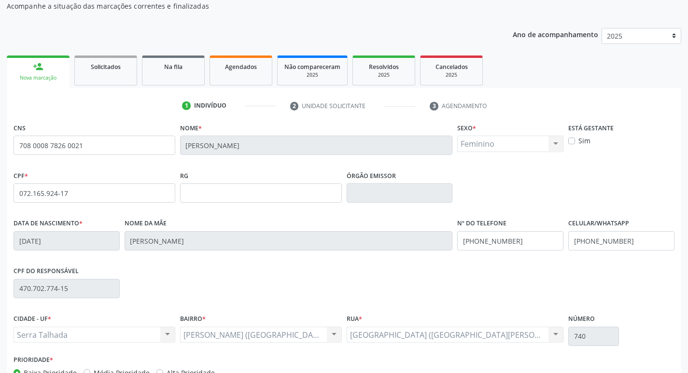
scroll to position [150, 0]
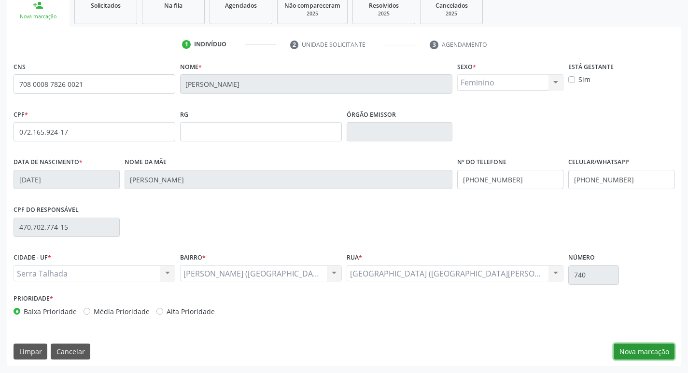
click at [652, 351] on button "Nova marcação" at bounding box center [644, 352] width 61 height 16
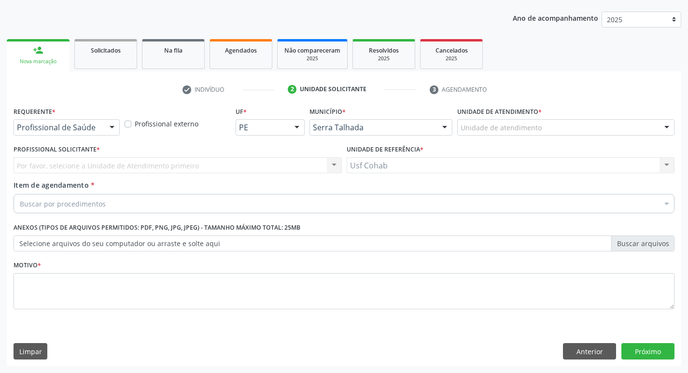
scroll to position [105, 0]
click at [502, 135] on div "Unidade de atendimento" at bounding box center [565, 127] width 217 height 16
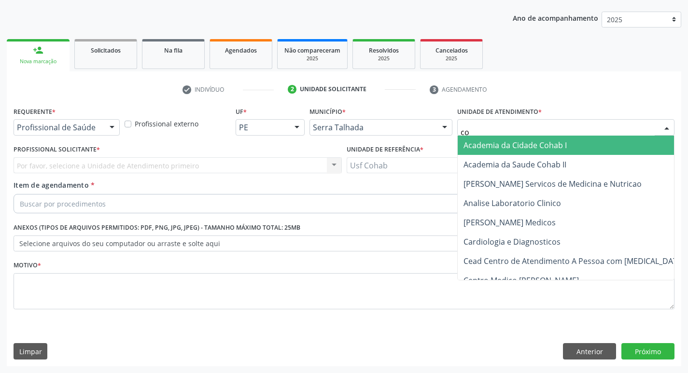
type input "coh"
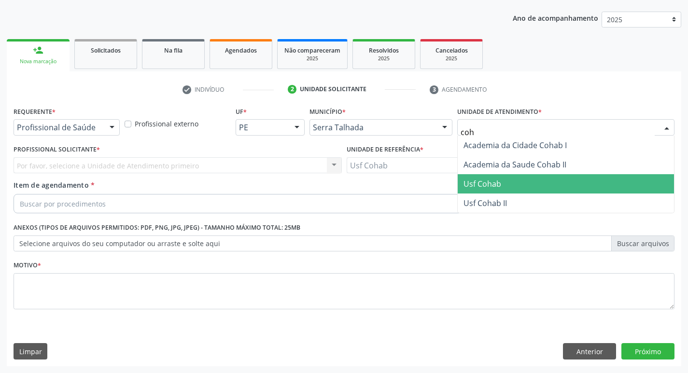
click at [485, 186] on span "Usf Cohab" at bounding box center [482, 184] width 38 height 11
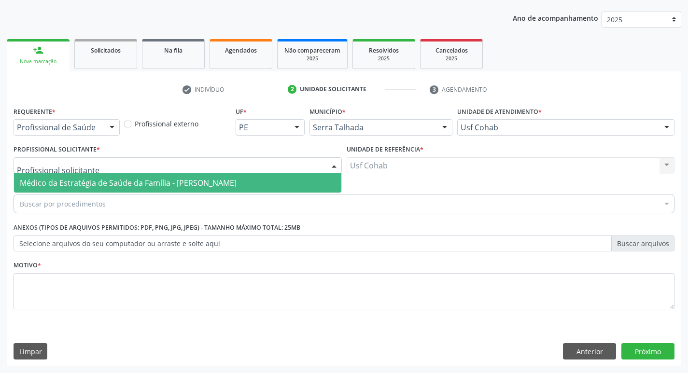
click at [214, 162] on div at bounding box center [178, 165] width 328 height 16
click at [226, 181] on span "Médico da Estratégia de Saúde da Família - [PERSON_NAME]" at bounding box center [128, 183] width 217 height 11
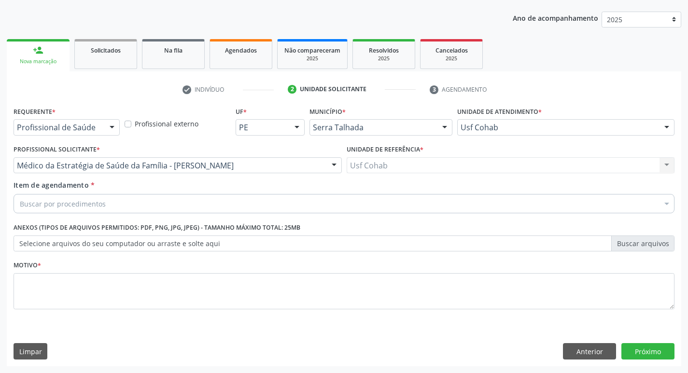
click at [162, 206] on div "Buscar por procedimentos" at bounding box center [344, 203] width 661 height 19
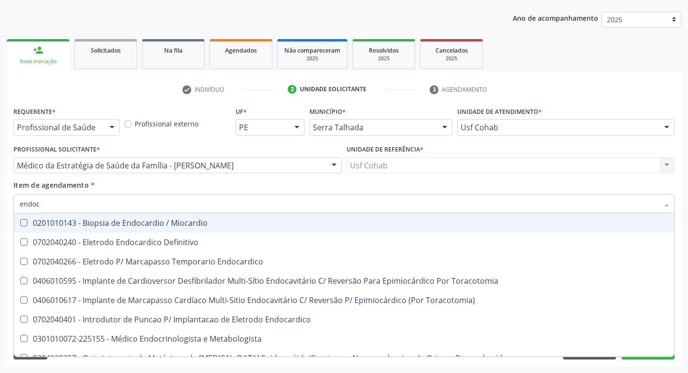
type input "endocr"
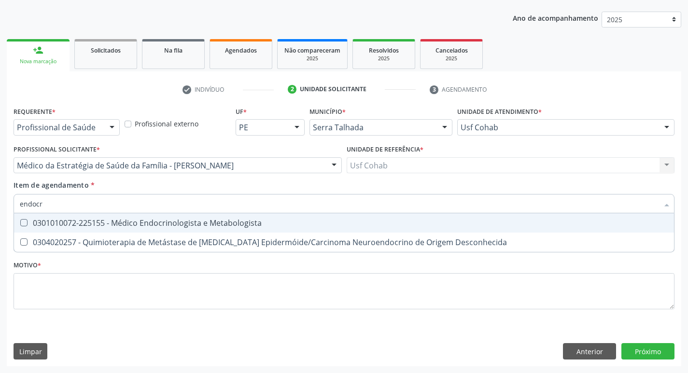
click at [161, 220] on div "0301010072-225155 - Médico Endocrinologista e Metabologista" at bounding box center [344, 223] width 648 height 8
checkbox Metabologista "true"
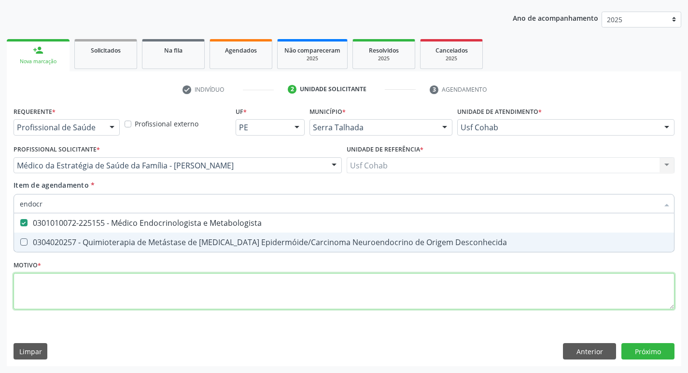
click at [108, 301] on div "Requerente * Profissional de Saúde Profissional de Saúde Paciente Nenhum result…" at bounding box center [344, 213] width 661 height 219
checkbox Desconhecida "true"
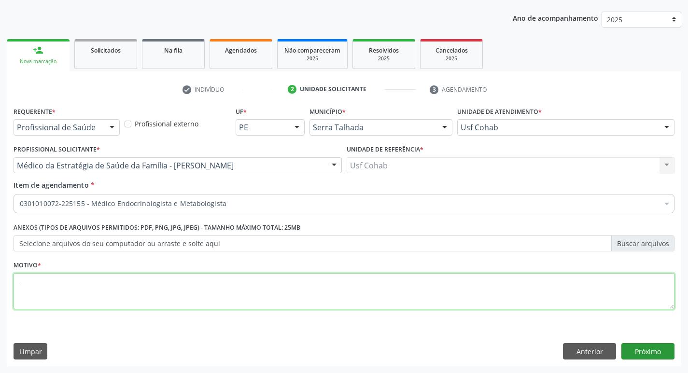
type textarea "-"
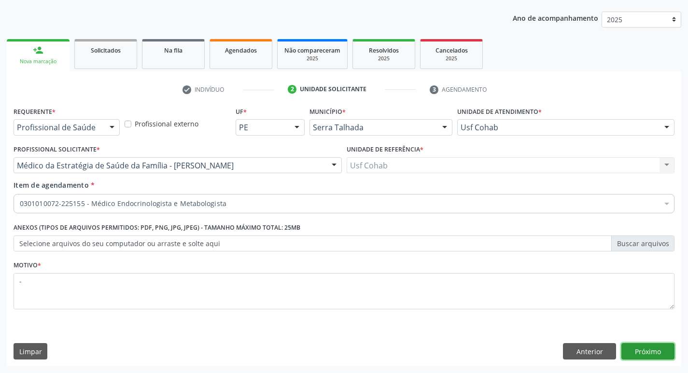
click at [652, 349] on button "Próximo" at bounding box center [647, 351] width 53 height 16
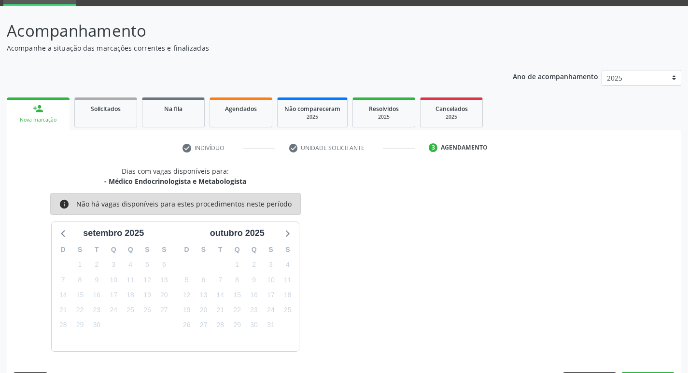
scroll to position [75, 0]
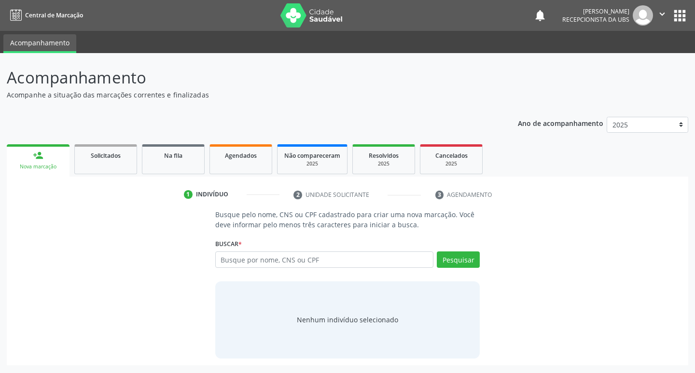
click at [227, 253] on input "text" at bounding box center [324, 260] width 219 height 16
click at [252, 264] on input "text" at bounding box center [324, 260] width 219 height 16
type input "704309523981093"
click at [462, 258] on button "Pesquisar" at bounding box center [458, 260] width 43 height 16
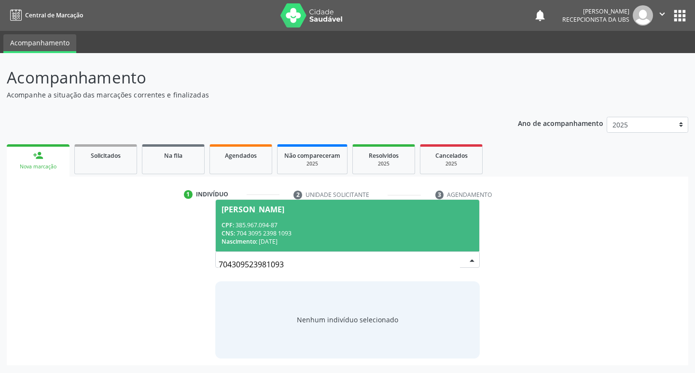
click at [272, 228] on div "CPF: 385.967.094-87" at bounding box center [348, 225] width 252 height 8
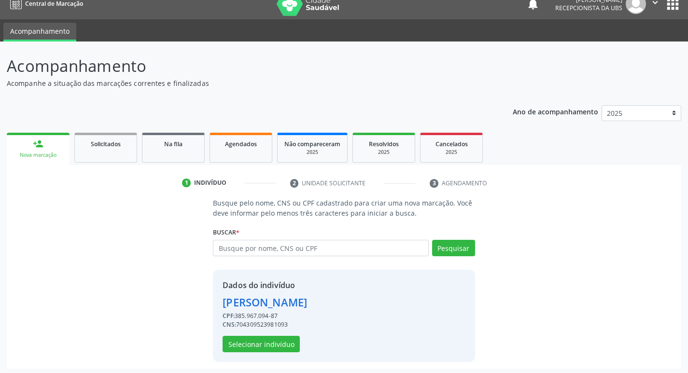
scroll to position [14, 0]
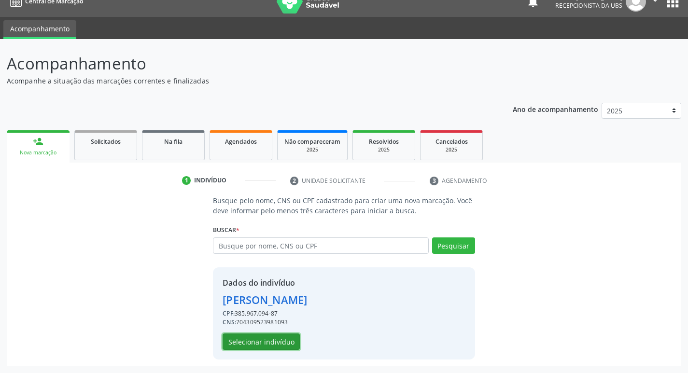
click at [279, 337] on button "Selecionar indivíduo" at bounding box center [261, 342] width 77 height 16
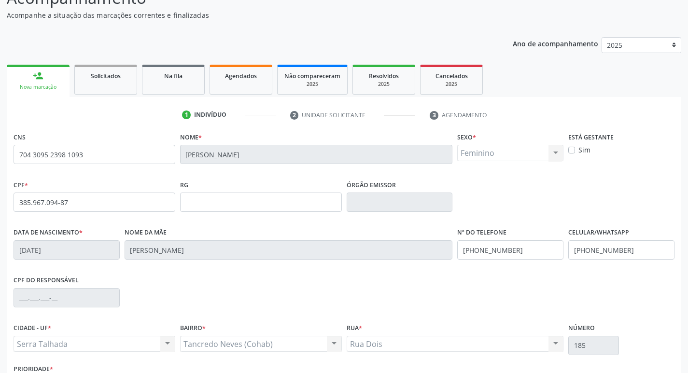
scroll to position [150, 0]
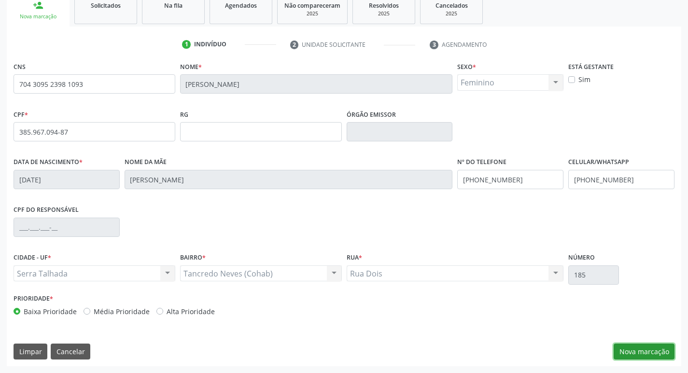
click at [663, 352] on button "Nova marcação" at bounding box center [644, 352] width 61 height 16
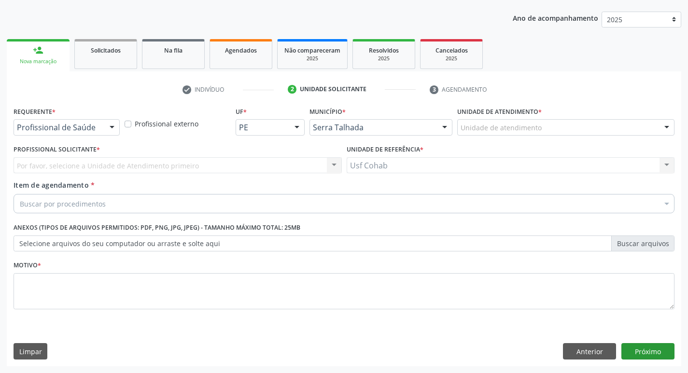
scroll to position [105, 0]
click at [554, 125] on div "Unidade de atendimento" at bounding box center [565, 127] width 217 height 16
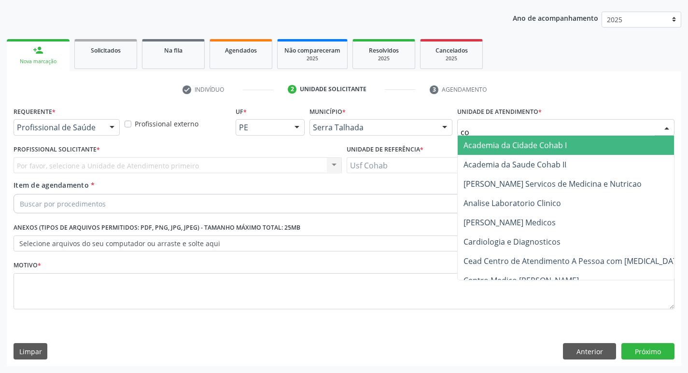
type input "coh"
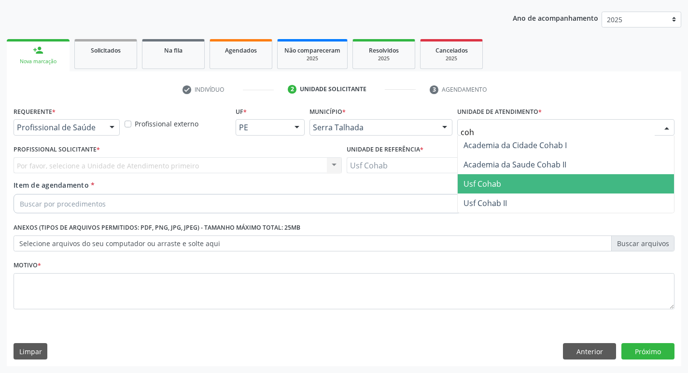
click at [509, 181] on span "Usf Cohab" at bounding box center [566, 183] width 216 height 19
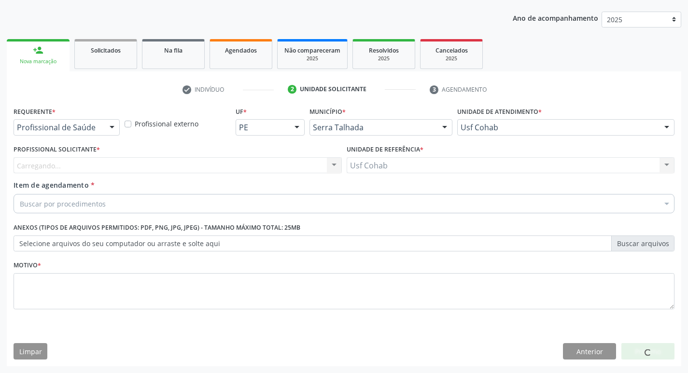
click at [210, 155] on div "Profissional Solicitante * Carregando... Nenhum resultado encontrado para: " " …" at bounding box center [178, 157] width 328 height 31
click at [207, 166] on div "Carregando... Nenhum resultado encontrado para: " " Não há nenhuma opção para s…" at bounding box center [178, 165] width 328 height 16
click at [211, 169] on div "Carregando... Nenhum resultado encontrado para: " " Não há nenhuma opção para s…" at bounding box center [178, 165] width 328 height 16
click at [211, 162] on div "Carregando... Nenhum resultado encontrado para: " " Não há nenhuma opção para s…" at bounding box center [178, 165] width 328 height 16
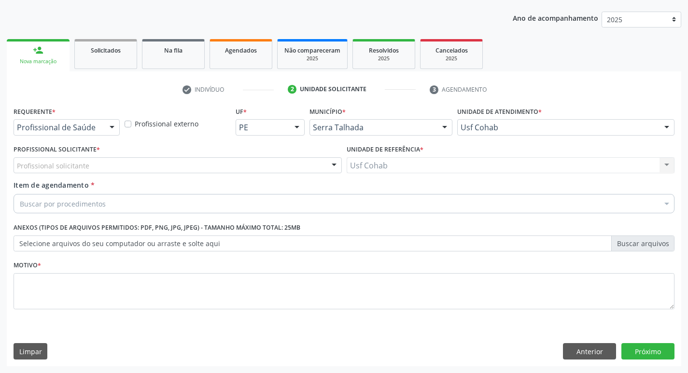
click at [148, 160] on div "Profissional solicitante" at bounding box center [178, 165] width 328 height 16
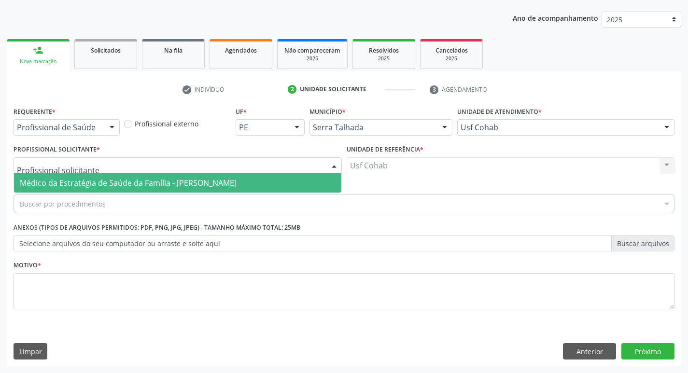
click at [141, 179] on span "Médico da Estratégia de Saúde da Família - [PERSON_NAME]" at bounding box center [128, 183] width 217 height 11
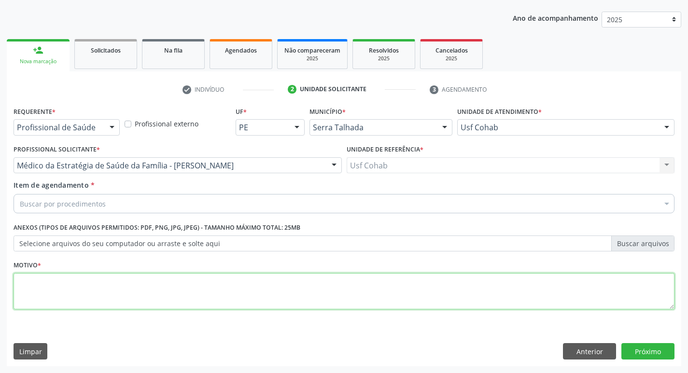
click at [101, 280] on textarea at bounding box center [344, 291] width 661 height 37
type textarea "-"
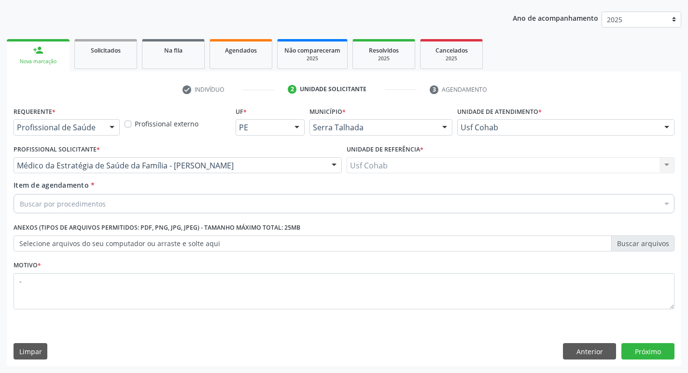
click at [136, 202] on div "Buscar por procedimentos" at bounding box center [344, 203] width 661 height 19
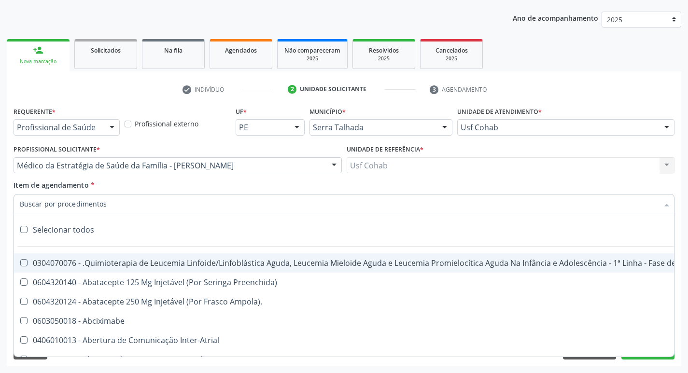
type input "c"
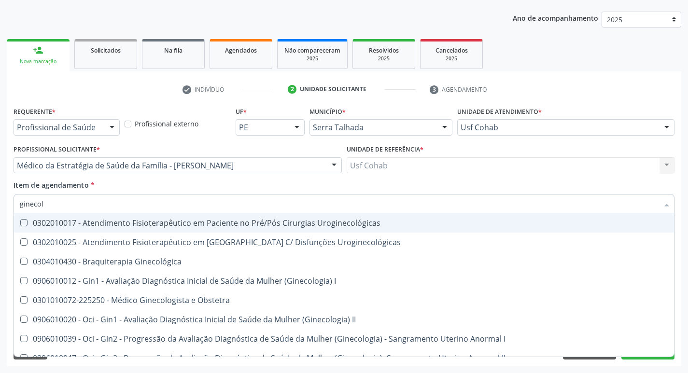
type input "ginecolo"
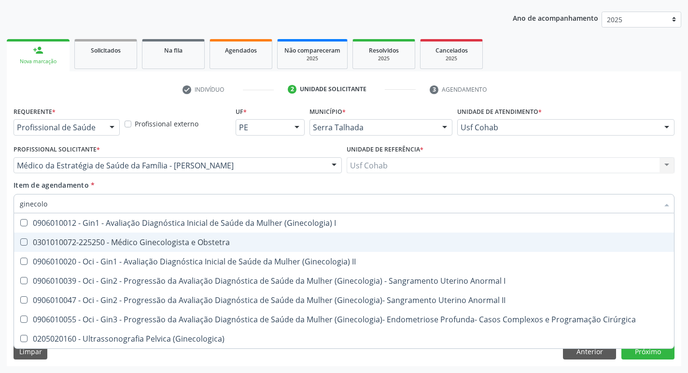
click at [146, 235] on span "0301010072-225250 - Médico Ginecologista e Obstetra" at bounding box center [344, 242] width 660 height 19
checkbox Obstetra "true"
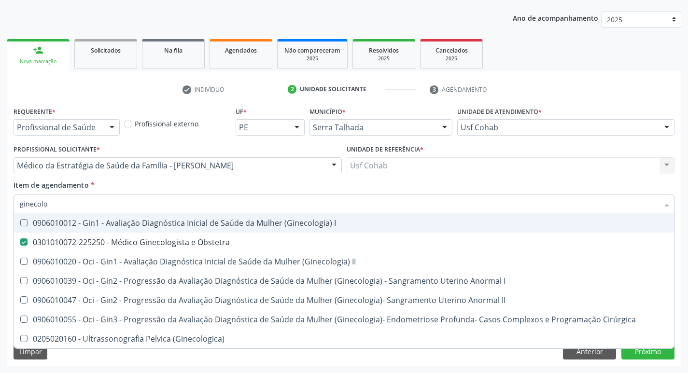
drag, startPoint x: 503, startPoint y: 179, endPoint x: 561, endPoint y: 192, distance: 60.3
click at [510, 181] on div "Requerente * Profissional de Saúde Profissional de Saúde Paciente Nenhum result…" at bounding box center [344, 213] width 661 height 219
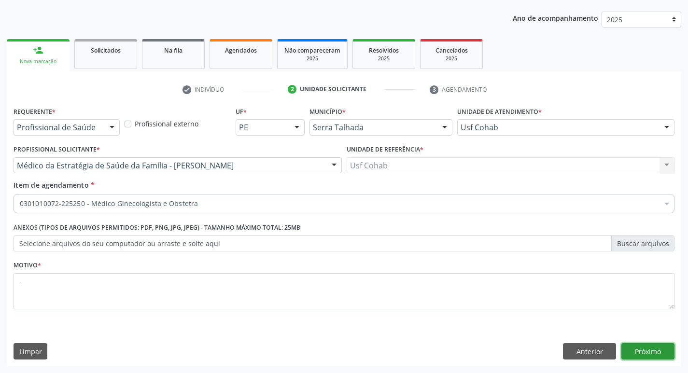
click at [663, 350] on button "Próximo" at bounding box center [647, 351] width 53 height 16
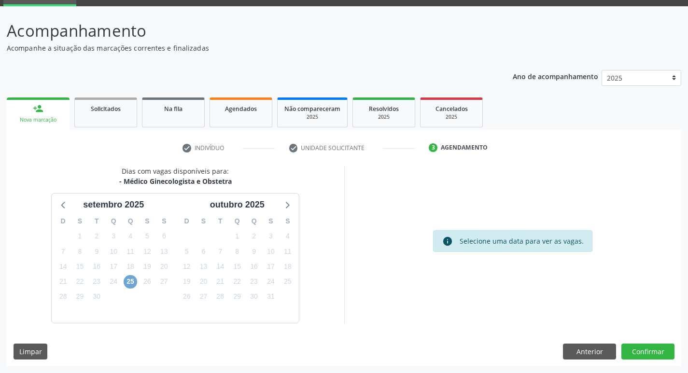
click at [132, 279] on span "25" at bounding box center [131, 282] width 14 height 14
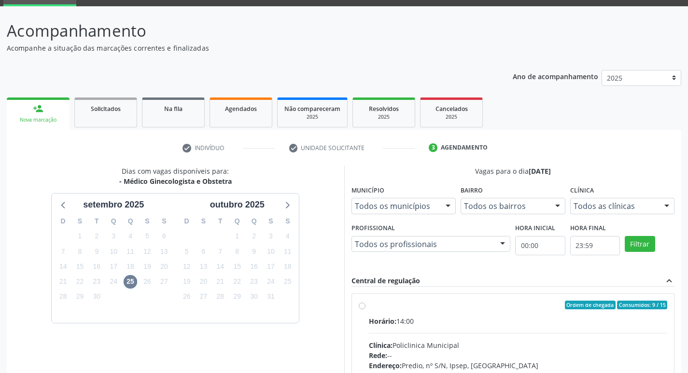
click at [436, 311] on label "Ordem de chegada Consumidos: 9 / 15 Horário: 14:00 Clínica: Policlinica Municip…" at bounding box center [518, 375] width 299 height 148
click at [365, 309] on input "Ordem de chegada Consumidos: 9 / 15 Horário: 14:00 Clínica: Policlinica Municip…" at bounding box center [362, 305] width 7 height 9
radio input "true"
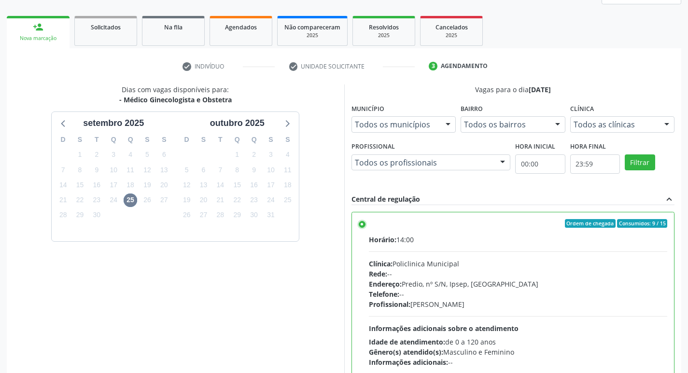
scroll to position [204, 0]
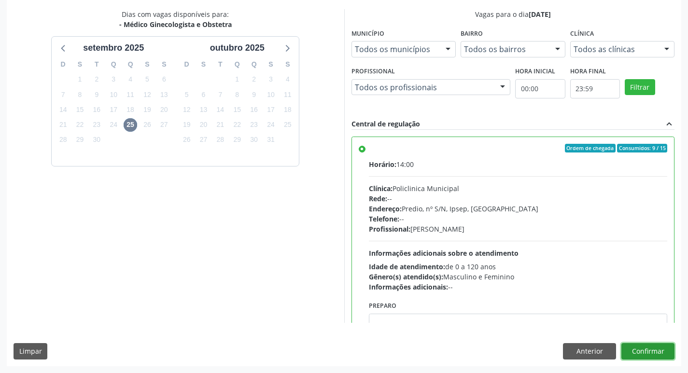
click at [651, 345] on button "Confirmar" at bounding box center [647, 351] width 53 height 16
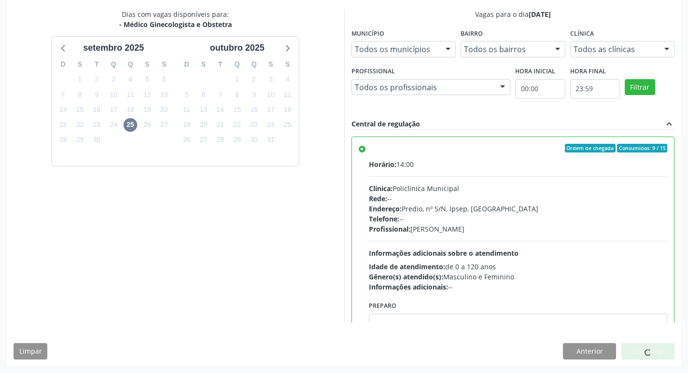
scroll to position [0, 0]
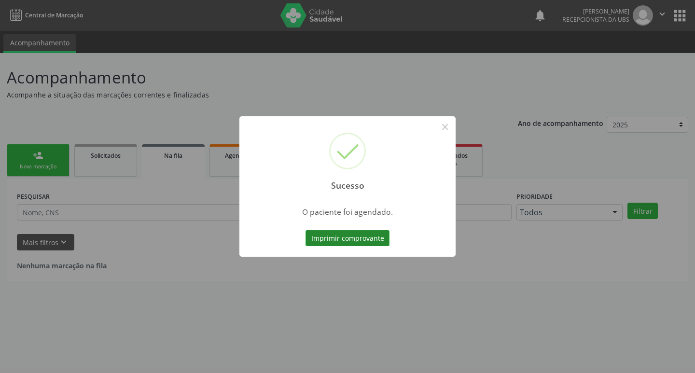
click at [346, 239] on button "Imprimir comprovante" at bounding box center [348, 238] width 84 height 16
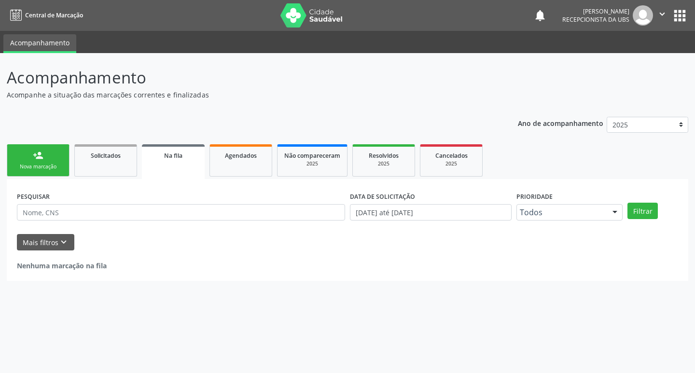
click at [16, 168] on div "Nova marcação" at bounding box center [38, 166] width 48 height 7
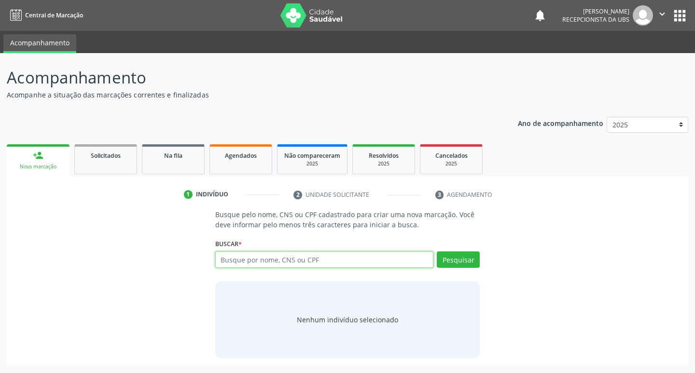
paste input "708000878260021"
type input "708000878260021"
click at [462, 257] on button "Pesquisar" at bounding box center [458, 260] width 43 height 16
type input "708000878260021"
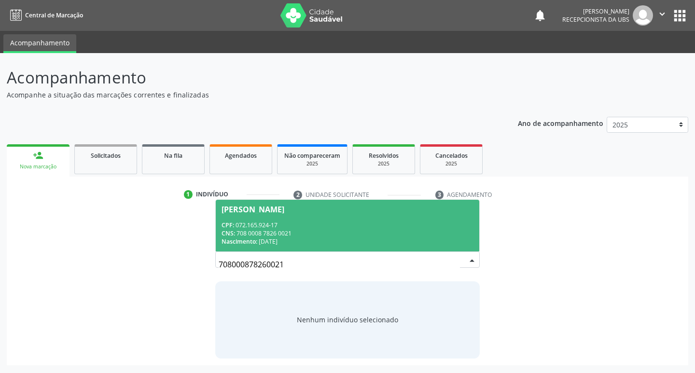
click at [388, 226] on div "CPF: 072.165.924-17" at bounding box center [348, 225] width 252 height 8
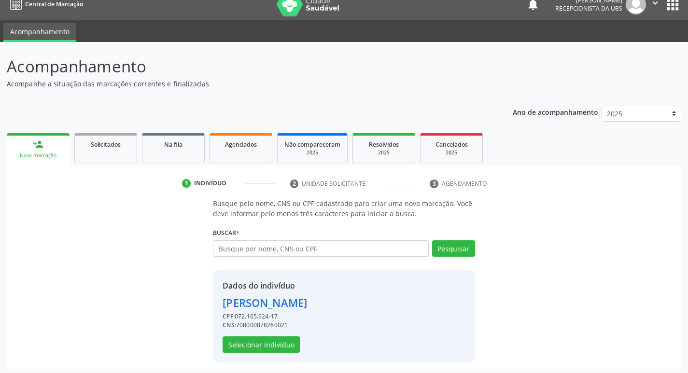
scroll to position [14, 0]
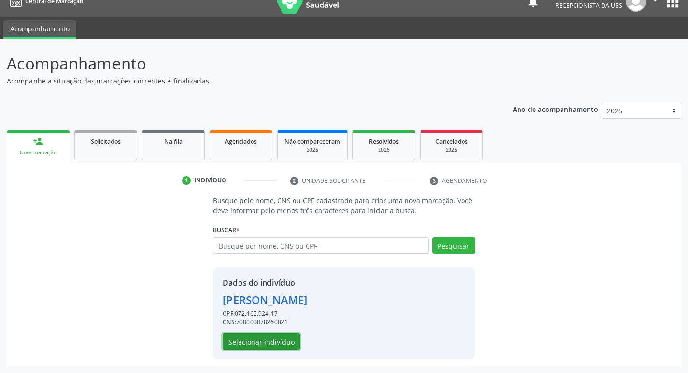
click at [276, 344] on button "Selecionar indivíduo" at bounding box center [261, 342] width 77 height 16
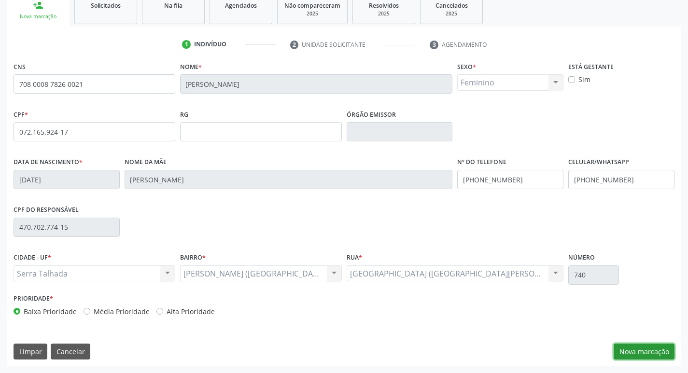
click at [664, 351] on button "Nova marcação" at bounding box center [644, 352] width 61 height 16
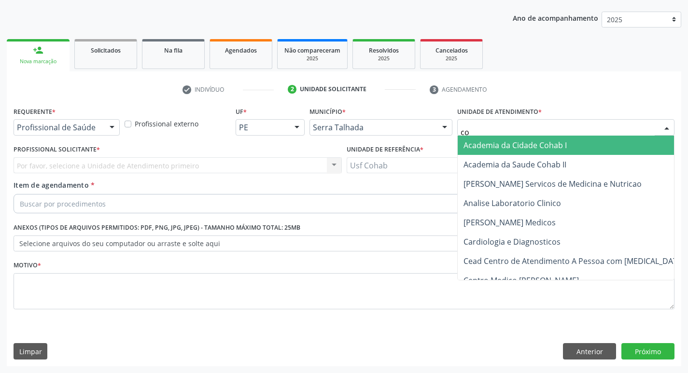
type input "coh"
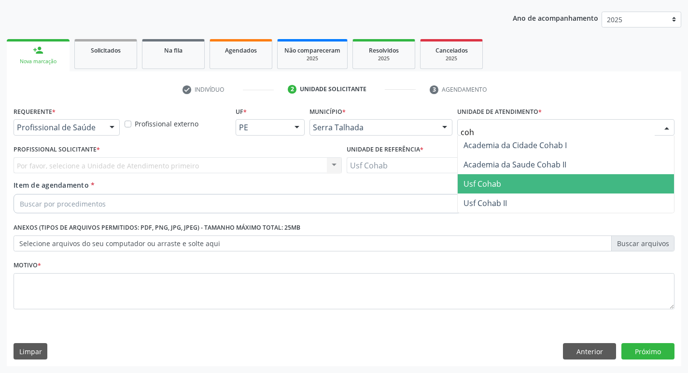
click at [482, 182] on span "Usf Cohab" at bounding box center [482, 184] width 38 height 11
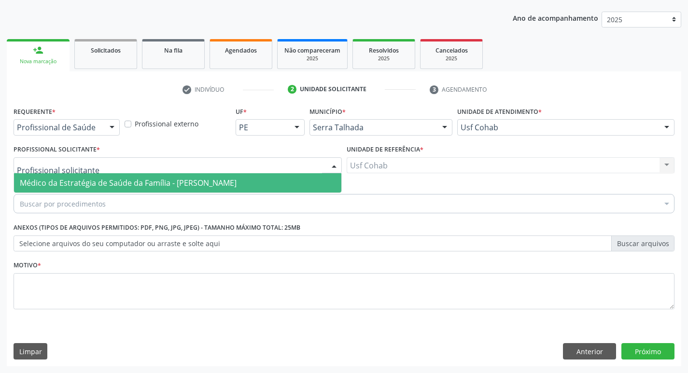
click at [249, 167] on div at bounding box center [178, 165] width 328 height 16
click at [237, 183] on span "Médico da Estratégia de Saúde da Família - [PERSON_NAME]" at bounding box center [128, 183] width 217 height 11
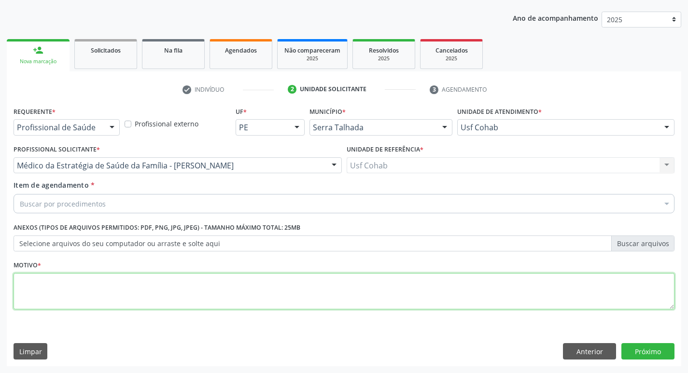
click at [145, 283] on textarea at bounding box center [344, 291] width 661 height 37
type textarea "-"
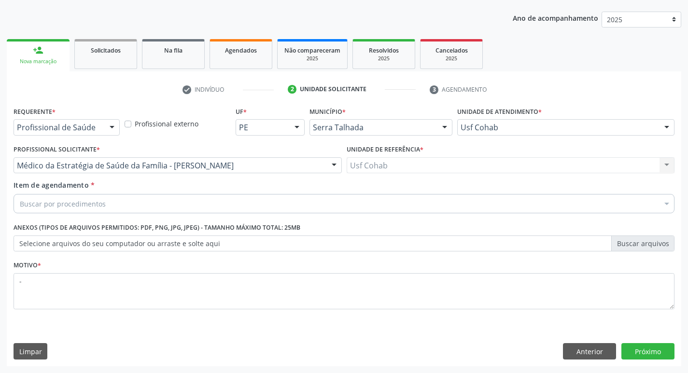
click at [185, 207] on div "Buscar por procedimentos" at bounding box center [344, 203] width 661 height 19
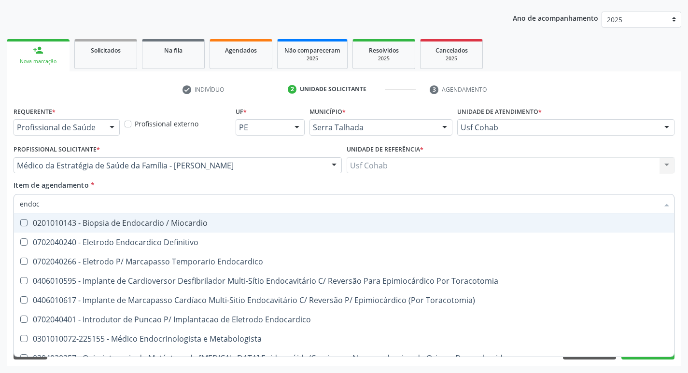
type input "endocr"
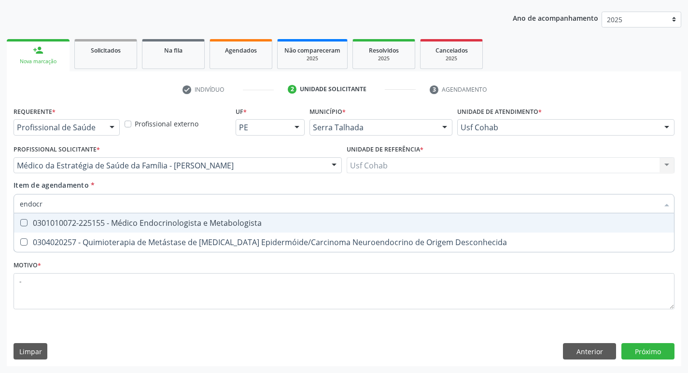
click at [201, 225] on div "0301010072-225155 - Médico Endocrinologista e Metabologista" at bounding box center [344, 223] width 648 height 8
checkbox Metabologista "true"
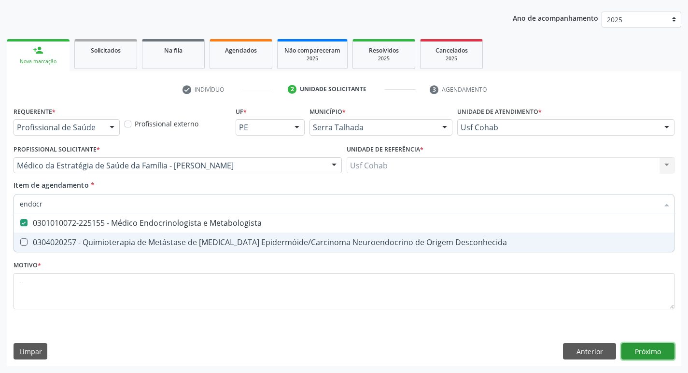
click at [652, 355] on div "Requerente * Profissional de Saúde Profissional de Saúde Paciente Nenhum result…" at bounding box center [344, 235] width 674 height 262
checkbox Desconhecida "true"
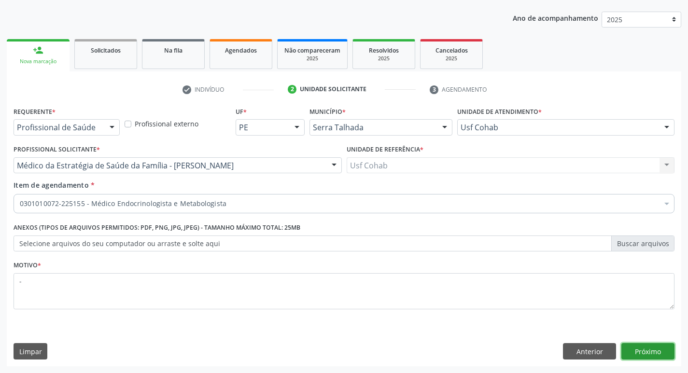
click at [645, 351] on button "Próximo" at bounding box center [647, 351] width 53 height 16
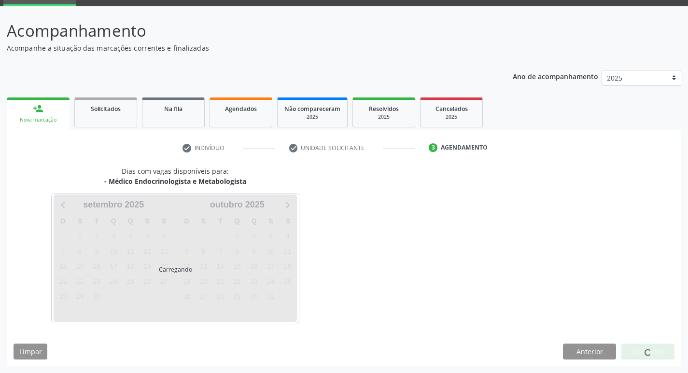
scroll to position [75, 0]
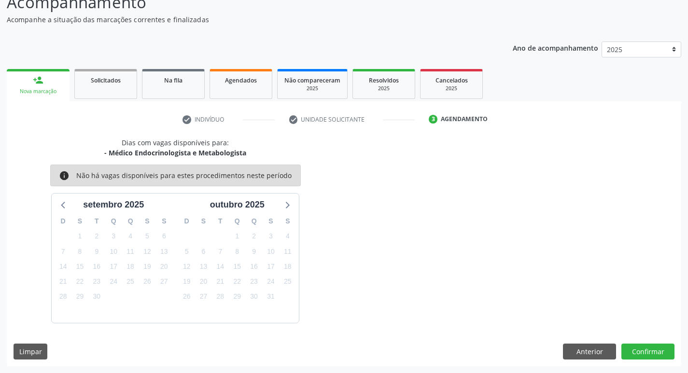
click at [50, 94] on div "Nova marcação" at bounding box center [38, 91] width 49 height 7
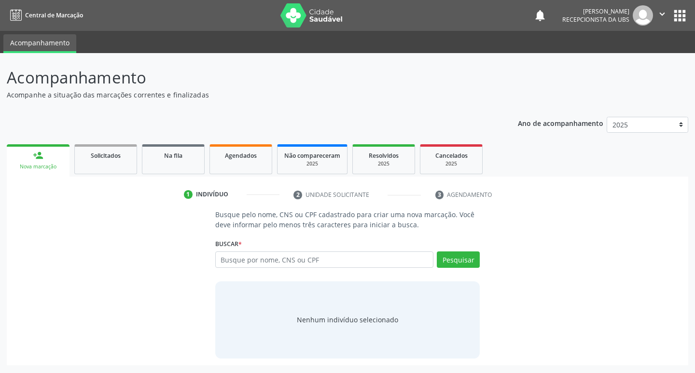
click at [301, 259] on input "text" at bounding box center [324, 260] width 219 height 16
type input "704109292188980"
click at [467, 258] on button "Pesquisar" at bounding box center [458, 260] width 43 height 16
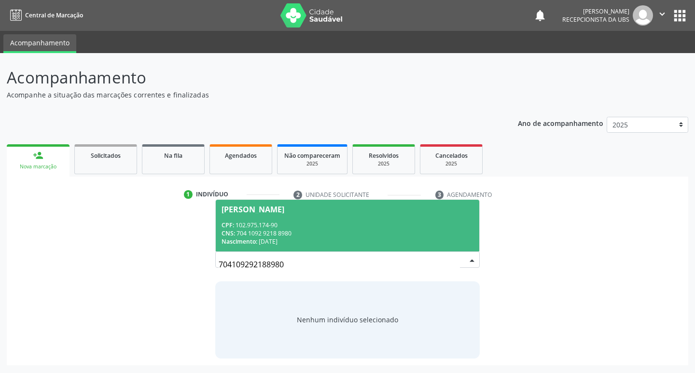
click at [284, 207] on div "[PERSON_NAME]" at bounding box center [253, 210] width 63 height 8
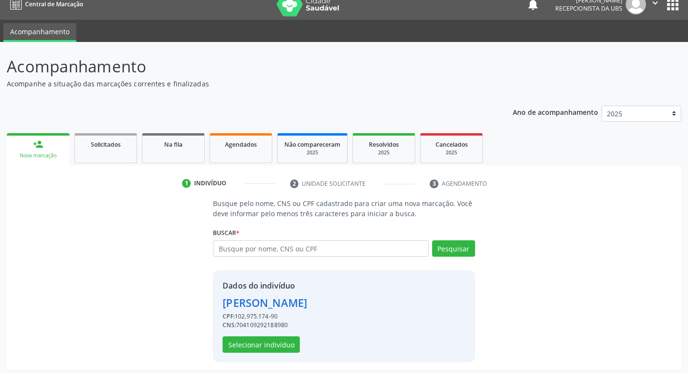
scroll to position [14, 0]
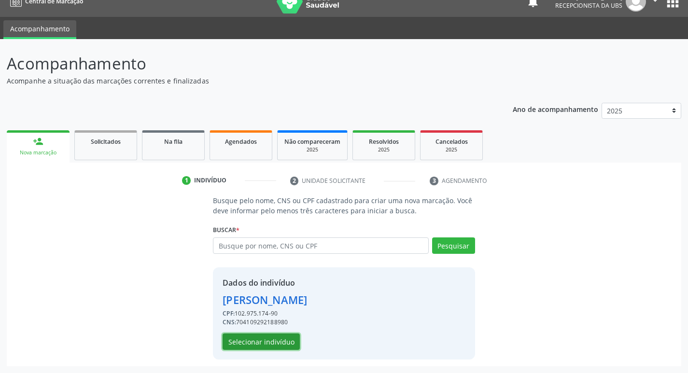
click at [247, 342] on button "Selecionar indivíduo" at bounding box center [261, 342] width 77 height 16
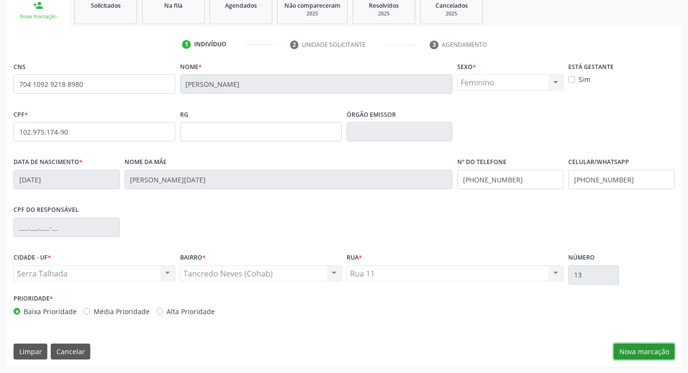
click at [648, 351] on button "Nova marcação" at bounding box center [644, 352] width 61 height 16
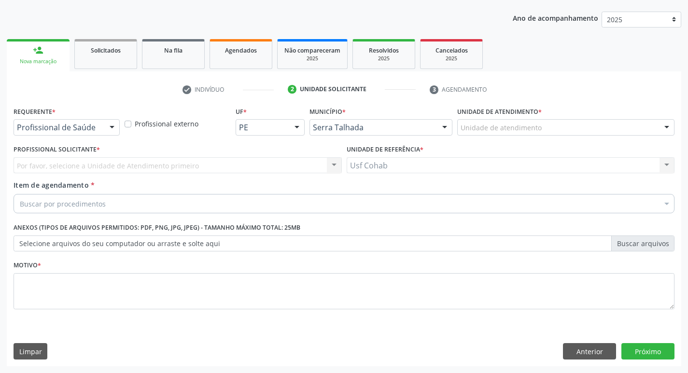
scroll to position [105, 0]
click at [543, 127] on div "Unidade de atendimento" at bounding box center [565, 127] width 217 height 16
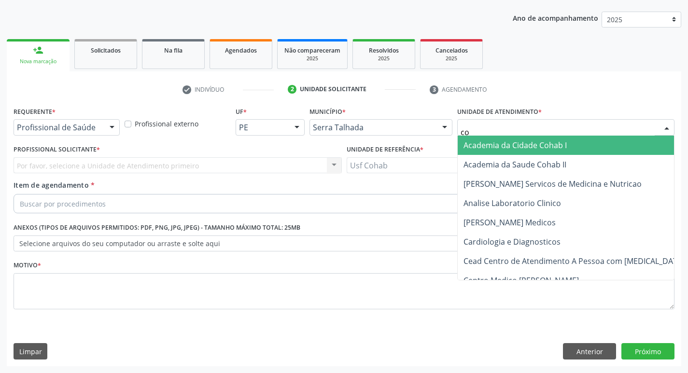
type input "coh"
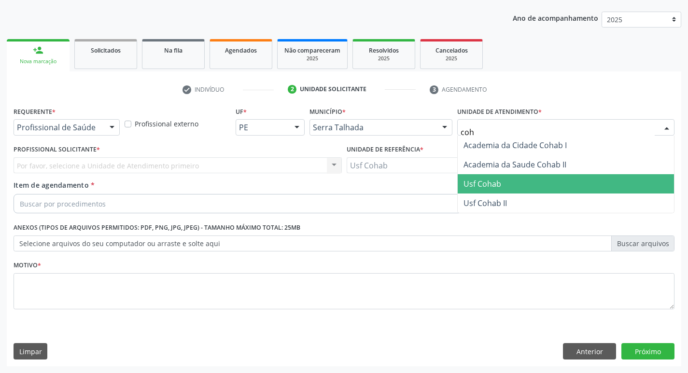
click at [496, 184] on span "Usf Cohab" at bounding box center [482, 184] width 38 height 11
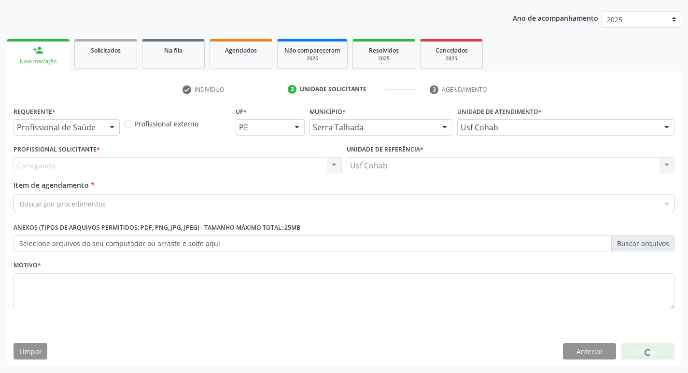
click at [93, 161] on div "Carregando... Nenhum resultado encontrado para: " " Não há nenhuma opção para s…" at bounding box center [178, 165] width 328 height 16
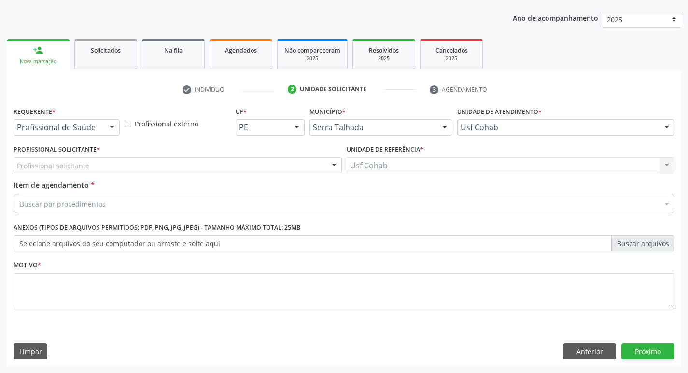
click at [93, 169] on div "Profissional solicitante" at bounding box center [178, 165] width 328 height 16
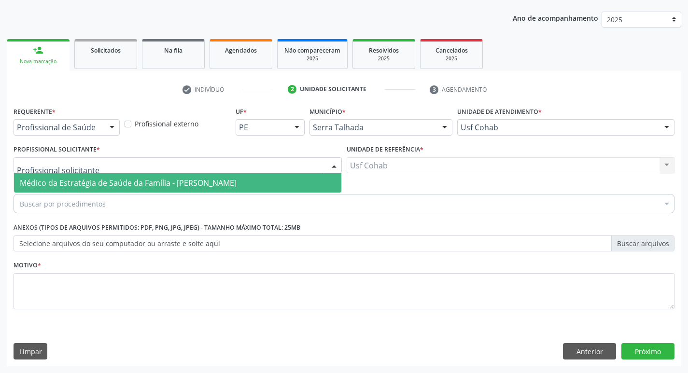
click at [97, 182] on span "Médico da Estratégia de Saúde da Família - [PERSON_NAME]" at bounding box center [128, 183] width 217 height 11
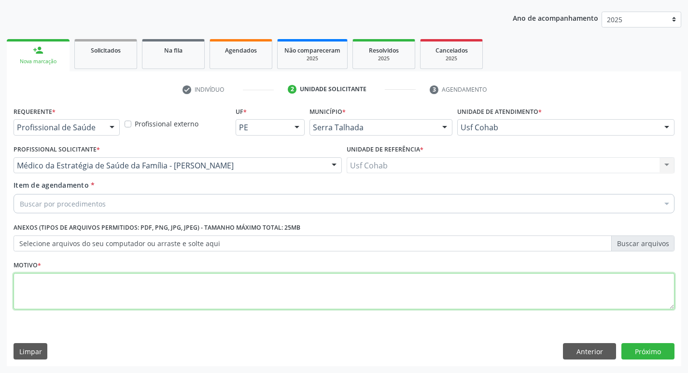
click at [91, 290] on textarea at bounding box center [344, 291] width 661 height 37
type textarea "-"
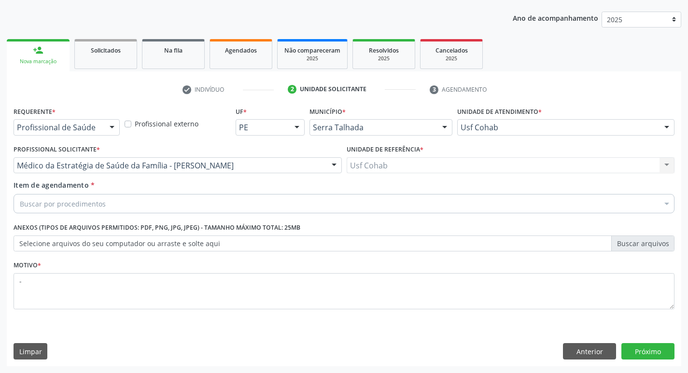
click at [143, 198] on div "Buscar por procedimentos" at bounding box center [344, 203] width 661 height 19
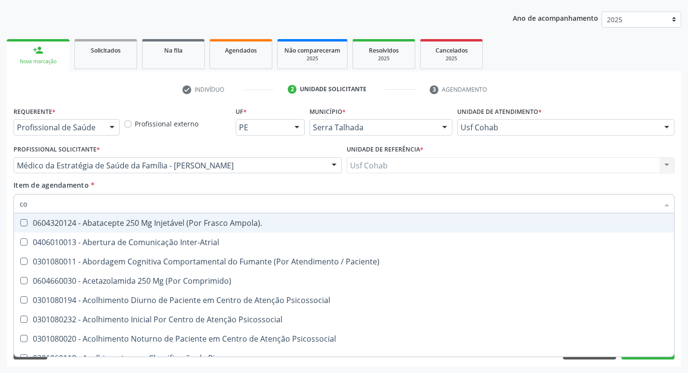
type input "c"
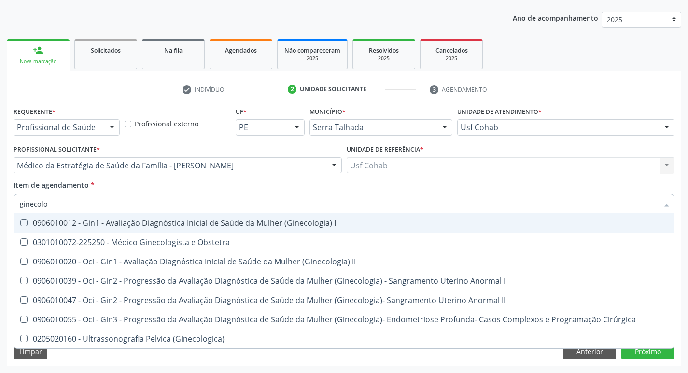
type input "ginecolog"
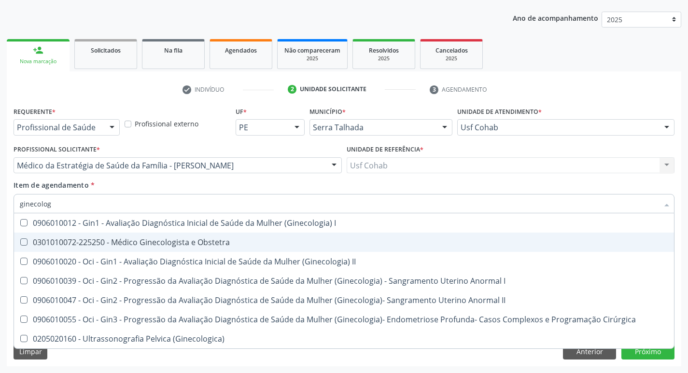
click at [172, 237] on span "0301010072-225250 - Médico Ginecologista e Obstetra" at bounding box center [344, 242] width 660 height 19
checkbox Obstetra "true"
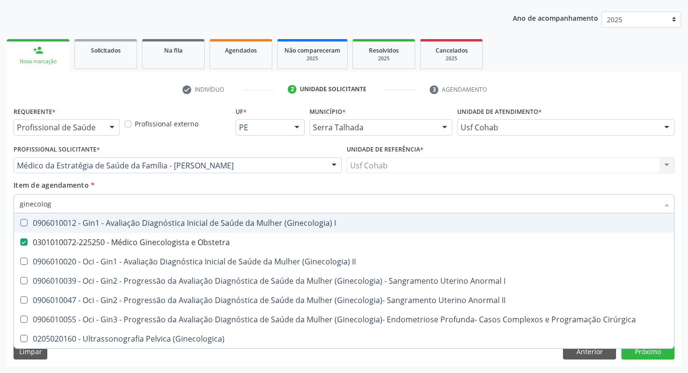
click at [516, 176] on div "Unidade de referência * Usf Cohab Usf Cohab Nenhum resultado encontrado para: "…" at bounding box center [510, 161] width 333 height 38
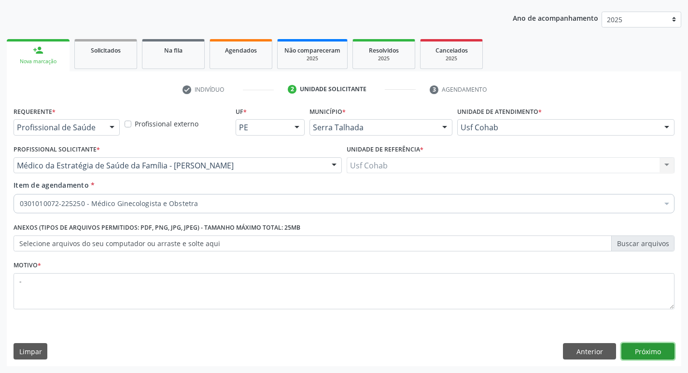
click at [654, 355] on button "Próximo" at bounding box center [647, 351] width 53 height 16
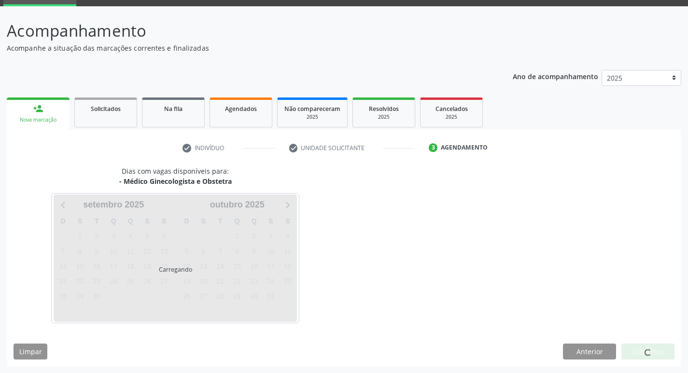
scroll to position [47, 0]
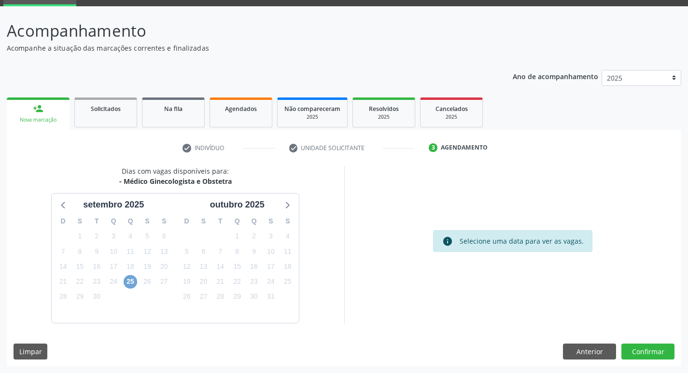
drag, startPoint x: 127, startPoint y: 277, endPoint x: 132, endPoint y: 275, distance: 5.4
click at [128, 277] on span "25" at bounding box center [131, 282] width 14 height 14
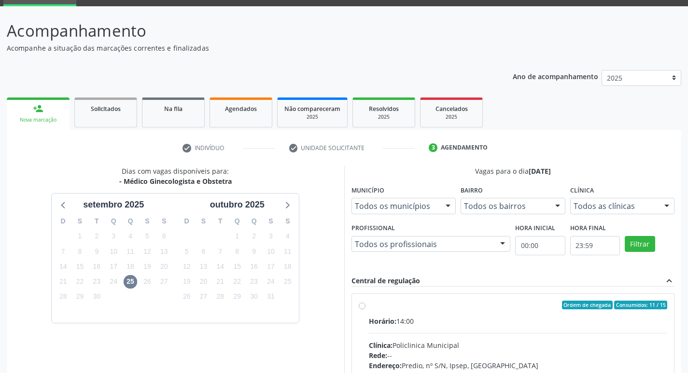
click at [457, 307] on div "Ordem de chegada Consumidos: 11 / 15" at bounding box center [518, 305] width 299 height 9
click at [365, 307] on input "Ordem de chegada Consumidos: 11 / 15 Horário: 14:00 Clínica: Policlinica Munici…" at bounding box center [362, 305] width 7 height 9
radio input "true"
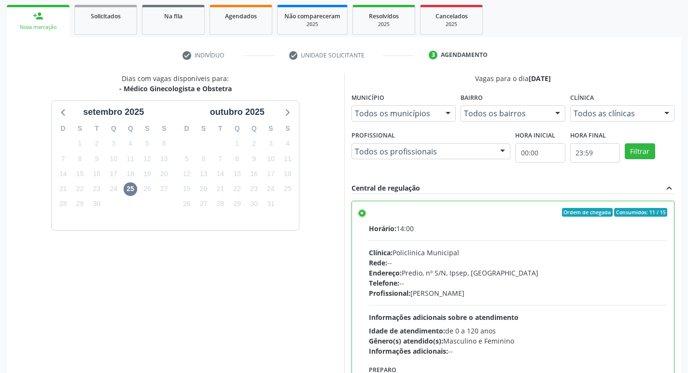
scroll to position [204, 0]
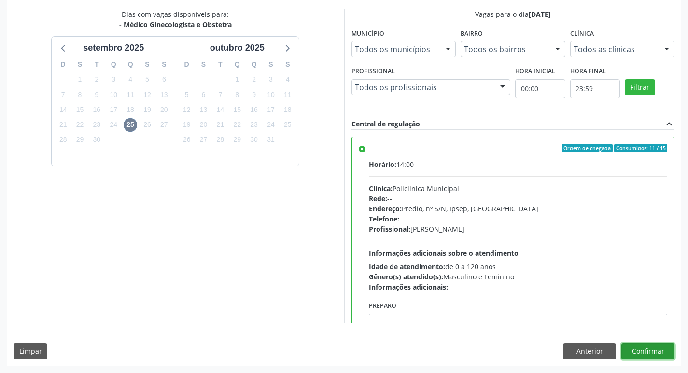
click at [657, 353] on button "Confirmar" at bounding box center [647, 351] width 53 height 16
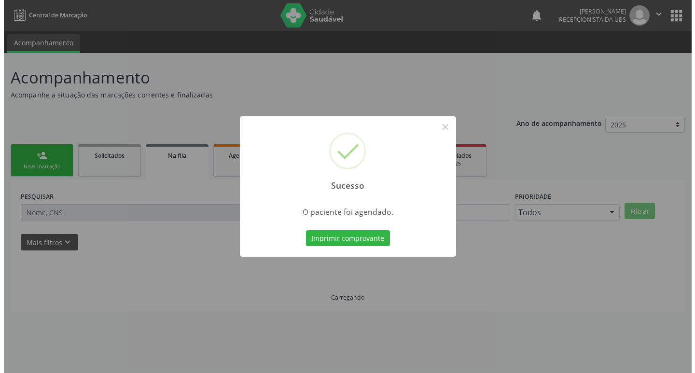
scroll to position [0, 0]
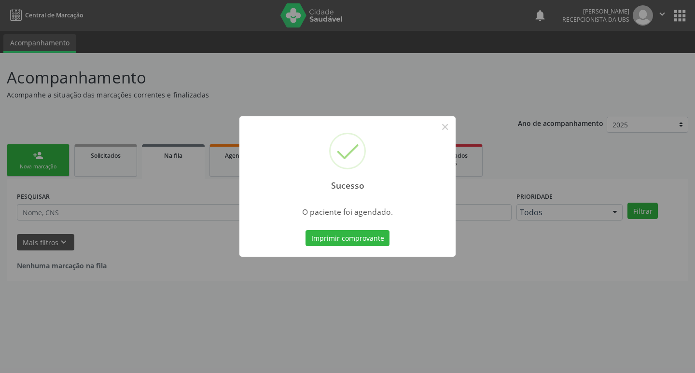
click at [351, 224] on div "Sucesso × O paciente foi agendado. Imprimir comprovante Cancel" at bounding box center [347, 186] width 216 height 141
click at [351, 238] on button "Imprimir comprovante" at bounding box center [348, 238] width 84 height 16
